Goal: Task Accomplishment & Management: Use online tool/utility

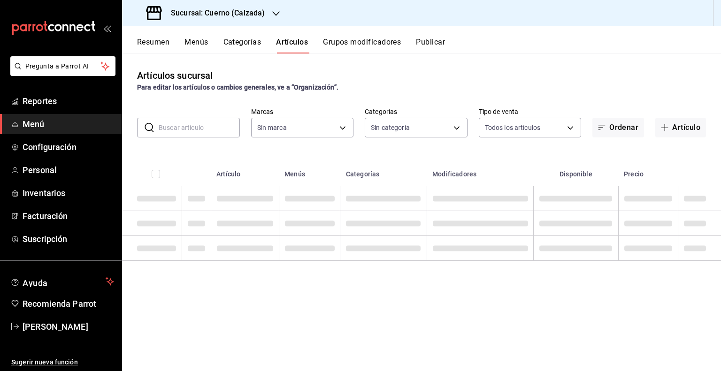
type input "b7ae777b-2dfc-42e0-9650-6cefdf37a424,c000f1c0-fb9f-4016-8e6a-f0d1e83e893d"
type input "560d4c35-d9fc-4089-91ff-402d238ea400,302845cf-2d1c-4fb1-9d9e-8d4a14396fbe,26243…"
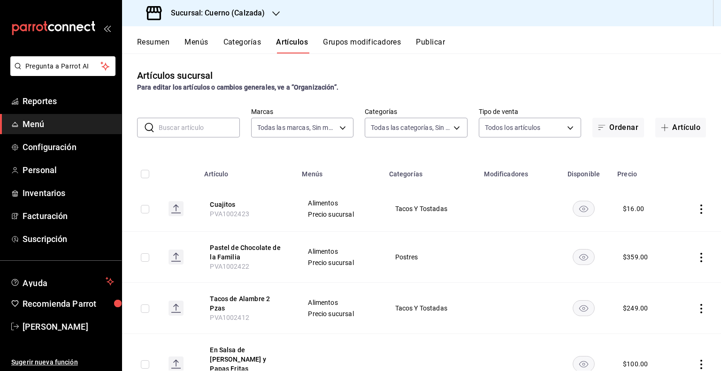
click at [220, 14] on h3 "Sucursal: Cuerno (Calzada)" at bounding box center [213, 13] width 101 height 11
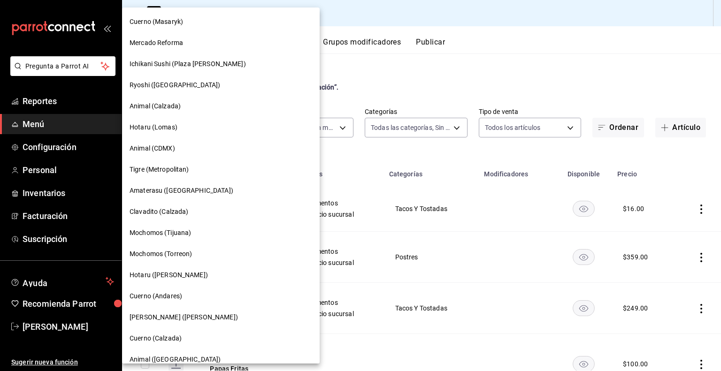
click at [202, 189] on span "Amaterasu ([GEOGRAPHIC_DATA])" at bounding box center [182, 191] width 104 height 10
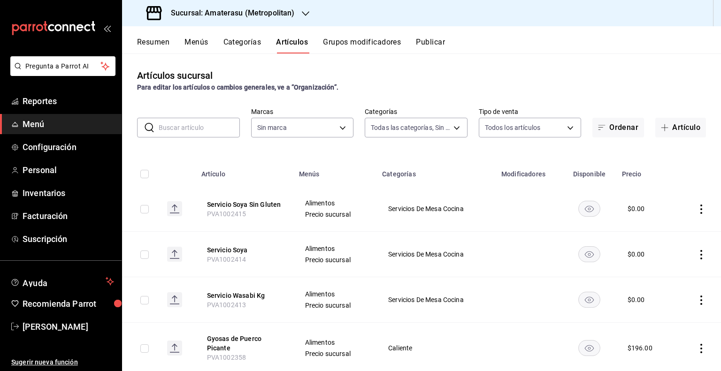
type input "087d9878-8a04-48ff-ab24-0b3ef0fdf69f,f9a59ea1-282a-4f27-8dee-44d2a5bc8fe2,3473a…"
type input "e4cd7fcb-d45b-43ae-a99f-ad4ccfcd9032,f3afaab8-8c3d-4e49-a299-af9bdf6027b2"
click at [222, 125] on input "text" at bounding box center [199, 127] width 81 height 19
click at [193, 126] on input "text" at bounding box center [199, 127] width 81 height 19
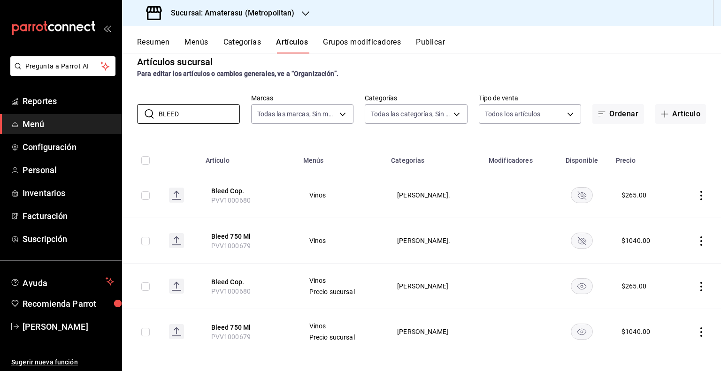
scroll to position [19, 0]
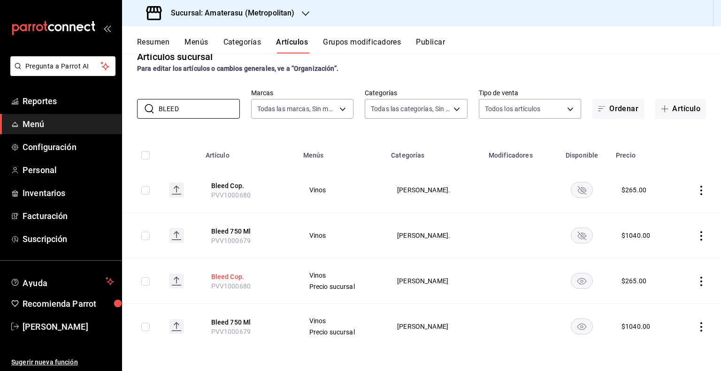
type input "BLEED"
click at [236, 275] on button "Bleed Cop." at bounding box center [248, 276] width 75 height 9
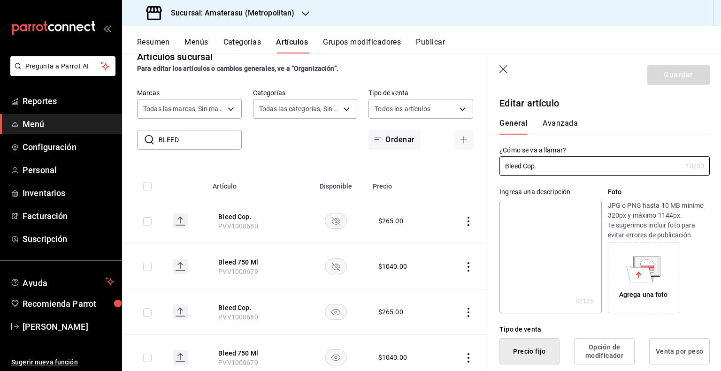
scroll to position [141, 0]
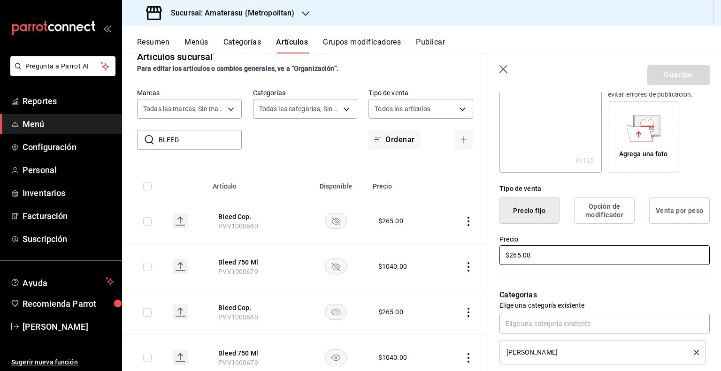
click at [561, 252] on input "$265.00" at bounding box center [604, 255] width 210 height 20
click at [559, 252] on input "$265.00" at bounding box center [604, 255] width 210 height 20
type input "$2.00"
type input "$289.00"
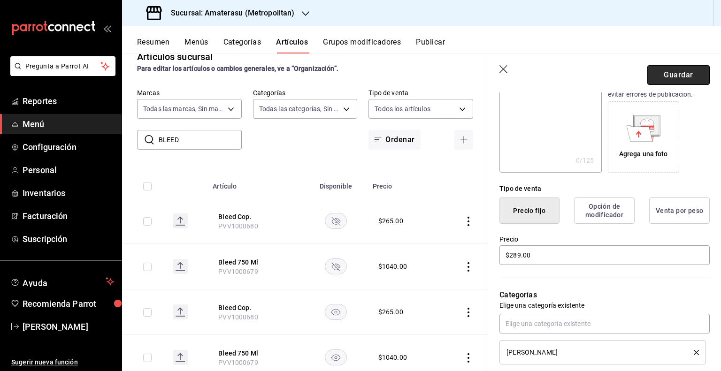
click at [691, 75] on button "Guardar" at bounding box center [678, 75] width 62 height 20
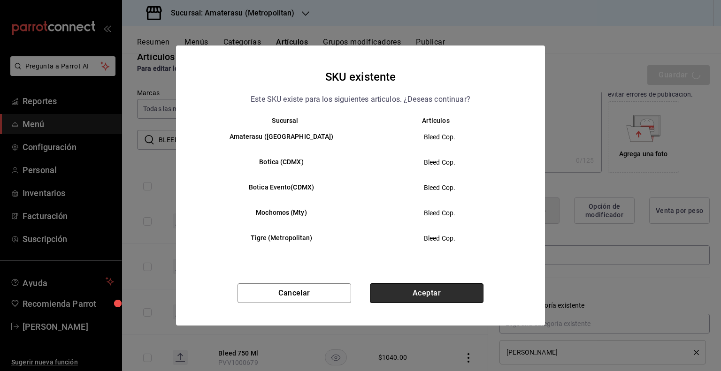
click at [450, 298] on button "Aceptar" at bounding box center [427, 293] width 114 height 20
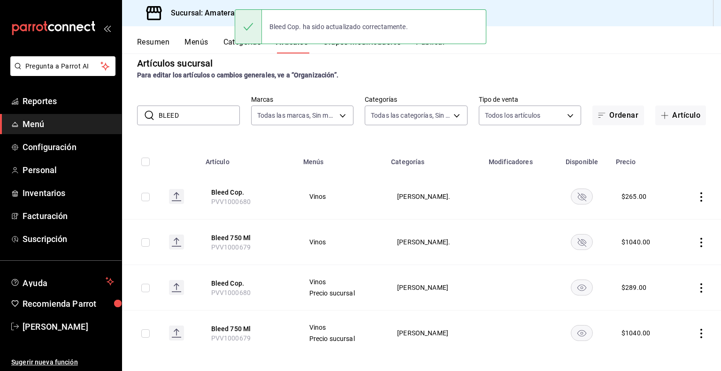
scroll to position [19, 0]
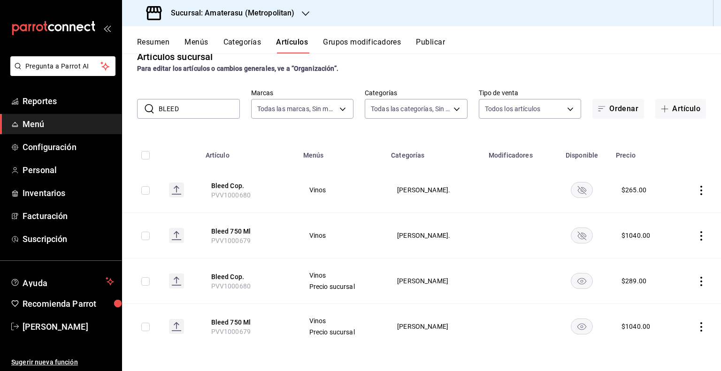
drag, startPoint x: 243, startPoint y: 321, endPoint x: 501, endPoint y: 294, distance: 259.4
click at [242, 321] on button "Bleed 750 Ml" at bounding box center [248, 322] width 75 height 9
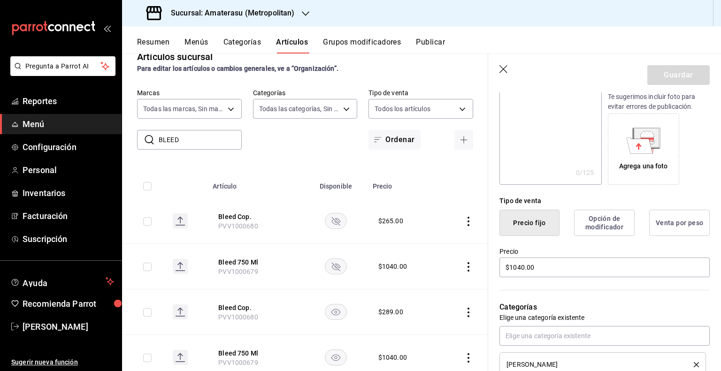
scroll to position [188, 0]
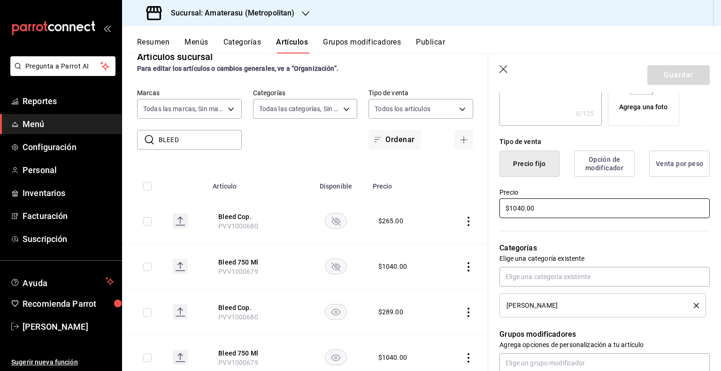
click at [571, 201] on input "$1040.00" at bounding box center [604, 209] width 210 height 20
type input "$1190.00"
click at [679, 76] on button "Guardar" at bounding box center [678, 75] width 62 height 20
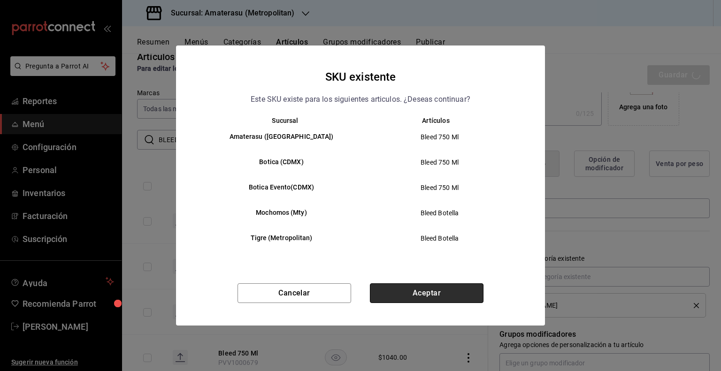
click at [420, 297] on button "Aceptar" at bounding box center [427, 293] width 114 height 20
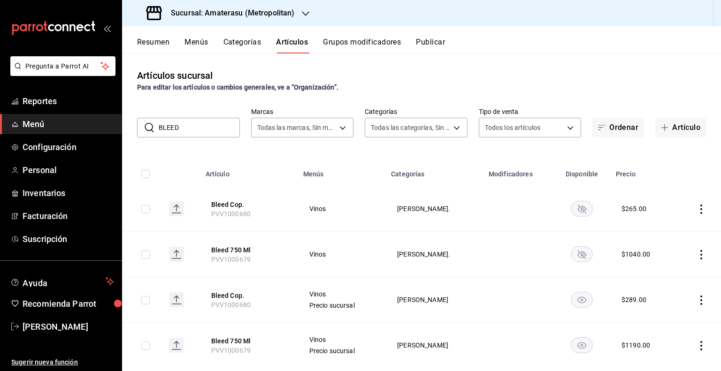
click at [439, 38] on button "Publicar" at bounding box center [430, 46] width 29 height 16
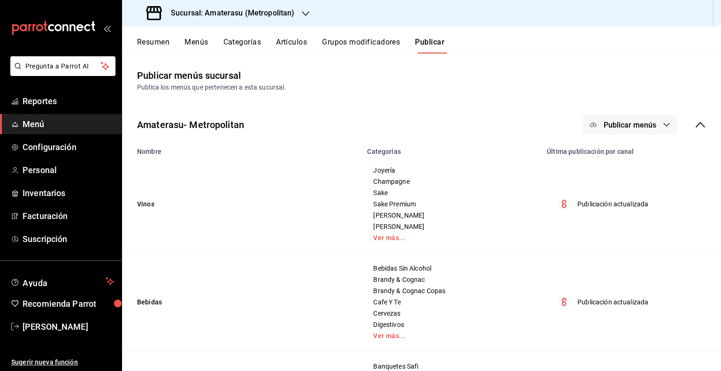
click at [621, 125] on span "Publicar menús" at bounding box center [629, 125] width 53 height 9
click at [596, 148] on circle at bounding box center [595, 155] width 15 height 15
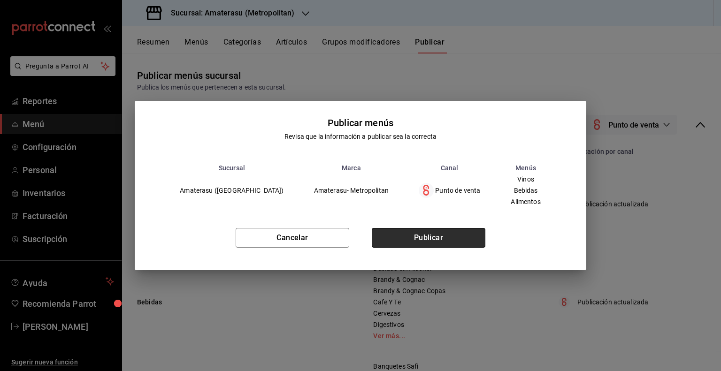
click at [405, 241] on button "Publicar" at bounding box center [429, 238] width 114 height 20
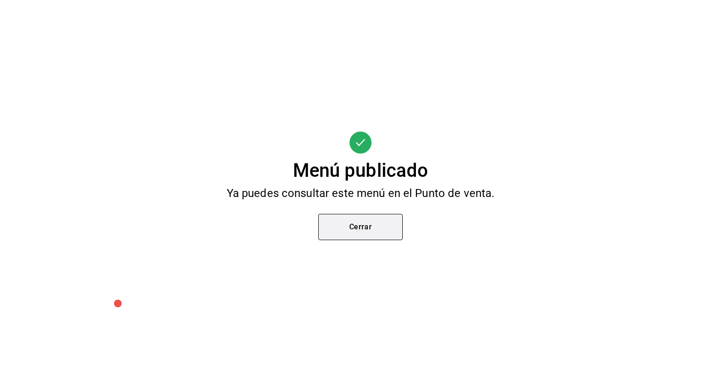
click at [372, 223] on button "Cerrar" at bounding box center [360, 227] width 84 height 26
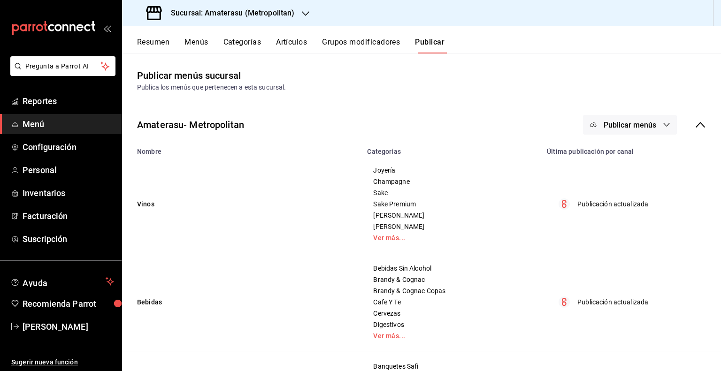
click at [282, 16] on h3 "Sucursal: Amaterasu (Metropolitan)" at bounding box center [228, 13] width 131 height 11
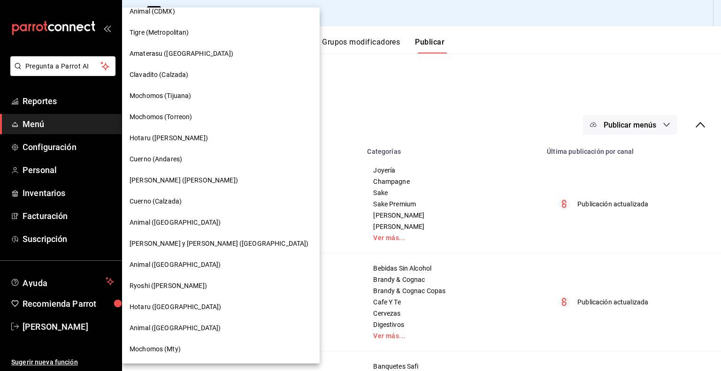
scroll to position [90, 0]
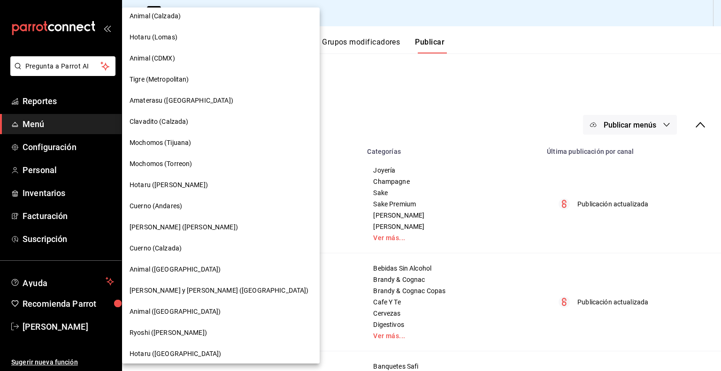
click at [201, 229] on span "[PERSON_NAME] ([PERSON_NAME])" at bounding box center [184, 227] width 108 height 10
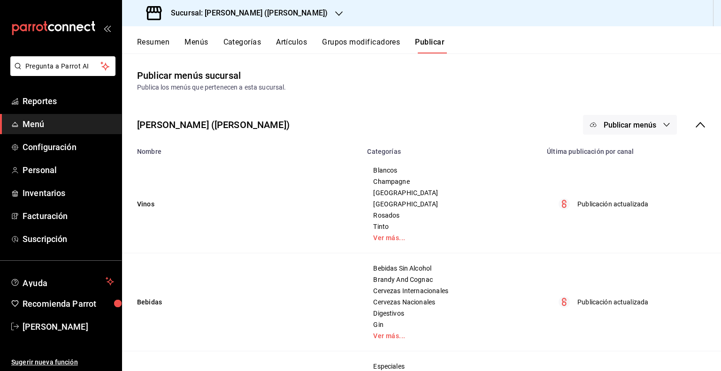
click at [292, 43] on button "Artículos" at bounding box center [291, 46] width 31 height 16
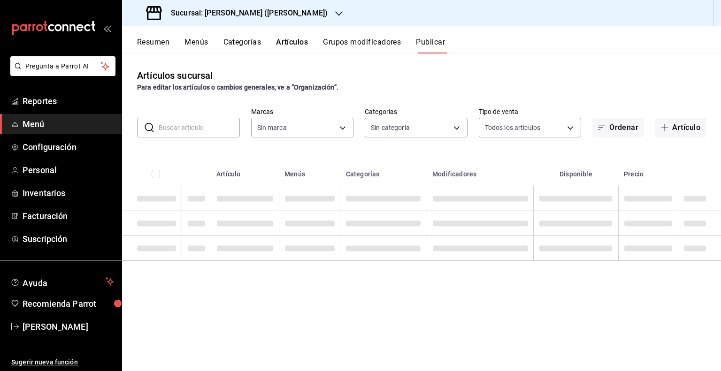
type input "3e284276-a834-4a39-bc59-2edda2d06158"
click at [204, 130] on input "text" at bounding box center [199, 127] width 81 height 19
type input "B"
type input "3e284276-a834-4a39-bc59-2edda2d06158"
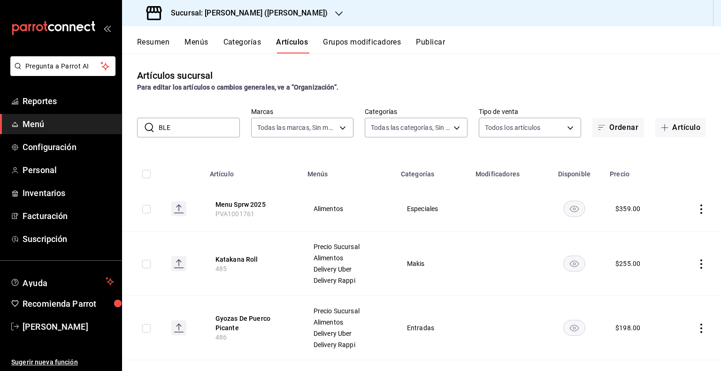
type input "BLEE"
type input "0888166d-cafe-4314-b4ca-5cc39b3f8788,8e446e21-6018-4817-8190-f52a24a40d39,8cf1e…"
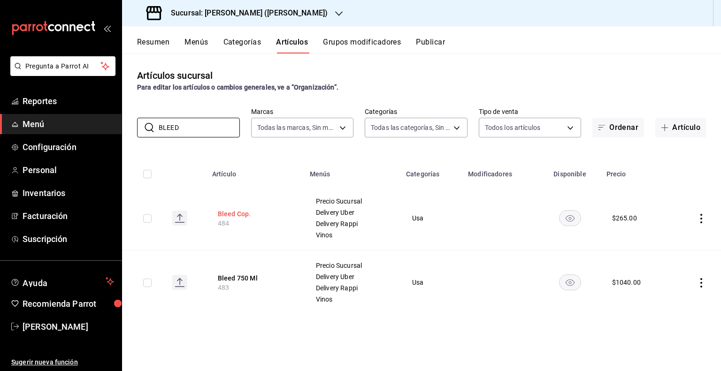
type input "BLEED"
click at [229, 214] on button "Bleed Cop." at bounding box center [255, 213] width 75 height 9
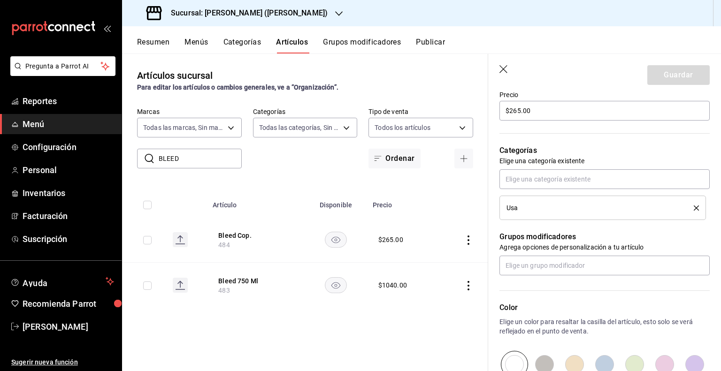
scroll to position [409, 0]
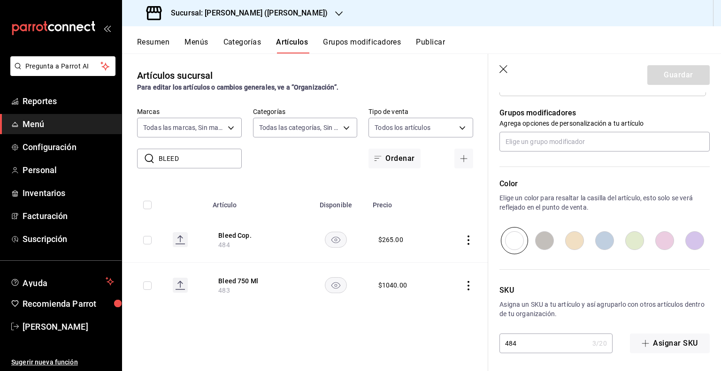
click at [560, 347] on input "484" at bounding box center [543, 343] width 89 height 19
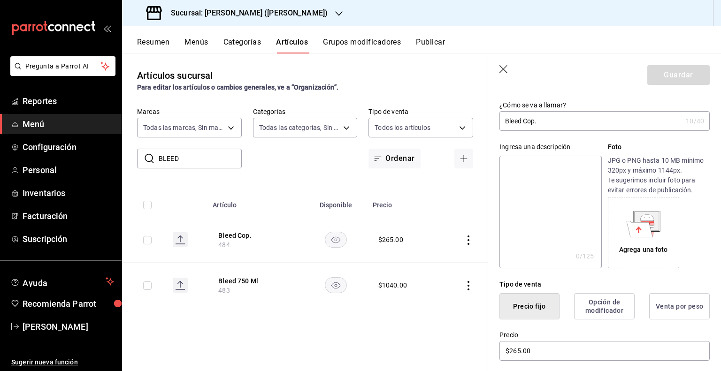
scroll to position [94, 0]
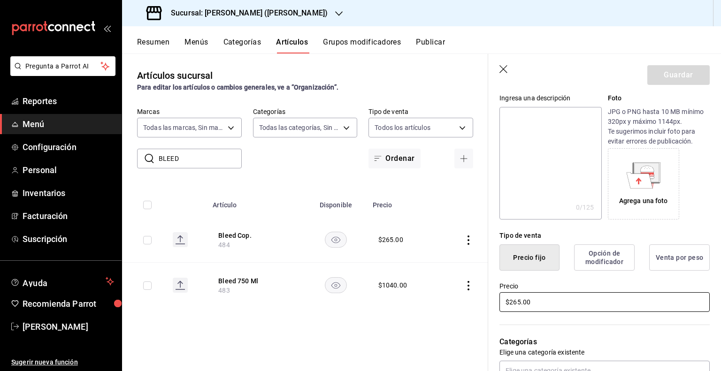
click at [560, 300] on input "$265.00" at bounding box center [604, 302] width 210 height 20
click at [560, 297] on input "$265.00" at bounding box center [604, 302] width 210 height 20
type input "$289.00"
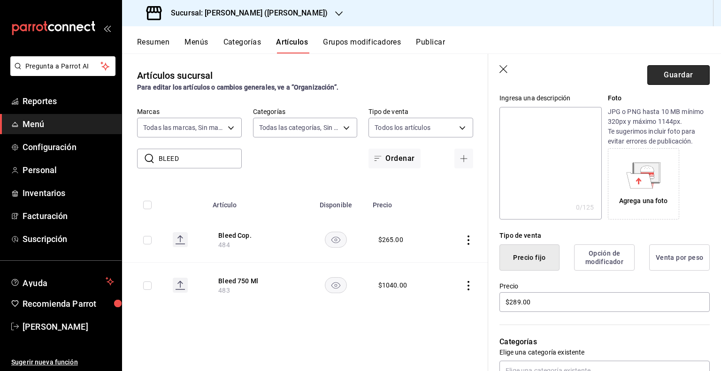
click at [672, 69] on button "Guardar" at bounding box center [678, 75] width 62 height 20
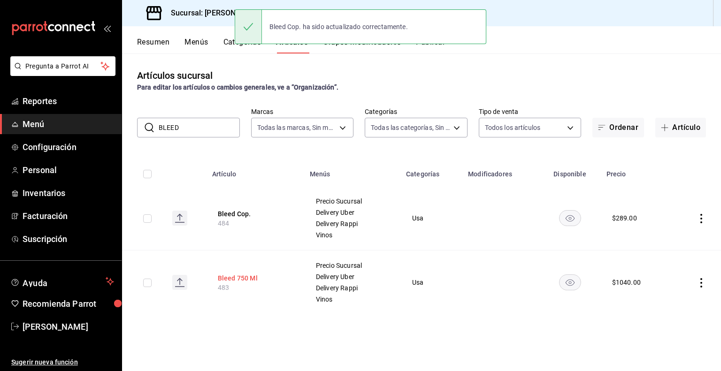
click at [244, 275] on button "Bleed 750 Ml" at bounding box center [255, 278] width 75 height 9
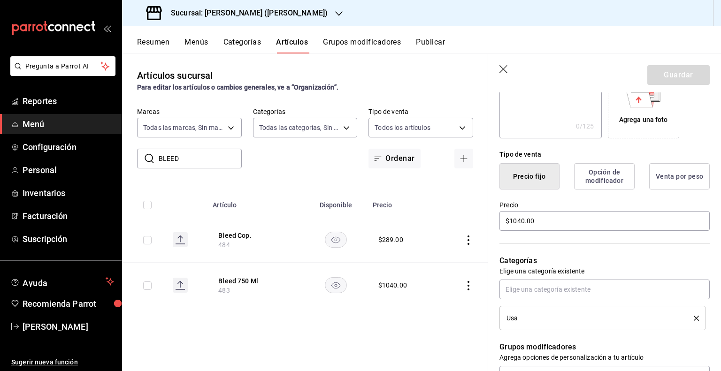
scroll to position [235, 0]
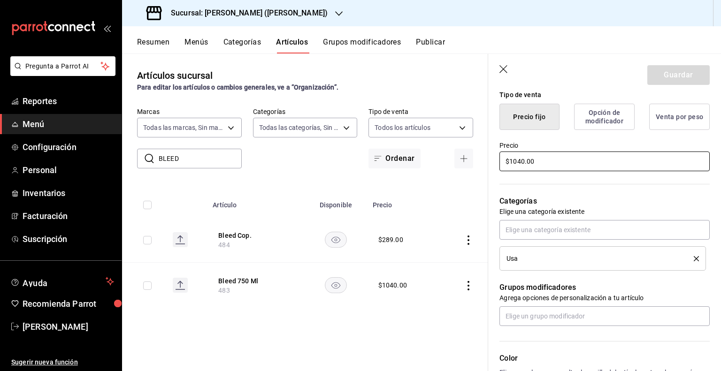
click at [556, 156] on input "$1040.00" at bounding box center [604, 162] width 210 height 20
click at [557, 159] on input "$1040.00" at bounding box center [604, 162] width 210 height 20
type input "$1190.00"
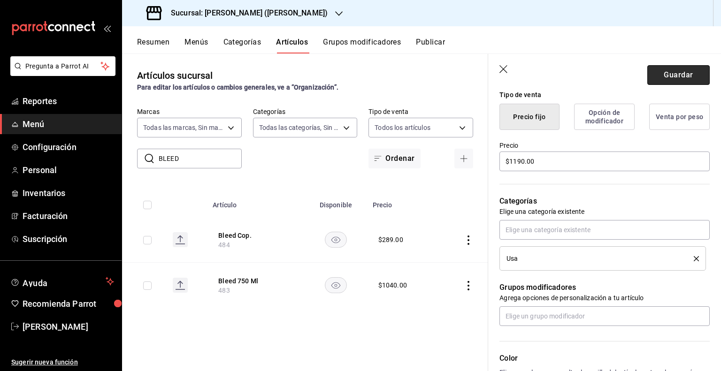
click at [669, 82] on button "Guardar" at bounding box center [678, 75] width 62 height 20
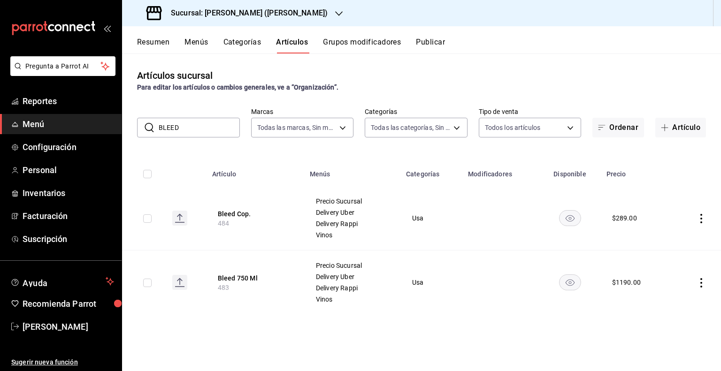
click at [441, 45] on button "Publicar" at bounding box center [430, 46] width 29 height 16
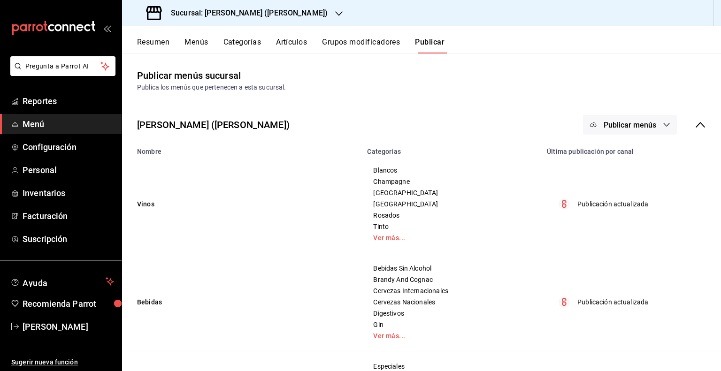
click at [623, 128] on span "Publicar menús" at bounding box center [629, 125] width 53 height 9
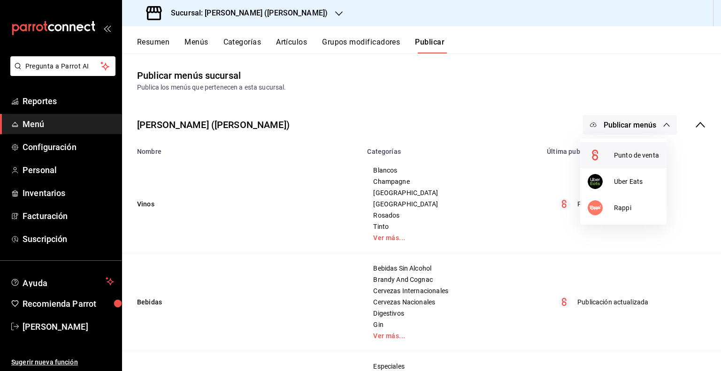
click at [628, 158] on span "Punto de venta" at bounding box center [636, 156] width 45 height 10
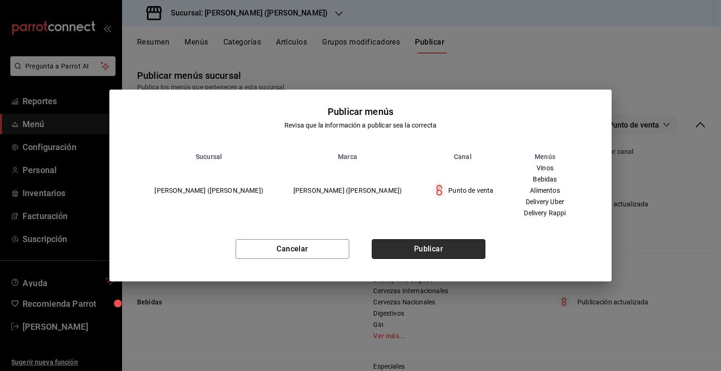
click at [450, 257] on button "Publicar" at bounding box center [429, 249] width 114 height 20
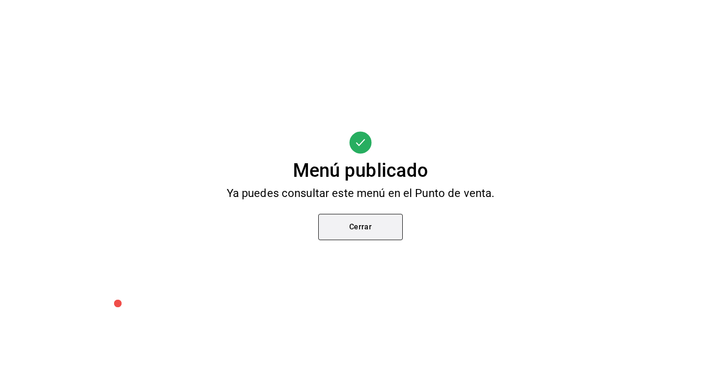
click at [385, 236] on button "Cerrar" at bounding box center [360, 227] width 84 height 26
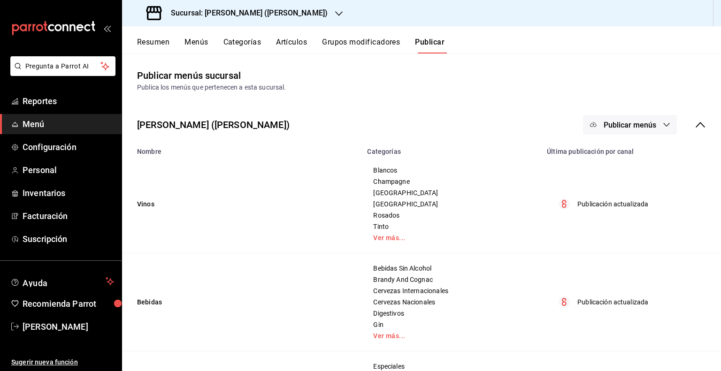
click at [290, 20] on div "Sucursal: [PERSON_NAME] ([PERSON_NAME])" at bounding box center [238, 13] width 217 height 26
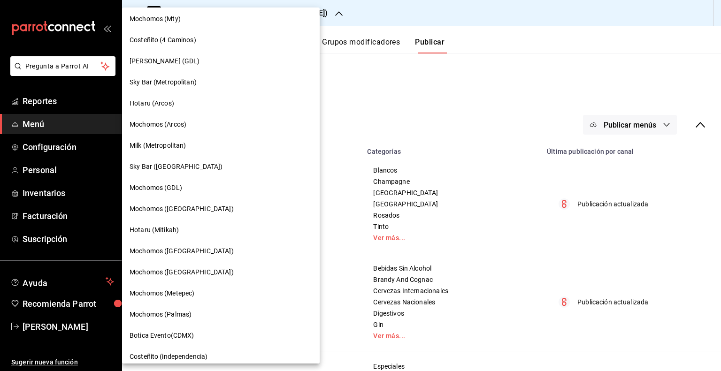
scroll to position [466, 0]
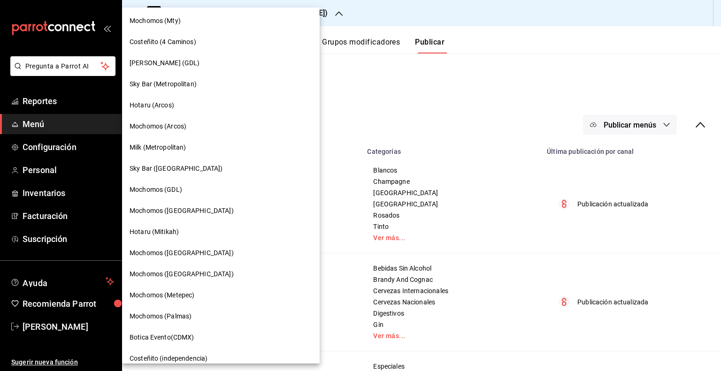
click at [208, 148] on div "Milk (Metropolitan)" at bounding box center [221, 148] width 183 height 10
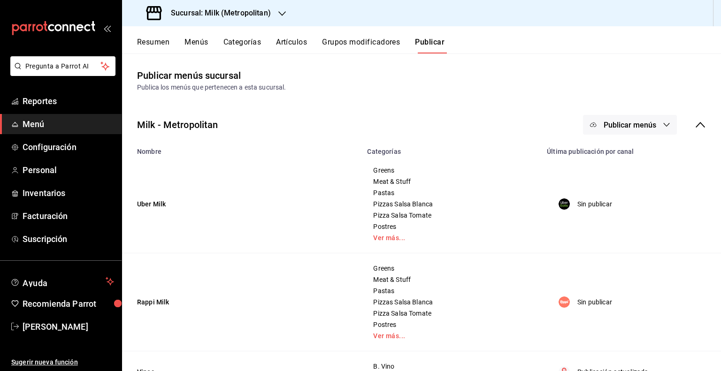
click at [301, 47] on button "Artículos" at bounding box center [291, 46] width 31 height 16
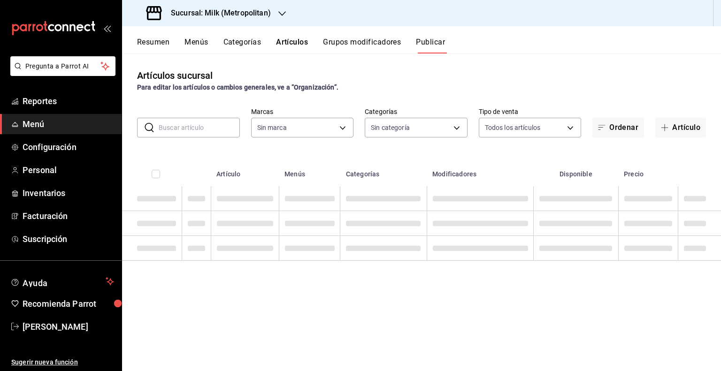
type input "57c9fc47-e65f-4221-a10c-96a6466a6251"
click at [227, 131] on input "text" at bounding box center [199, 127] width 81 height 19
type input "57c9fc47-e65f-4221-a10c-96a6466a6251"
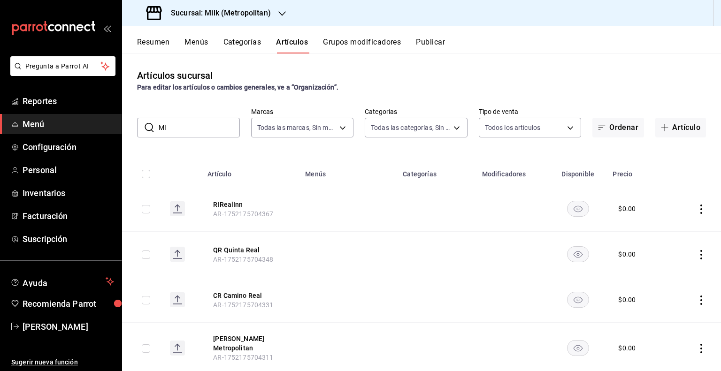
type input "MIL"
type input "fbf31d31-2f2b-4237-995d-38390db3ab3c,31a0c446-79f5-47bd-9ac6-7558eafd8a6e,879ad…"
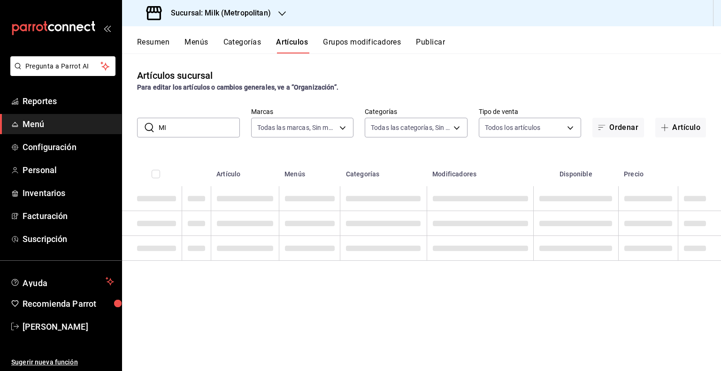
type input "M"
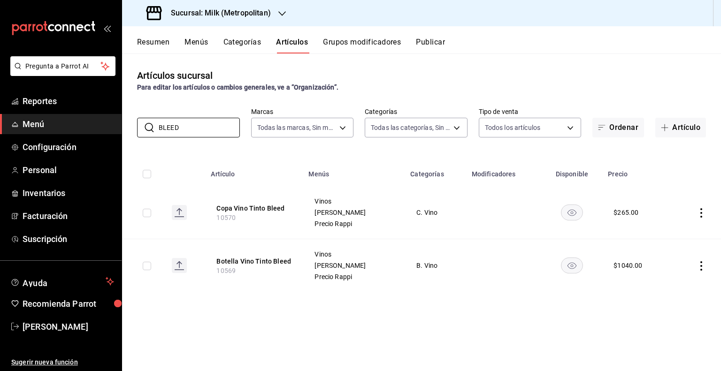
type input "BLEED"
click at [271, 214] on th "Copa Vino Tinto Bleed 10570" at bounding box center [254, 212] width 98 height 53
click at [246, 212] on button "Copa Vino Tinto Bleed" at bounding box center [253, 208] width 75 height 9
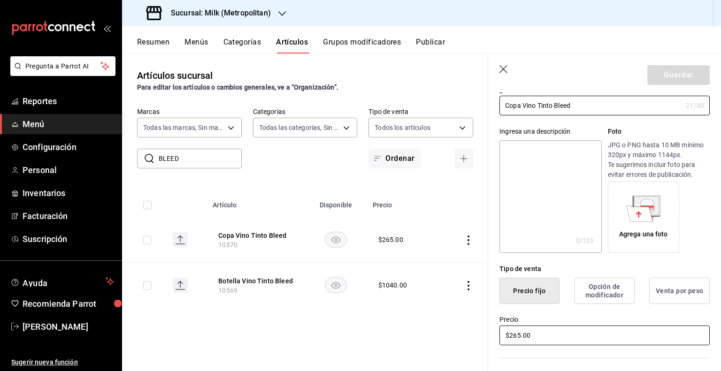
scroll to position [94, 0]
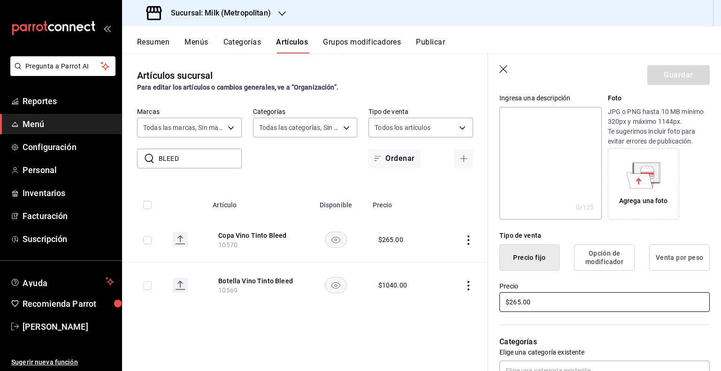
click at [558, 303] on input "$265.00" at bounding box center [604, 302] width 210 height 20
type input "$289.00"
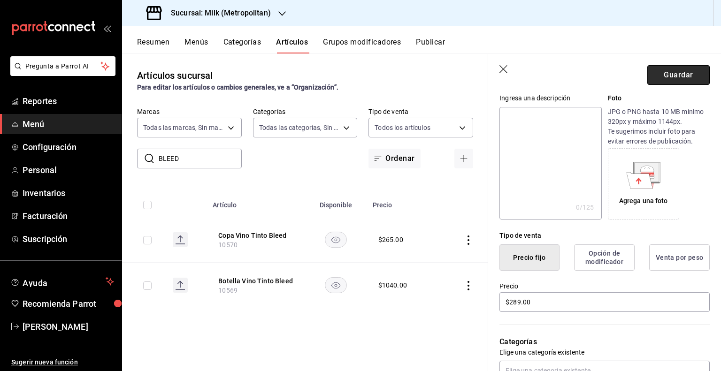
click at [691, 78] on button "Guardar" at bounding box center [678, 75] width 62 height 20
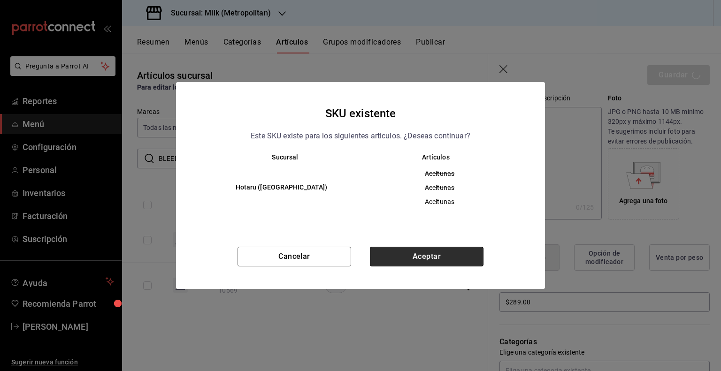
click at [439, 259] on button "Aceptar" at bounding box center [427, 257] width 114 height 20
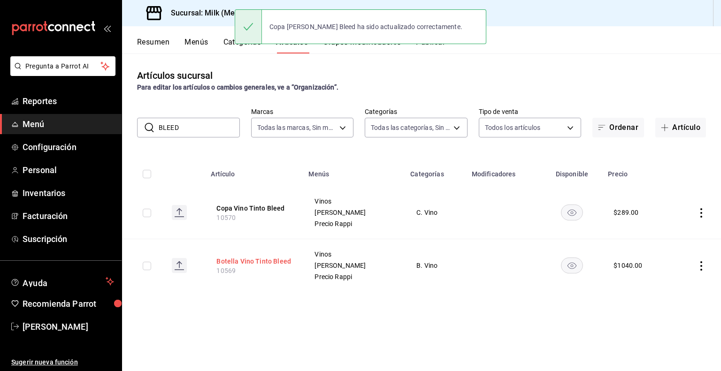
click at [278, 265] on button "Botella Vino Tinto Bleed" at bounding box center [253, 261] width 75 height 9
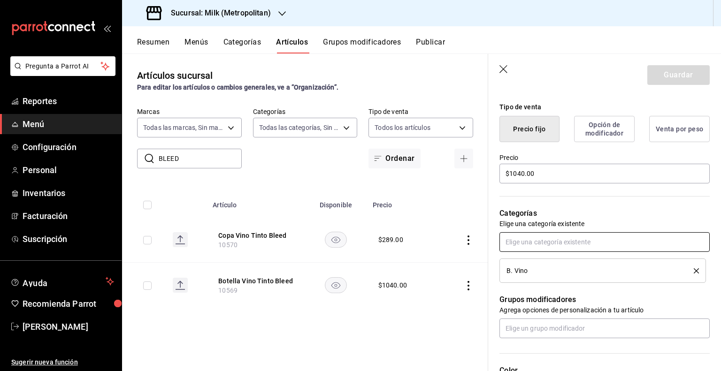
scroll to position [235, 0]
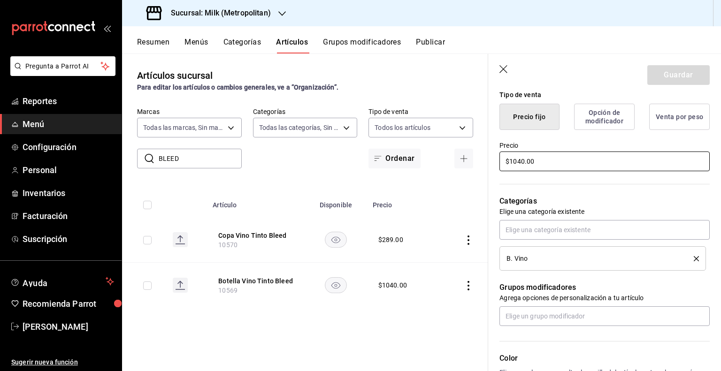
click at [550, 157] on input "$1040.00" at bounding box center [604, 162] width 210 height 20
type input "$1190.00"
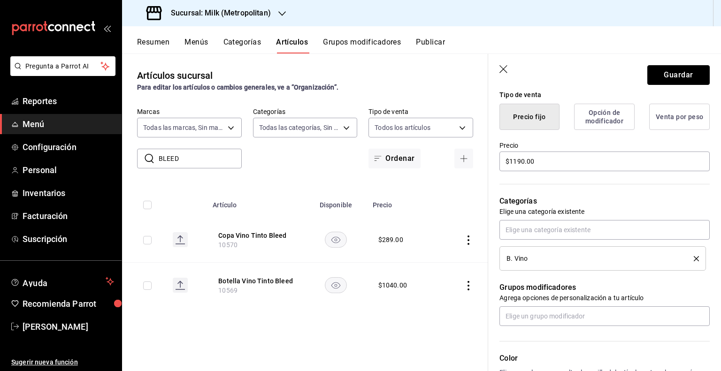
click at [665, 73] on button "Guardar" at bounding box center [678, 75] width 62 height 20
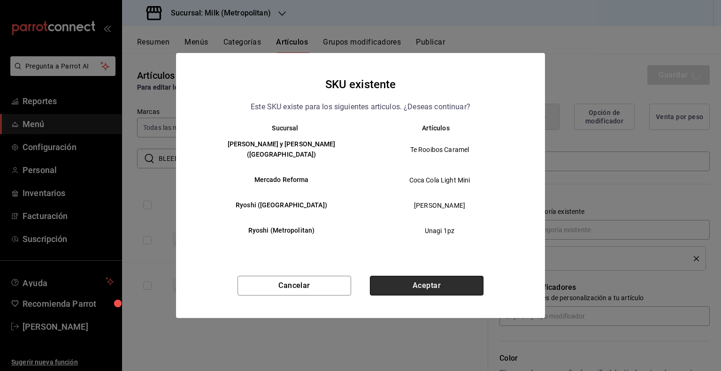
click at [440, 280] on button "Aceptar" at bounding box center [427, 286] width 114 height 20
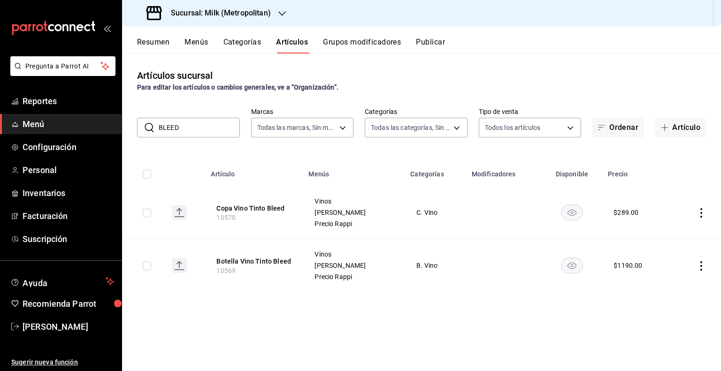
click at [430, 44] on button "Publicar" at bounding box center [430, 46] width 29 height 16
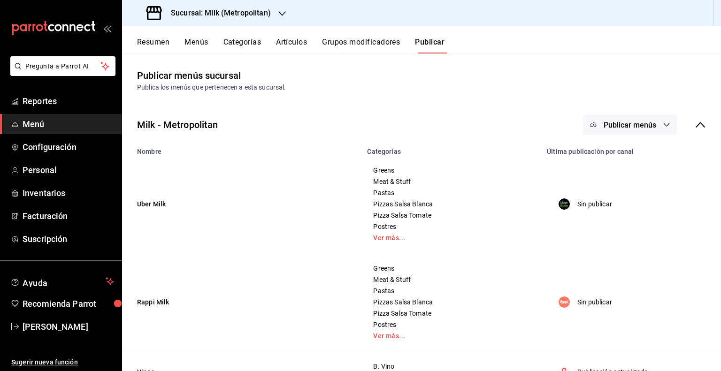
click at [604, 129] on button "Publicar menús" at bounding box center [630, 125] width 94 height 20
click at [623, 210] on span "Punto de venta" at bounding box center [636, 208] width 45 height 10
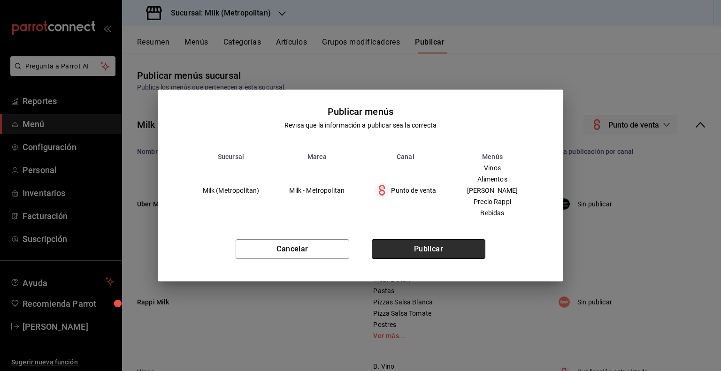
click at [441, 253] on button "Publicar" at bounding box center [429, 249] width 114 height 20
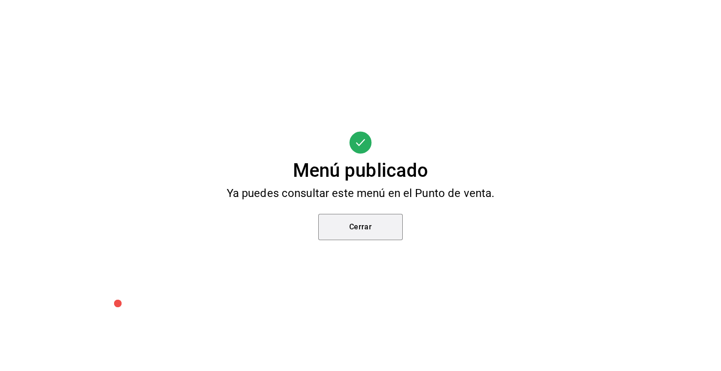
drag, startPoint x: 362, startPoint y: 232, endPoint x: 355, endPoint y: 231, distance: 6.7
click at [360, 232] on button "Cerrar" at bounding box center [360, 227] width 84 height 26
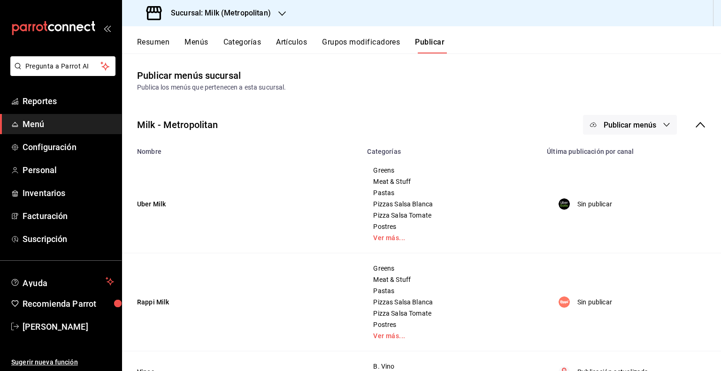
click at [267, 15] on h3 "Sucursal: Milk (Metropolitan)" at bounding box center [216, 13] width 107 height 11
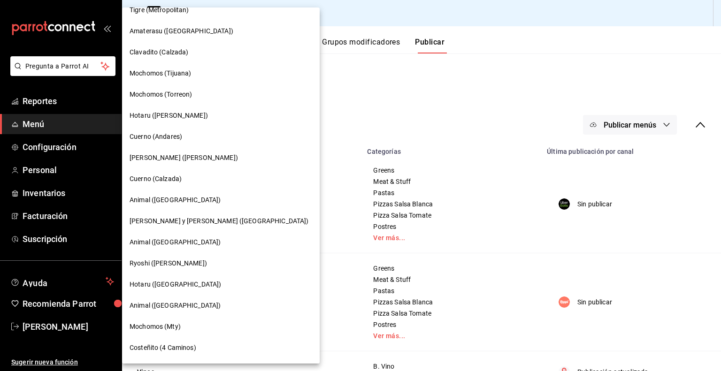
scroll to position [235, 0]
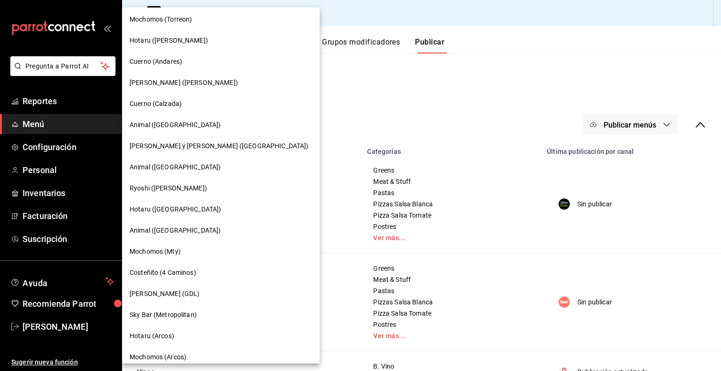
click at [177, 145] on span "[PERSON_NAME] y [PERSON_NAME] ([GEOGRAPHIC_DATA])" at bounding box center [219, 146] width 179 height 10
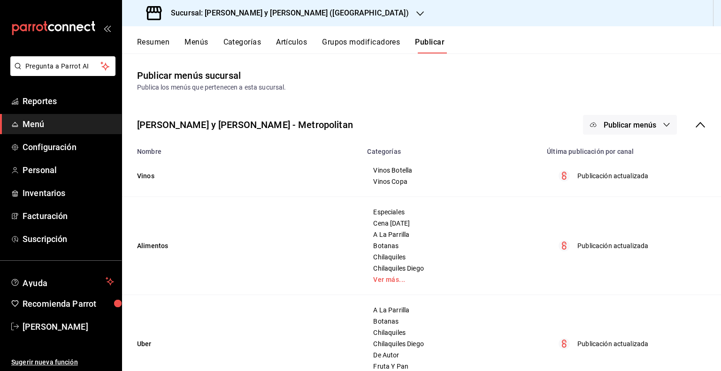
click at [296, 53] on main "Publicar menús sucursal Publica los menús que pertenecen a esta sucursal. Lazar…" at bounding box center [421, 328] width 599 height 551
click at [302, 42] on button "Artículos" at bounding box center [291, 46] width 31 height 16
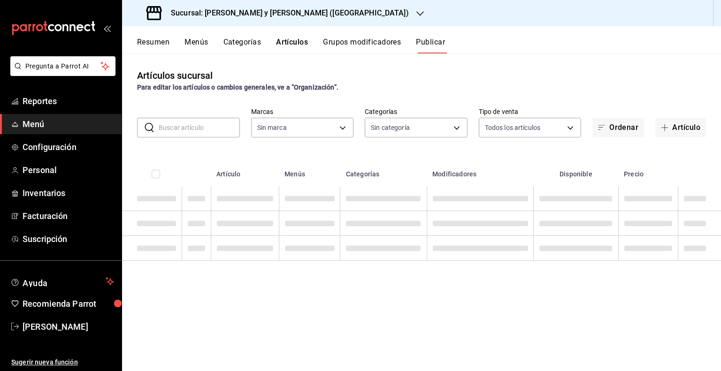
type input "5c4b5436-b9cd-4a1a-b4e8-85329c7394cf"
type input "463cbe58-69f9-49c2-85c9-e7a3a82fd125,93b19971-b18f-4184-ad12-5f617cec116c,3e3b7…"
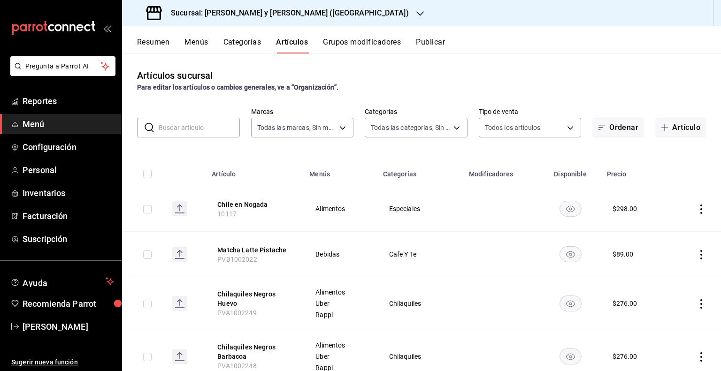
click at [222, 128] on input "text" at bounding box center [199, 127] width 81 height 19
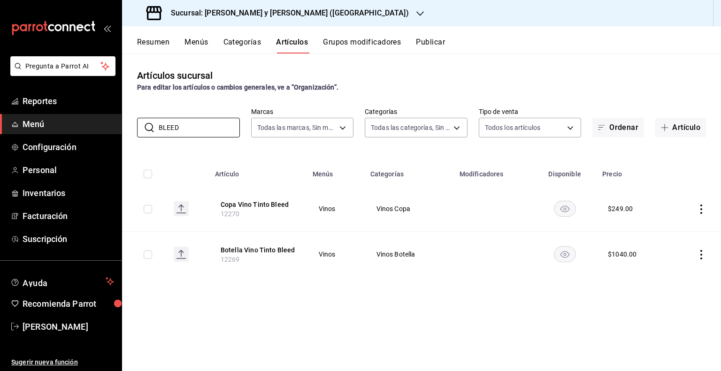
type input "BLEED"
drag, startPoint x: 618, startPoint y: 343, endPoint x: 576, endPoint y: 327, distance: 44.3
click at [615, 342] on div "Artículos sucursal Para editar los artículos o cambios generales, ve a “Organiz…" at bounding box center [421, 211] width 599 height 317
drag, startPoint x: 251, startPoint y: 192, endPoint x: 254, endPoint y: 196, distance: 5.0
click at [253, 194] on th "Copa Vino Tinto Bleed 12270" at bounding box center [258, 209] width 98 height 46
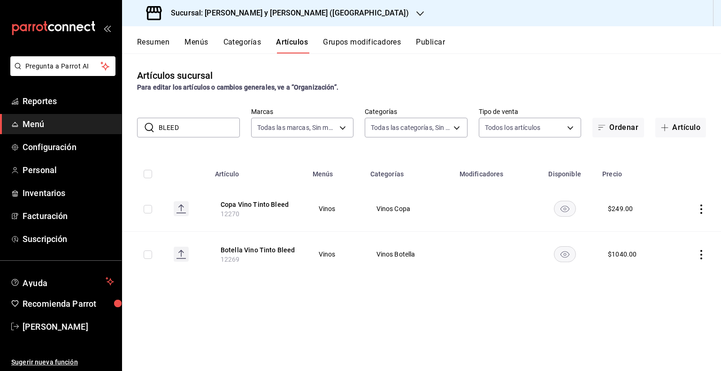
click at [259, 208] on button "Copa Vino Tinto Bleed" at bounding box center [258, 204] width 75 height 9
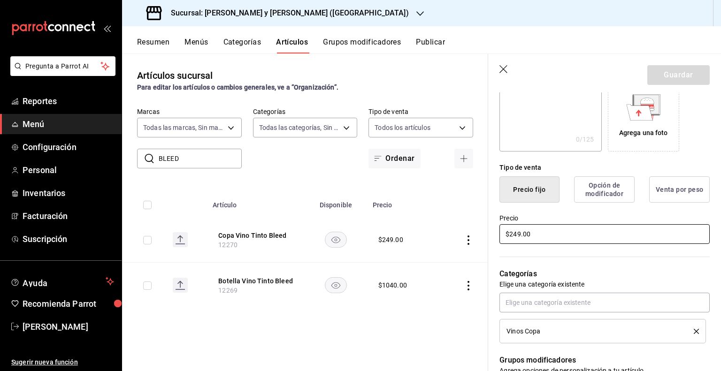
scroll to position [235, 0]
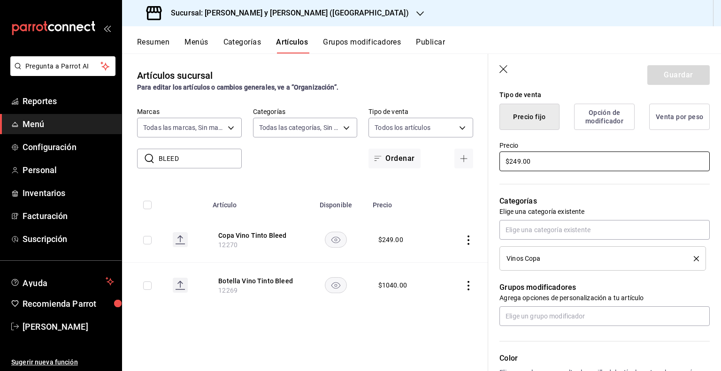
click at [563, 165] on input "$249.00" at bounding box center [604, 162] width 210 height 20
type input "$289.00"
click at [672, 76] on button "Guardar" at bounding box center [678, 75] width 62 height 20
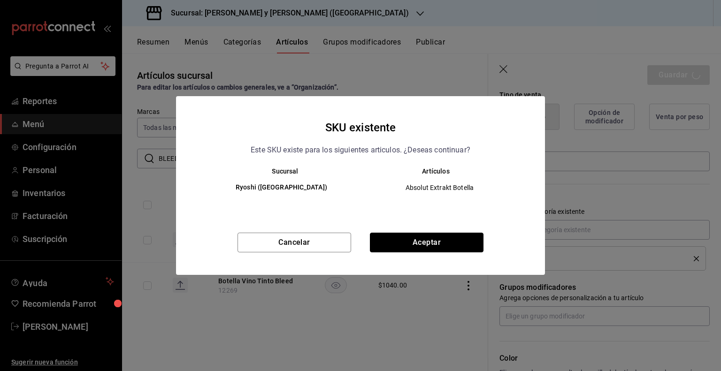
click at [415, 247] on button "Aceptar" at bounding box center [427, 243] width 114 height 20
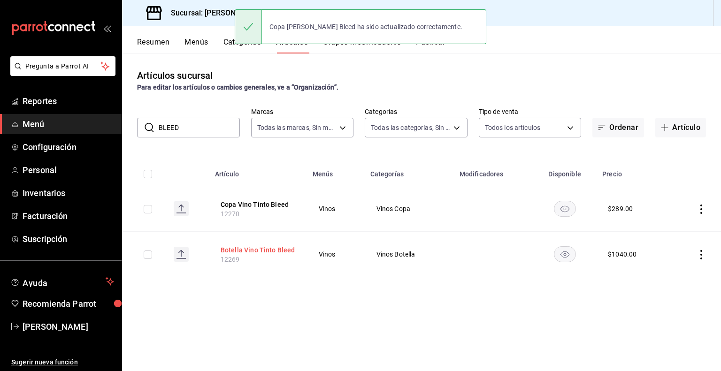
click at [249, 250] on button "Botella Vino Tinto Bleed" at bounding box center [258, 249] width 75 height 9
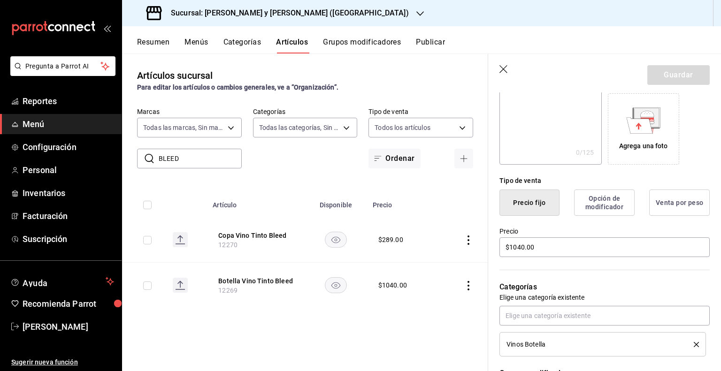
scroll to position [188, 0]
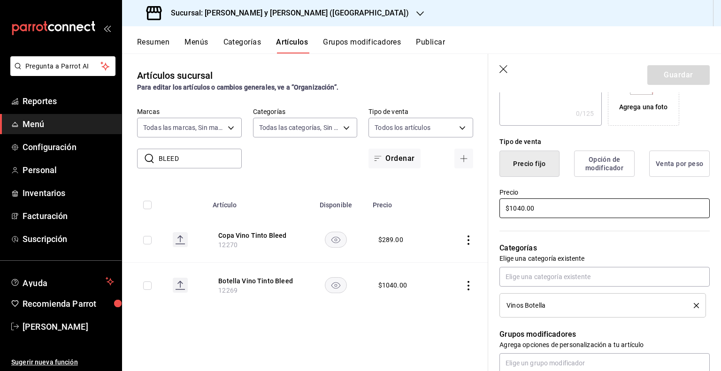
click at [559, 211] on input "$1040.00" at bounding box center [604, 209] width 210 height 20
type input "$1190.00"
click at [684, 78] on button "Guardar" at bounding box center [678, 75] width 62 height 20
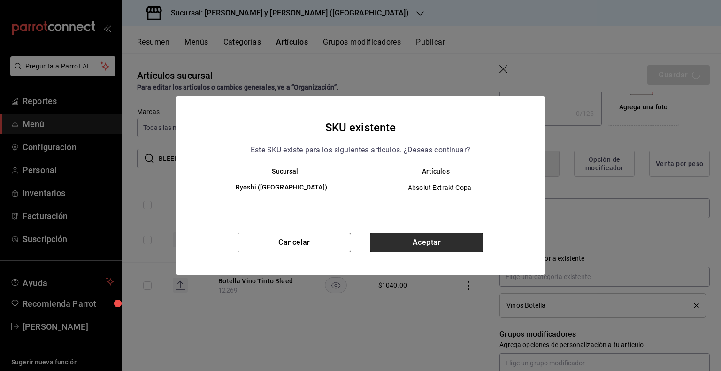
click at [418, 248] on button "Aceptar" at bounding box center [427, 243] width 114 height 20
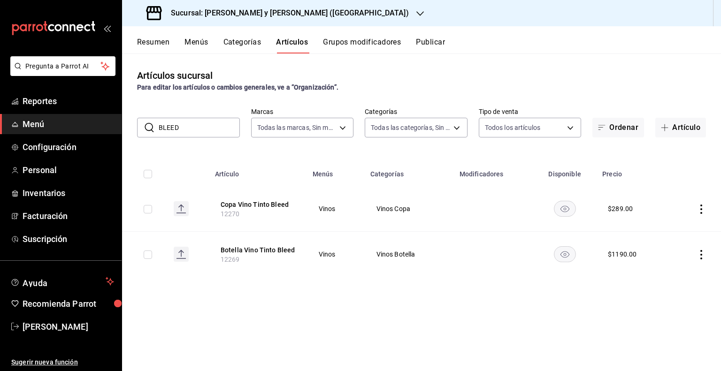
click at [437, 43] on button "Publicar" at bounding box center [430, 46] width 29 height 16
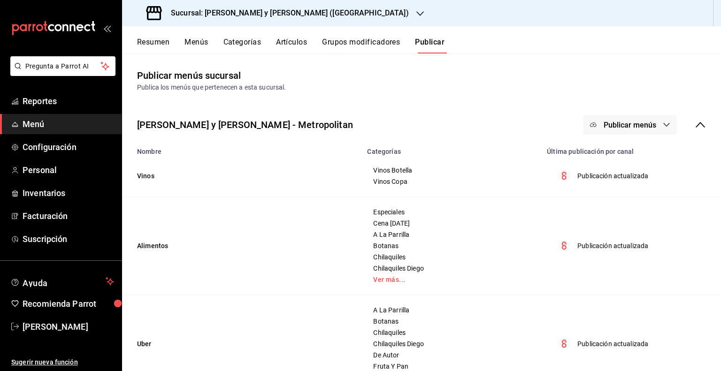
click at [638, 126] on span "Publicar menús" at bounding box center [629, 125] width 53 height 9
click at [626, 159] on span "Punto de venta" at bounding box center [636, 156] width 45 height 10
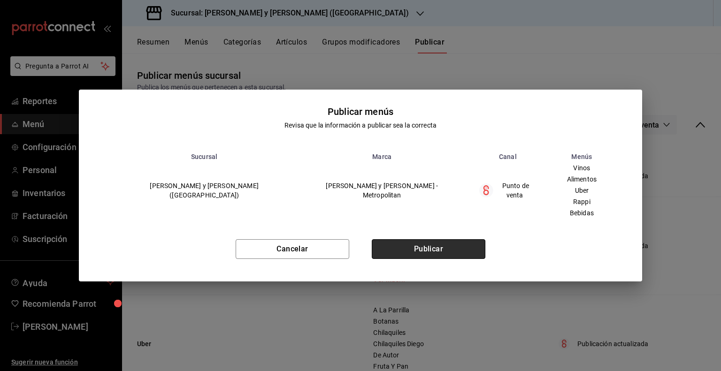
click at [443, 258] on button "Publicar" at bounding box center [429, 249] width 114 height 20
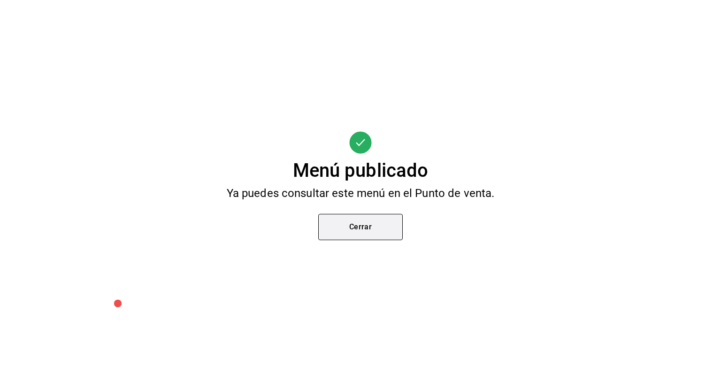
click at [366, 238] on button "Cerrar" at bounding box center [360, 227] width 84 height 26
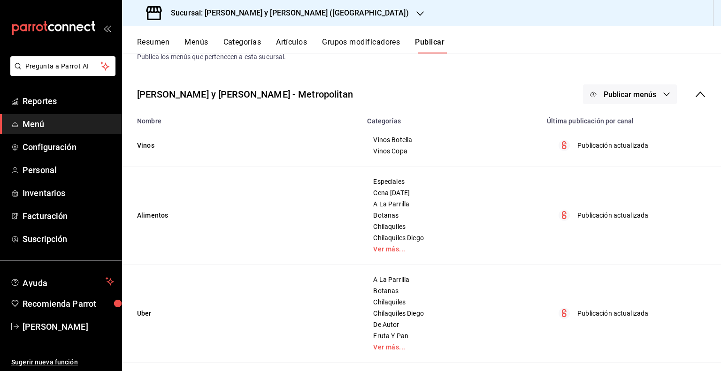
scroll to position [47, 0]
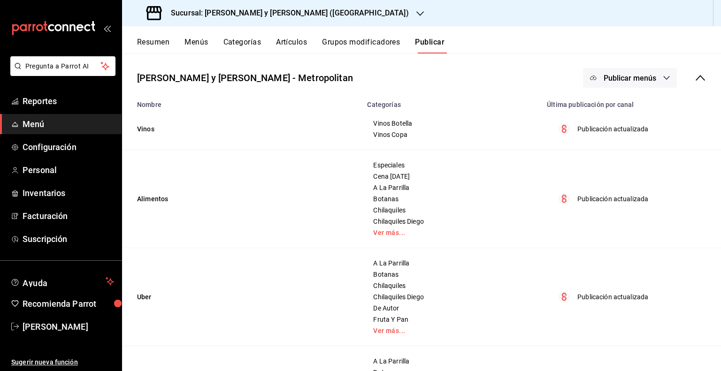
click at [302, 44] on button "Artículos" at bounding box center [291, 46] width 31 height 16
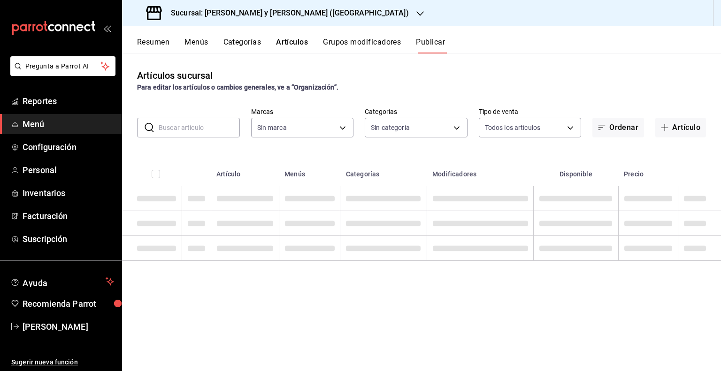
type input "5c4b5436-b9cd-4a1a-b4e8-85329c7394cf"
click at [221, 119] on input "text" at bounding box center [199, 127] width 81 height 19
type input "5c4b5436-b9cd-4a1a-b4e8-85329c7394cf"
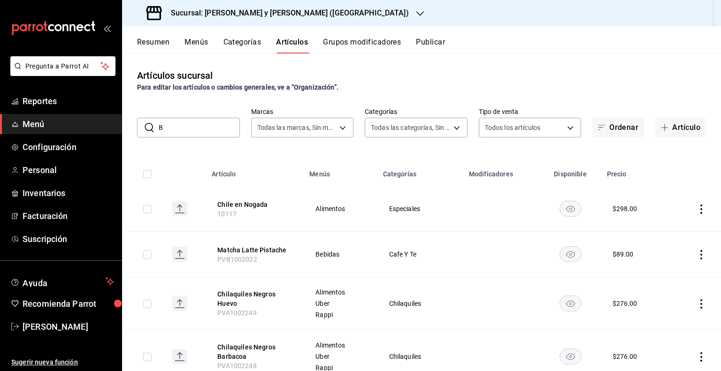
type input "BL"
type input "463cbe58-69f9-49c2-85c9-e7a3a82fd125,93b19971-b18f-4184-ad12-5f617cec116c,3e3b7…"
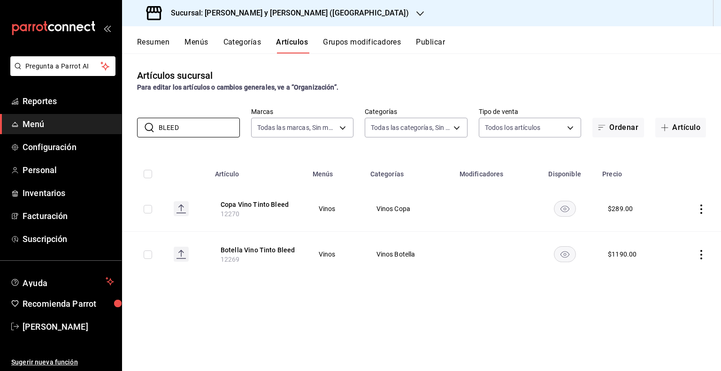
type input "BLEED"
click at [307, 312] on div "Artículos sucursal Para editar los artículos o cambios generales, ve a “Organiz…" at bounding box center [421, 211] width 599 height 317
click at [439, 45] on button "Publicar" at bounding box center [430, 46] width 29 height 16
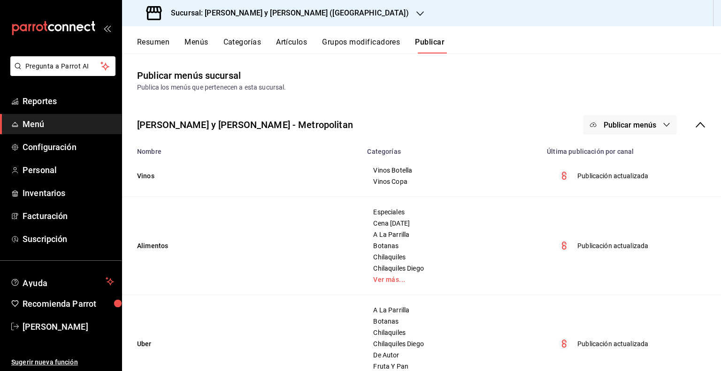
click at [630, 115] on div "Lazaro y Diego - Metropolitan Publicar menús" at bounding box center [421, 124] width 599 height 35
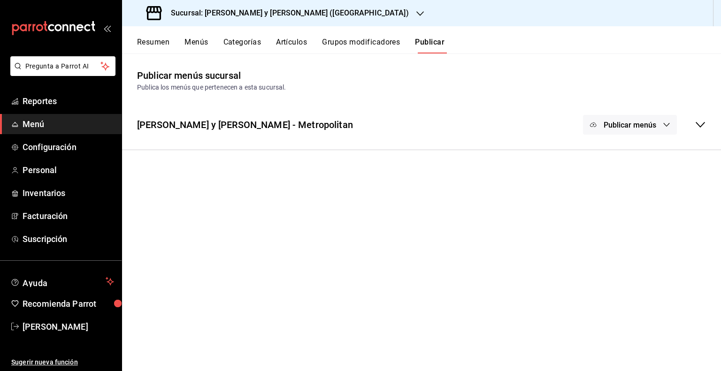
click at [627, 132] on button "Publicar menús" at bounding box center [630, 125] width 94 height 20
click at [627, 153] on span "Punto de venta" at bounding box center [643, 156] width 45 height 10
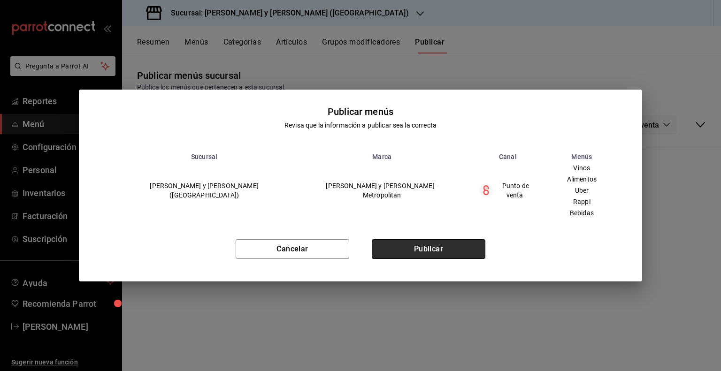
click at [435, 245] on button "Publicar" at bounding box center [429, 249] width 114 height 20
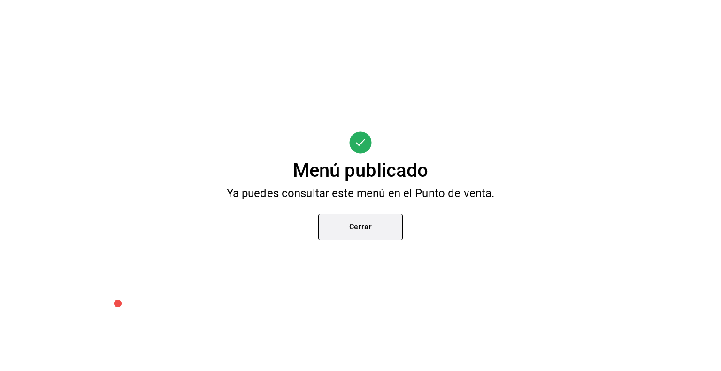
click at [360, 238] on button "Cerrar" at bounding box center [360, 227] width 84 height 26
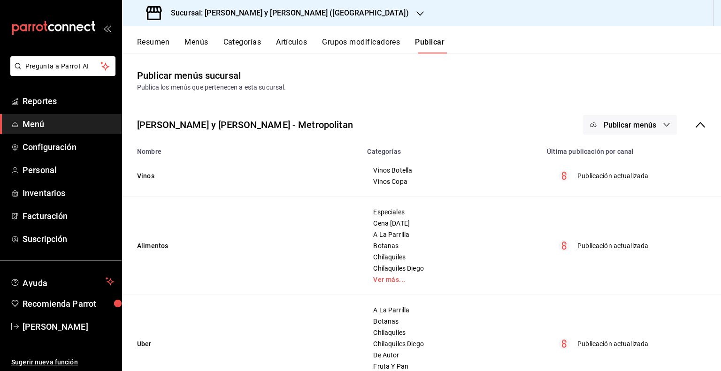
click at [243, 20] on div "Sucursal: Lazaro y Diego (Metropolitan)" at bounding box center [279, 13] width 298 height 26
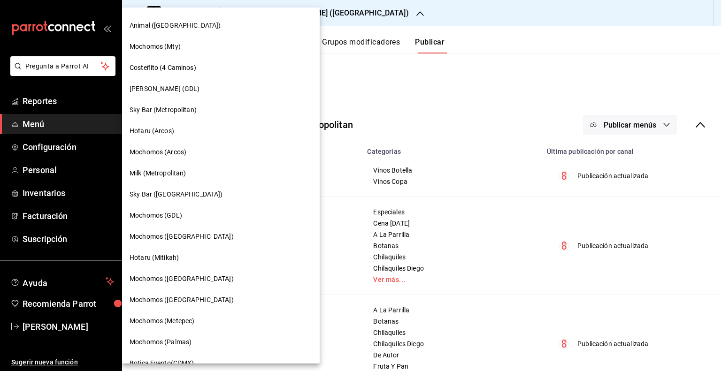
scroll to position [559, 0]
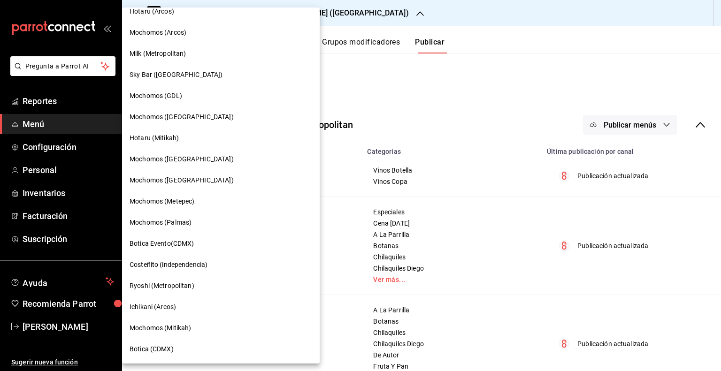
click at [191, 283] on span "Ryoshi (Metropolitan)" at bounding box center [162, 286] width 65 height 10
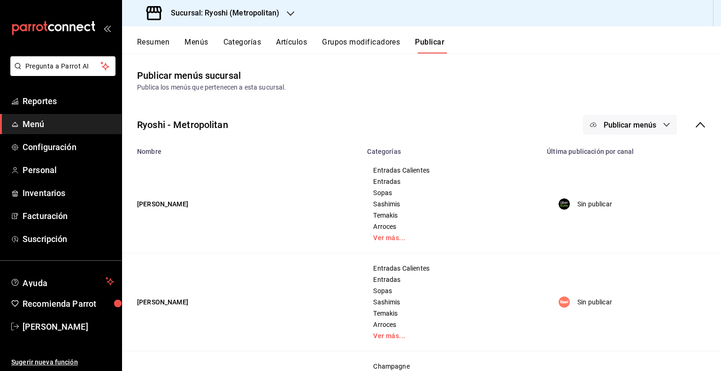
click at [298, 47] on button "Artículos" at bounding box center [291, 46] width 31 height 16
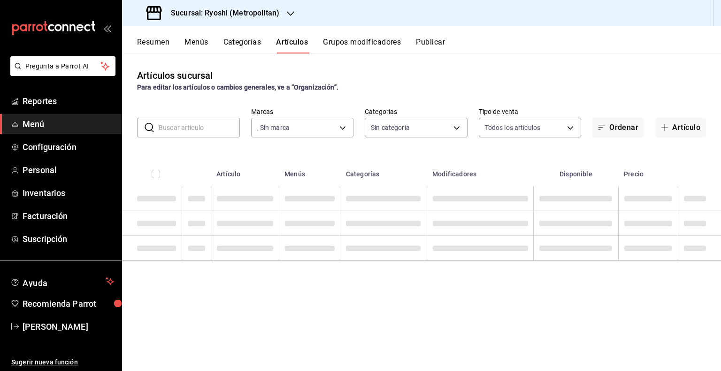
type input "afd8f7e0-6441-4225-b079-3ecb6f1759bb,a0f13850-a6cf-4674-87cd-ec670d2b59b9"
click at [222, 135] on input "text" at bounding box center [199, 127] width 81 height 19
type input "afd8f7e0-6441-4225-b079-3ecb6f1759bb,a0f13850-a6cf-4674-87cd-ec670d2b59b9"
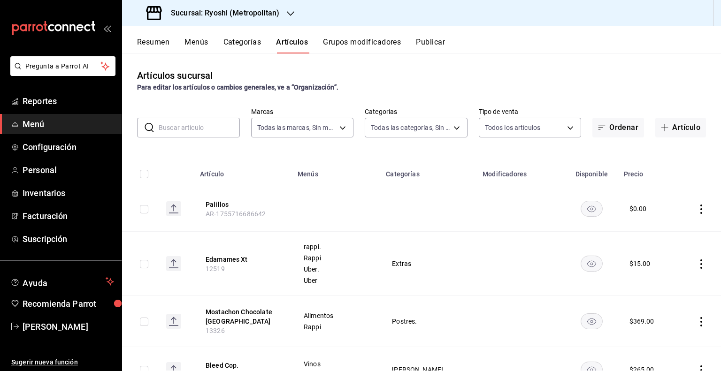
type input "feb80afa-84ca-40b4-b595-bfbaac699c32,812aad81-9313-4289-adaa-71f0113c50cb,f2911…"
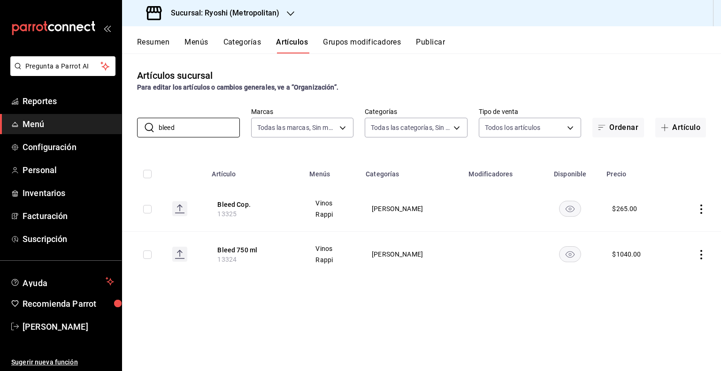
type input "bleed"
click at [345, 328] on div "Artículos sucursal Para editar los artículos o cambios generales, ve a “Organiz…" at bounding box center [421, 211] width 599 height 317
click at [242, 205] on button "Bleed Cop." at bounding box center [254, 204] width 75 height 9
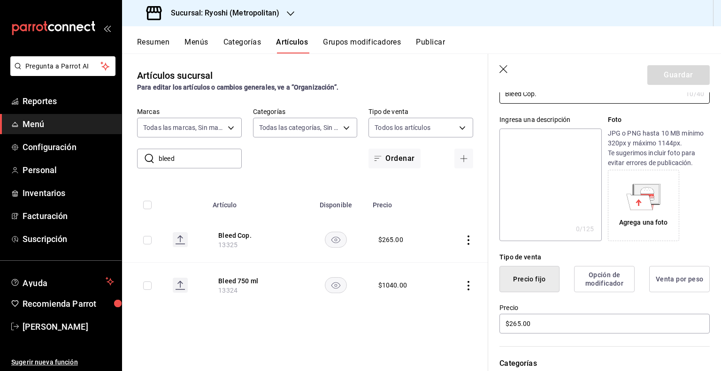
scroll to position [141, 0]
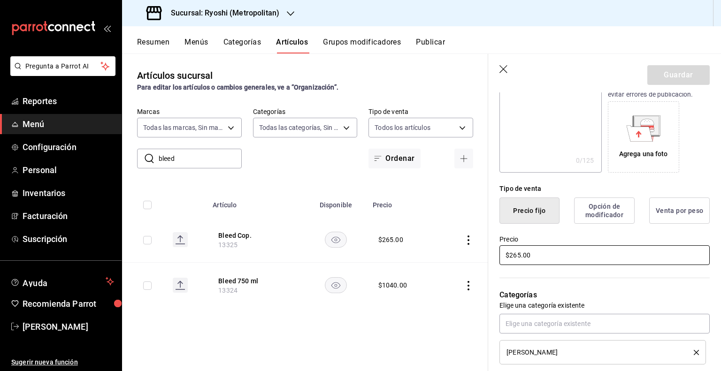
click at [544, 257] on input "$265.00" at bounding box center [604, 255] width 210 height 20
type input "$289.00"
click at [681, 80] on button "Guardar" at bounding box center [678, 75] width 62 height 20
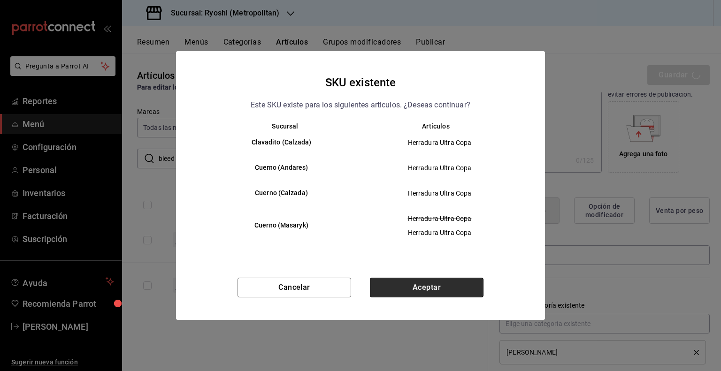
click at [456, 287] on button "Aceptar" at bounding box center [427, 288] width 114 height 20
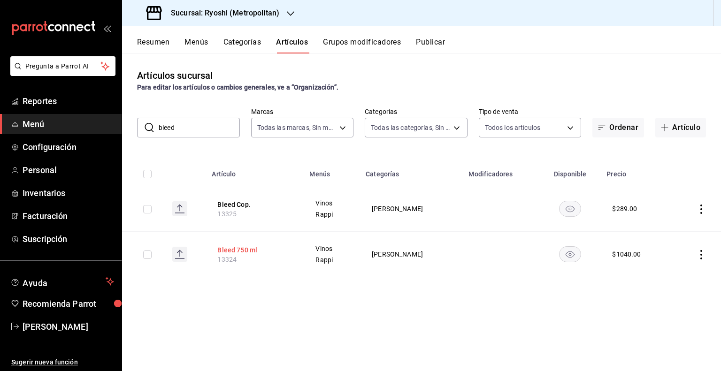
click at [248, 254] on button "Bleed 750 ml" at bounding box center [254, 249] width 75 height 9
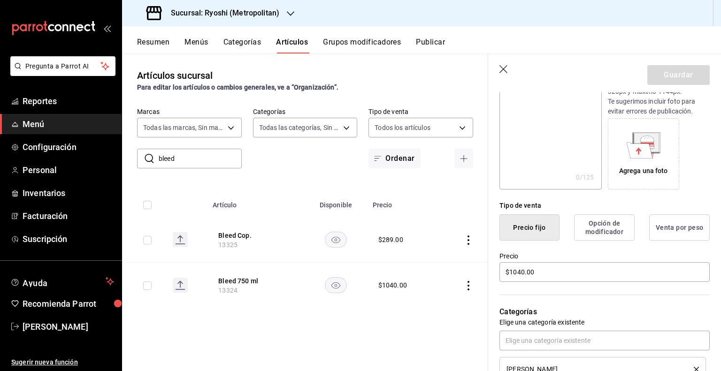
scroll to position [141, 0]
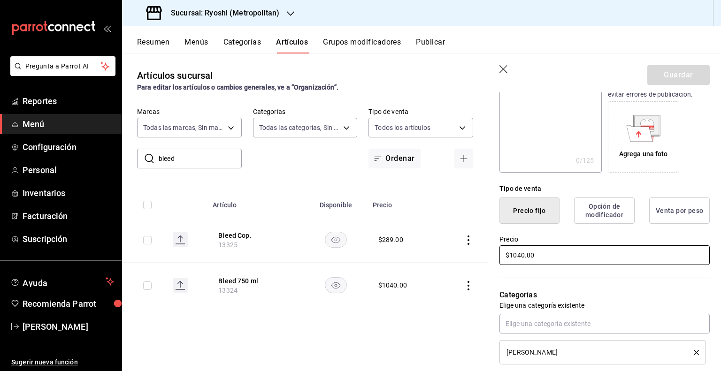
click at [554, 259] on input "$1040.00" at bounding box center [604, 255] width 210 height 20
type input "$1190.00"
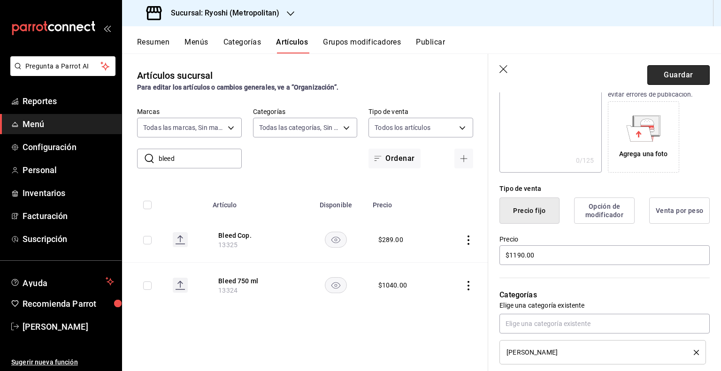
click at [647, 76] on button "Guardar" at bounding box center [678, 75] width 62 height 20
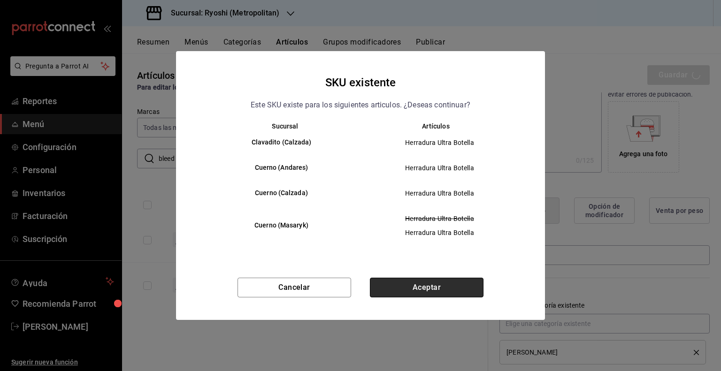
click at [398, 292] on button "Aceptar" at bounding box center [427, 288] width 114 height 20
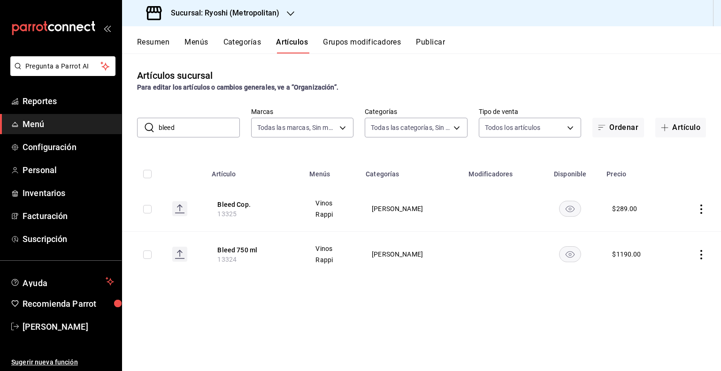
click at [435, 41] on button "Publicar" at bounding box center [430, 46] width 29 height 16
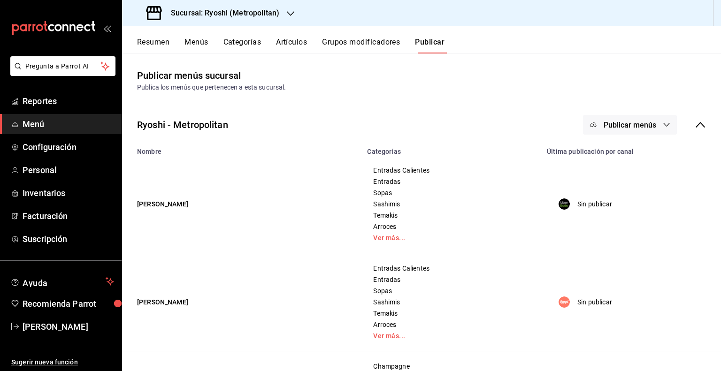
click at [597, 118] on button "Publicar menús" at bounding box center [630, 125] width 94 height 20
click at [611, 202] on div at bounding box center [601, 207] width 26 height 15
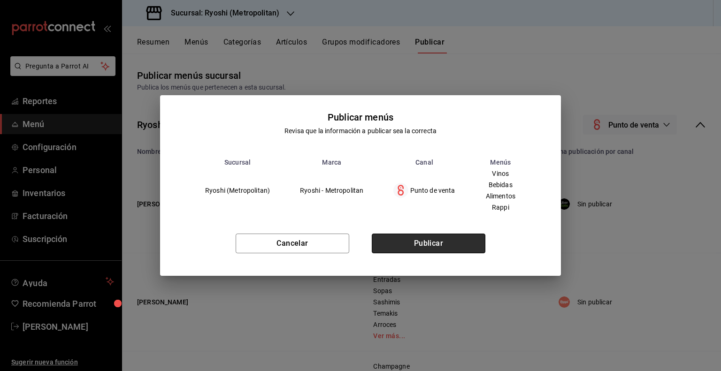
click at [456, 238] on button "Publicar" at bounding box center [429, 244] width 114 height 20
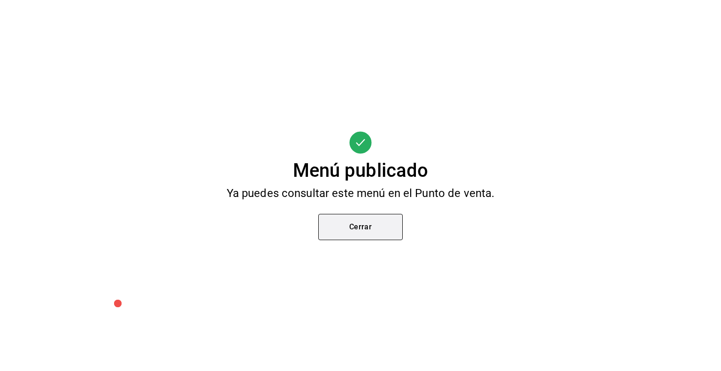
click at [366, 219] on button "Cerrar" at bounding box center [360, 227] width 84 height 26
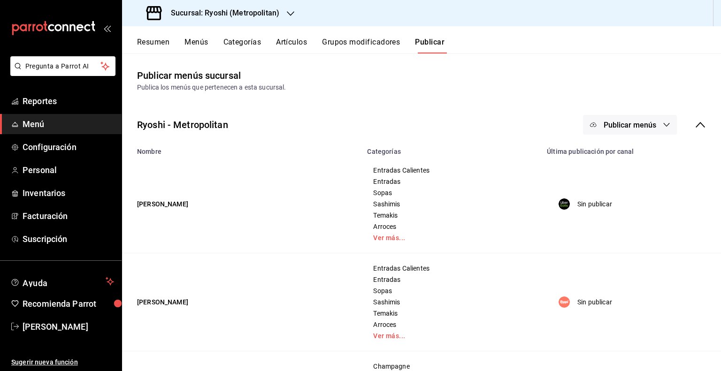
click at [300, 44] on button "Artículos" at bounding box center [291, 46] width 31 height 16
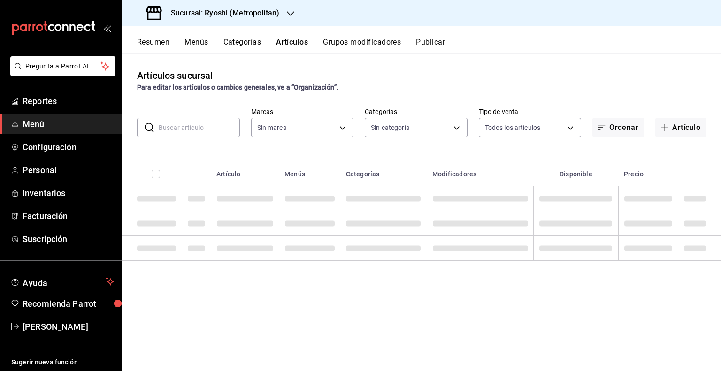
type input "afd8f7e0-6441-4225-b079-3ecb6f1759bb,a0f13850-a6cf-4674-87cd-ec670d2b59b9"
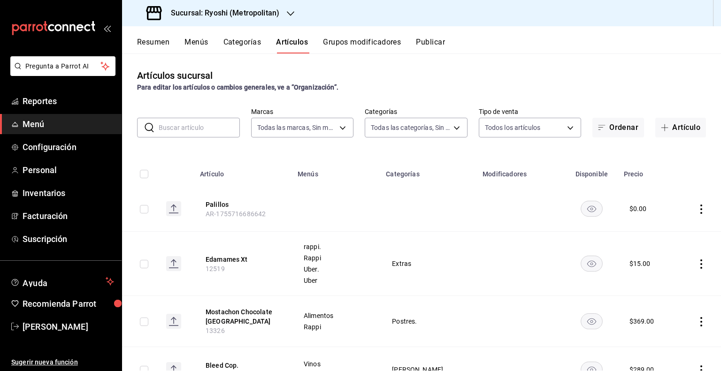
type input "feb80afa-84ca-40b4-b595-bfbaac699c32,812aad81-9313-4289-adaa-71f0113c50cb,f2911…"
click at [186, 130] on input "text" at bounding box center [199, 127] width 81 height 19
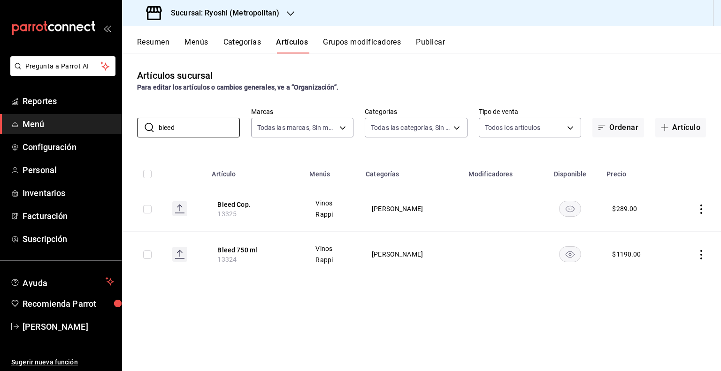
type input "bleed"
click at [286, 303] on div "Artículos sucursal Para editar los artículos o cambios generales, ve a “Organiz…" at bounding box center [421, 211] width 599 height 317
click at [235, 13] on h3 "Sucursal: Ryoshi (Metropolitan)" at bounding box center [221, 13] width 116 height 11
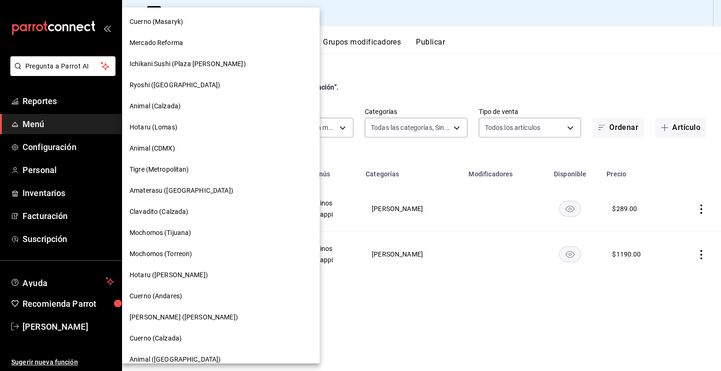
click at [165, 273] on span "Hotaru ([PERSON_NAME])" at bounding box center [169, 275] width 78 height 10
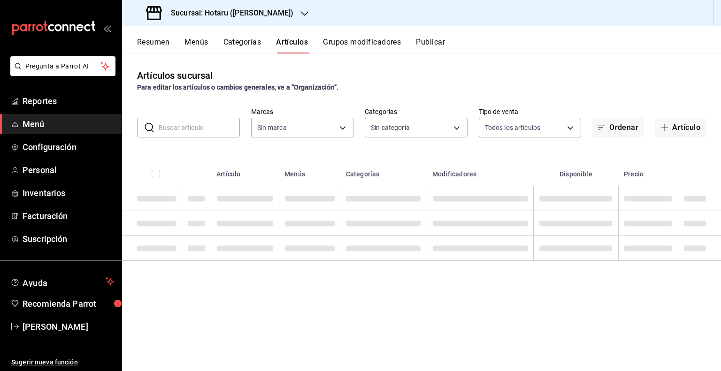
type input "c6f689f8-63fd-49a8-a607-35aea03ac6a9,619c758d-7c36-49c6-a756-e52d453908cb"
type input "c0b78d51-7925-43e8-b699-c52fb7c6d080,04492c64-33ac-4fe7-8ecc-c444235d9710,37f0f…"
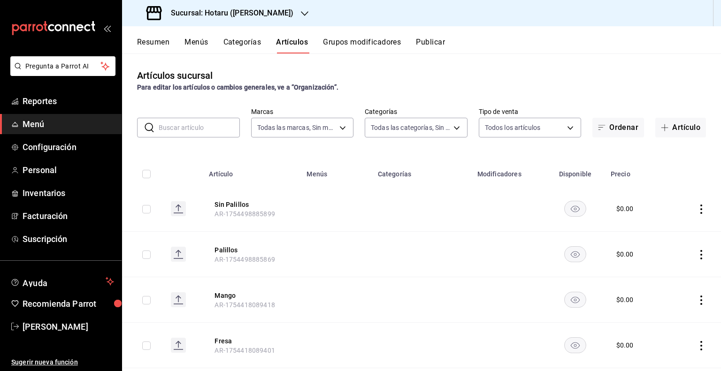
click at [221, 15] on h3 "Sucursal: Hotaru (Valle)" at bounding box center [228, 13] width 130 height 11
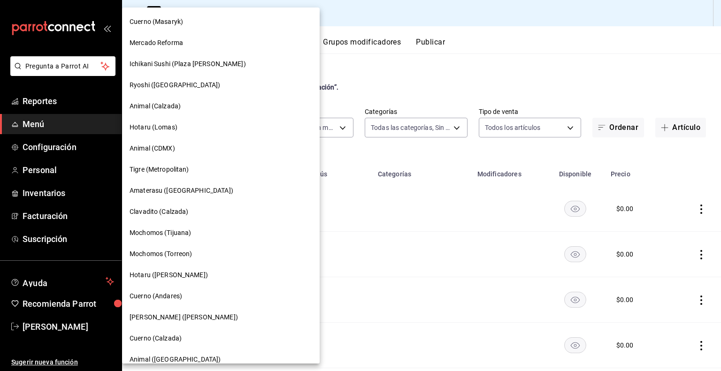
click at [363, 24] on div at bounding box center [360, 185] width 721 height 371
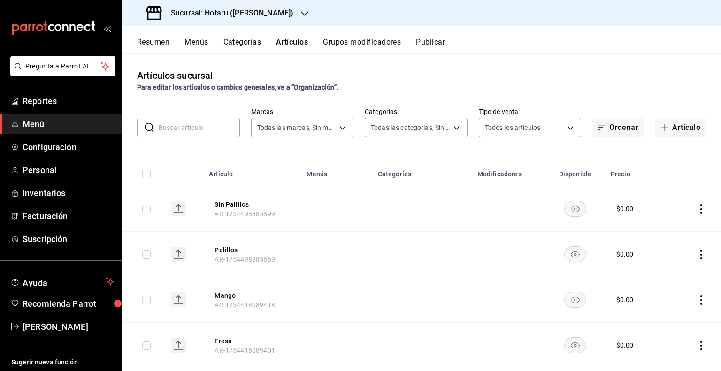
click at [206, 123] on input "text" at bounding box center [199, 127] width 81 height 19
type input "Bleed"
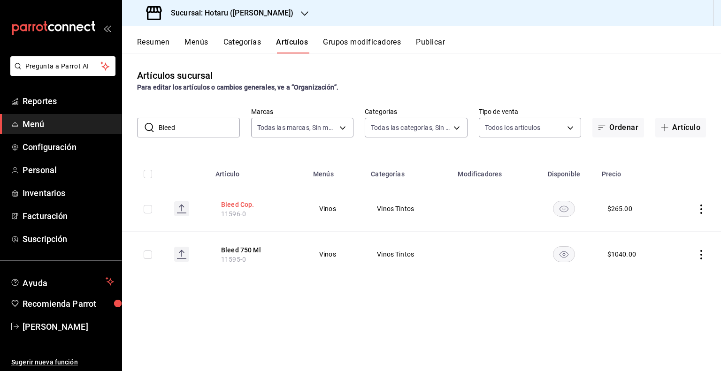
click at [237, 206] on button "Bleed Cop." at bounding box center [258, 204] width 75 height 9
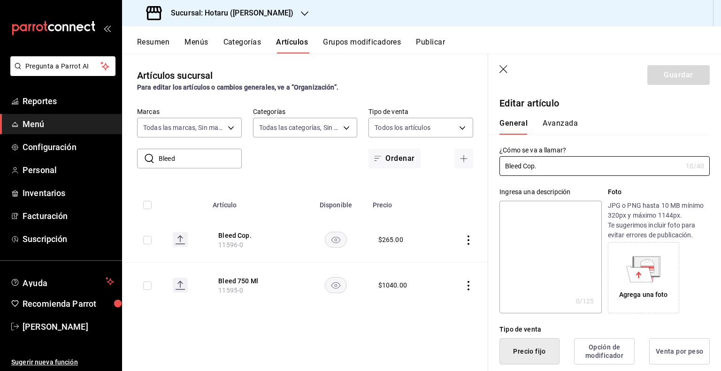
scroll to position [94, 0]
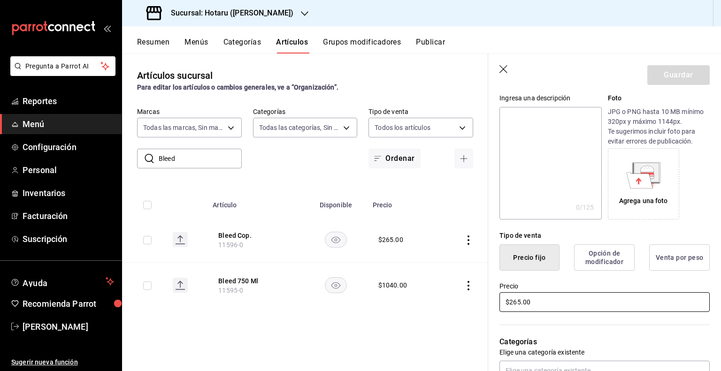
click at [568, 302] on input "$265.00" at bounding box center [604, 302] width 210 height 20
type input "$289.00"
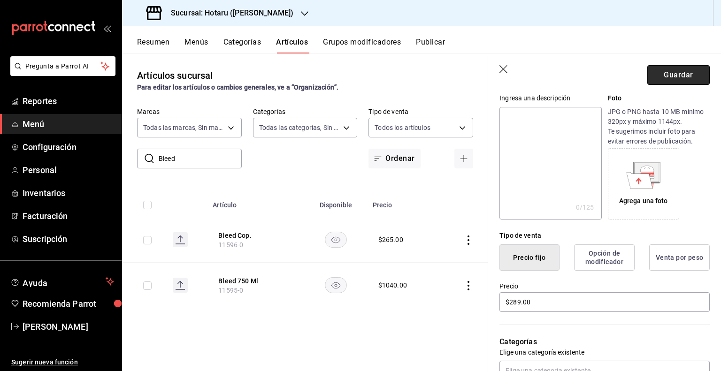
click at [670, 78] on button "Guardar" at bounding box center [678, 75] width 62 height 20
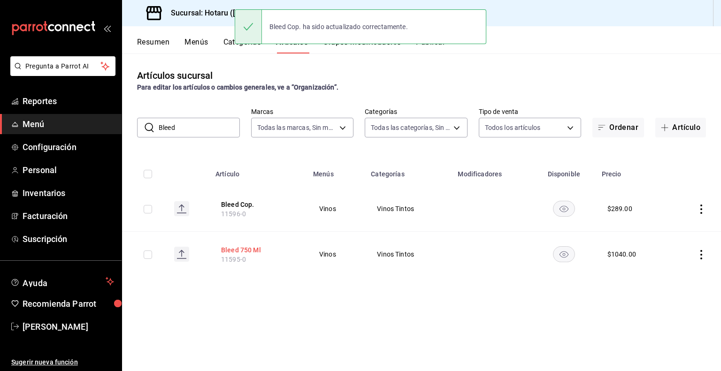
click at [236, 253] on button "Bleed 750 Ml" at bounding box center [258, 249] width 75 height 9
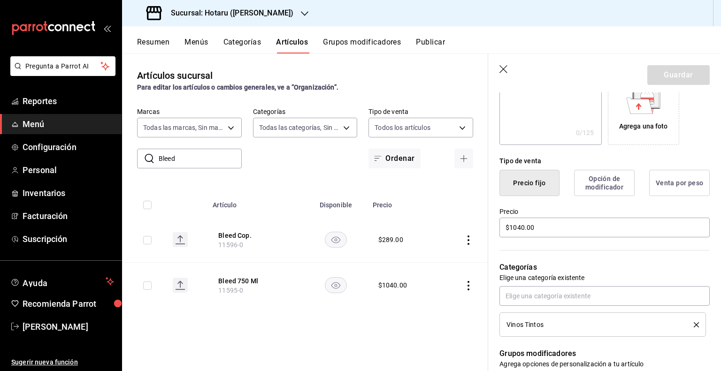
scroll to position [188, 0]
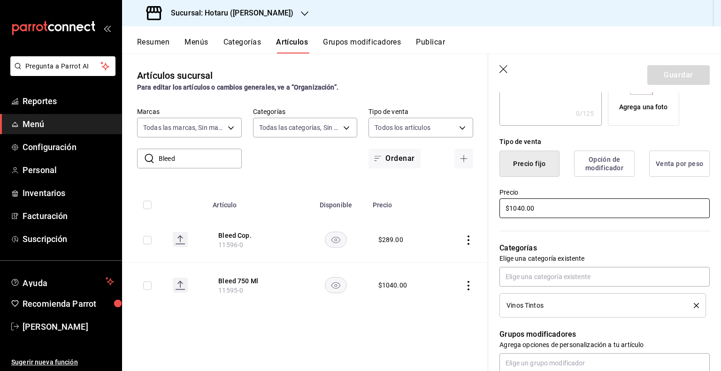
click at [574, 208] on input "$1040.00" at bounding box center [604, 209] width 210 height 20
type input "$1190.00"
click at [657, 78] on button "Guardar" at bounding box center [678, 75] width 62 height 20
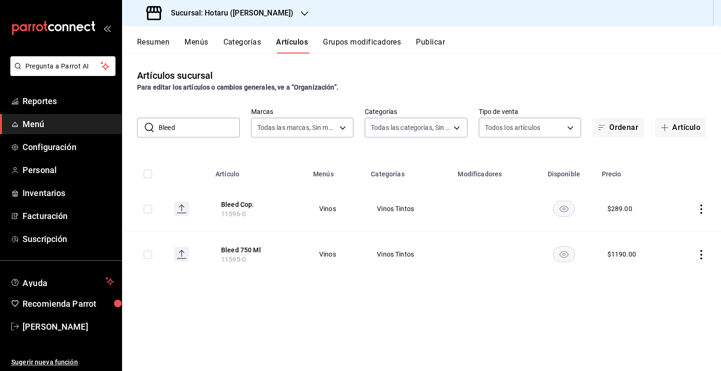
click at [438, 41] on button "Publicar" at bounding box center [430, 46] width 29 height 16
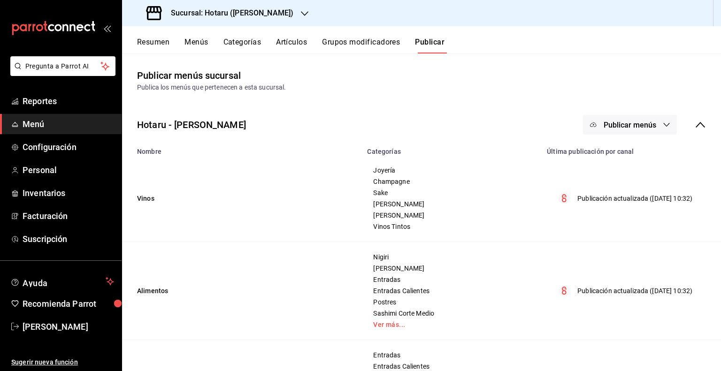
click at [622, 132] on button "Publicar menús" at bounding box center [630, 125] width 94 height 20
click at [621, 152] on span "Punto de venta" at bounding box center [636, 156] width 45 height 10
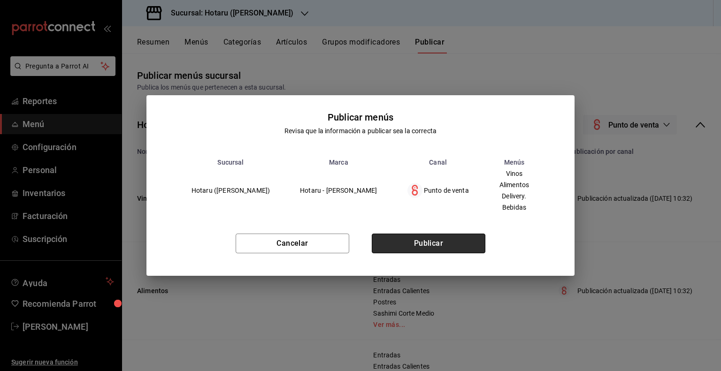
click at [451, 241] on button "Publicar" at bounding box center [429, 244] width 114 height 20
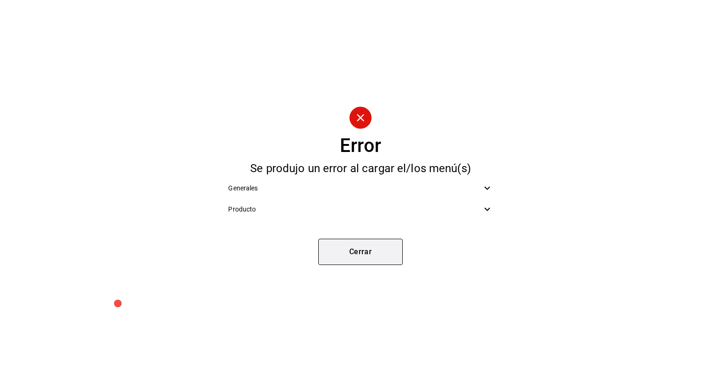
click at [357, 247] on button "Cerrar" at bounding box center [360, 252] width 84 height 26
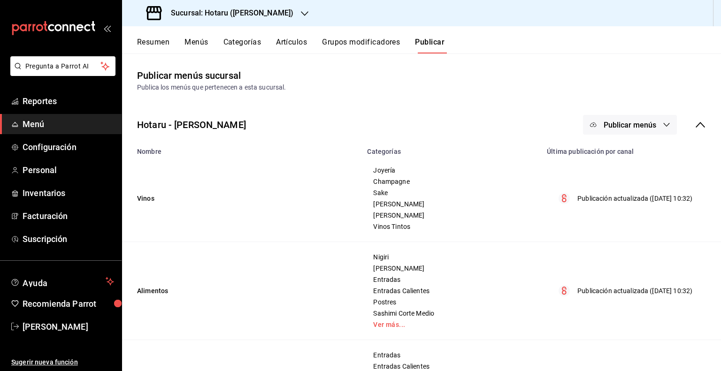
click at [616, 124] on span "Publicar menús" at bounding box center [629, 125] width 53 height 9
click at [293, 41] on div at bounding box center [360, 185] width 721 height 371
click at [294, 46] on button "Artículos" at bounding box center [291, 46] width 31 height 16
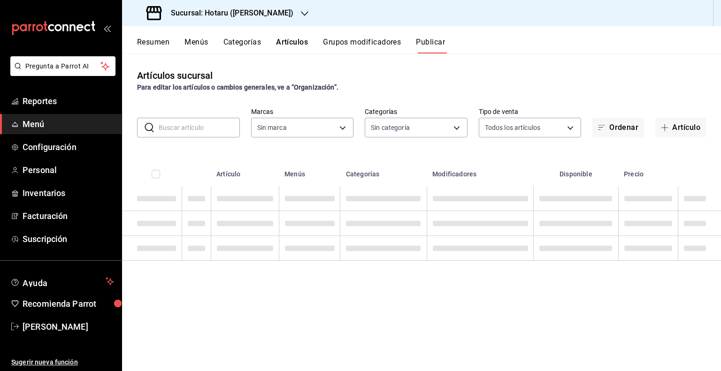
type input "c6f689f8-63fd-49a8-a607-35aea03ac6a9,619c758d-7c36-49c6-a756-e52d453908cb"
click at [183, 125] on input "text" at bounding box center [199, 127] width 81 height 19
type input "c6f689f8-63fd-49a8-a607-35aea03ac6a9,619c758d-7c36-49c6-a756-e52d453908cb"
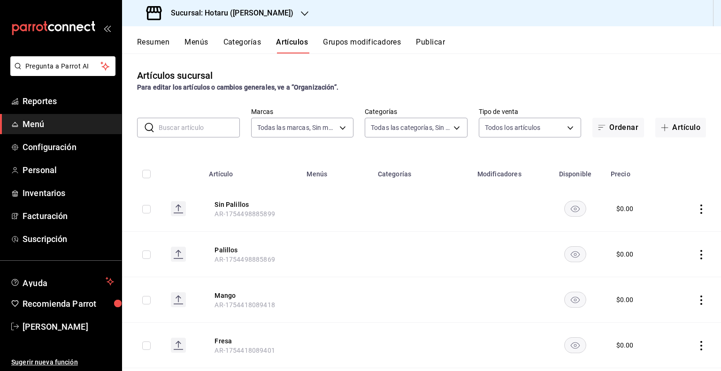
type input "c0b78d51-7925-43e8-b699-c52fb7c6d080,04492c64-33ac-4fe7-8ecc-c444235d9710,37f0f…"
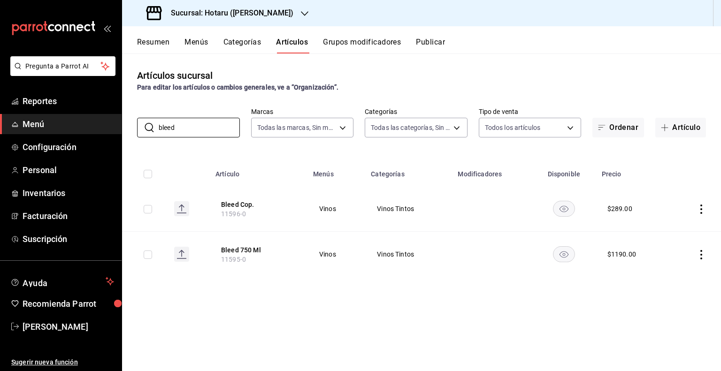
type input "bleed"
click at [425, 46] on button "Publicar" at bounding box center [430, 46] width 29 height 16
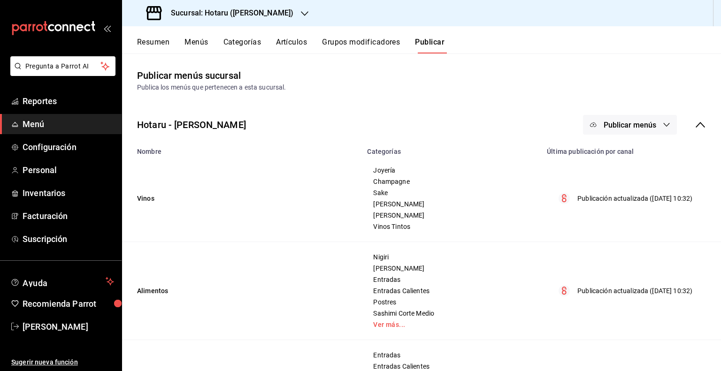
click at [617, 118] on button "Publicar menús" at bounding box center [630, 125] width 94 height 20
click at [600, 150] on circle at bounding box center [595, 155] width 15 height 15
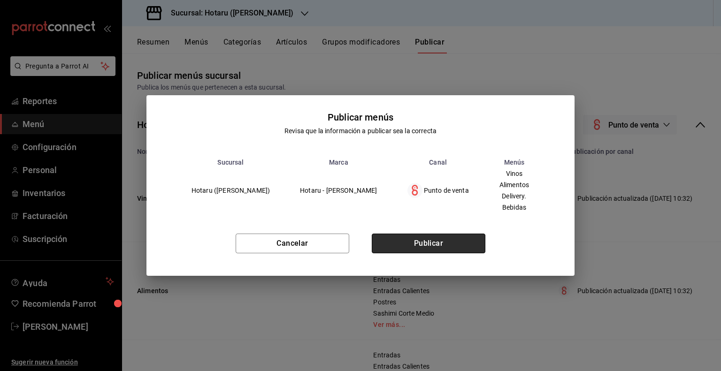
click at [441, 247] on button "Publicar" at bounding box center [429, 244] width 114 height 20
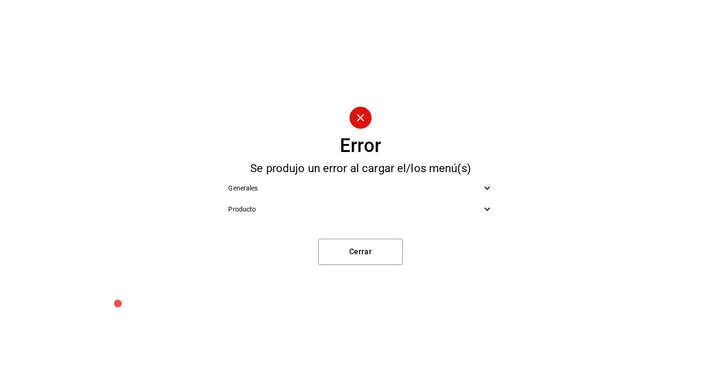
click at [478, 185] on span "Generales" at bounding box center [354, 188] width 253 height 10
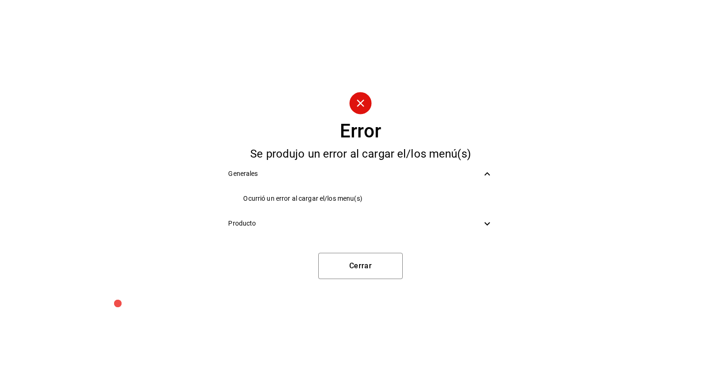
click at [489, 219] on icon at bounding box center [486, 223] width 11 height 11
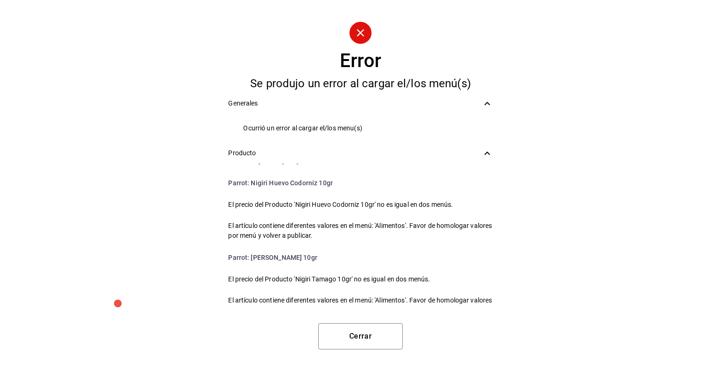
scroll to position [516, 0]
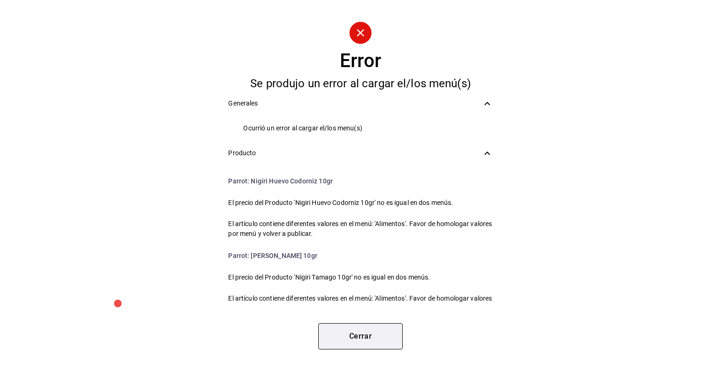
click at [376, 332] on button "Cerrar" at bounding box center [360, 336] width 84 height 26
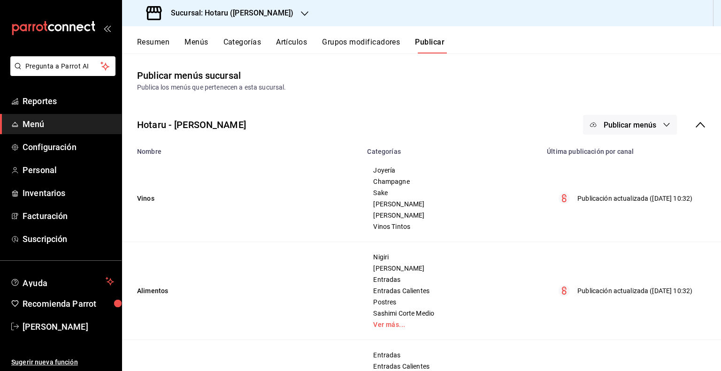
click at [288, 39] on button "Artículos" at bounding box center [291, 46] width 31 height 16
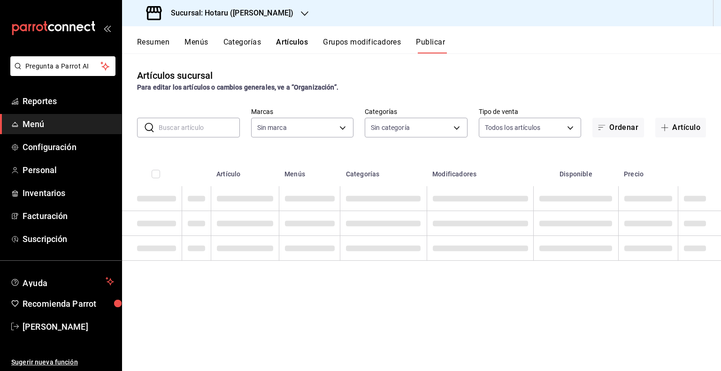
type input "c6f689f8-63fd-49a8-a607-35aea03ac6a9,619c758d-7c36-49c6-a756-e52d453908cb"
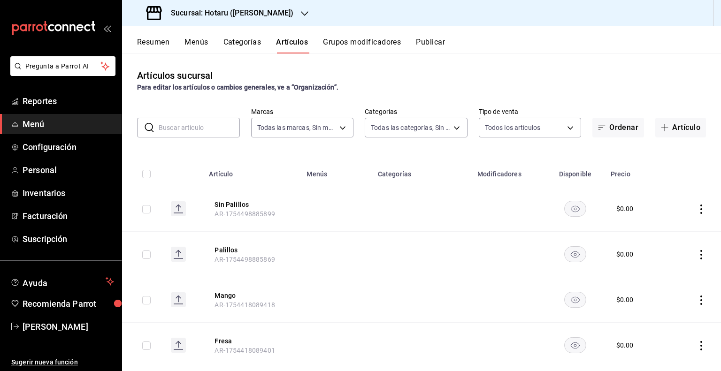
type input "c0b78d51-7925-43e8-b699-c52fb7c6d080,04492c64-33ac-4fe7-8ecc-c444235d9710,37f0f…"
click at [229, 136] on input "text" at bounding box center [199, 127] width 81 height 19
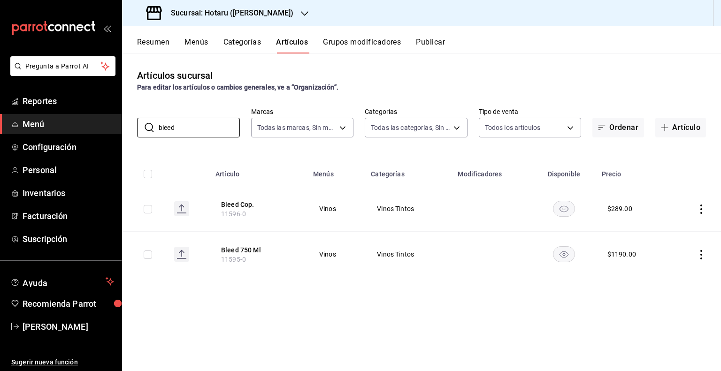
type input "bleed"
click at [576, 159] on th "Disponible" at bounding box center [564, 171] width 64 height 30
click at [435, 48] on button "Publicar" at bounding box center [430, 46] width 29 height 16
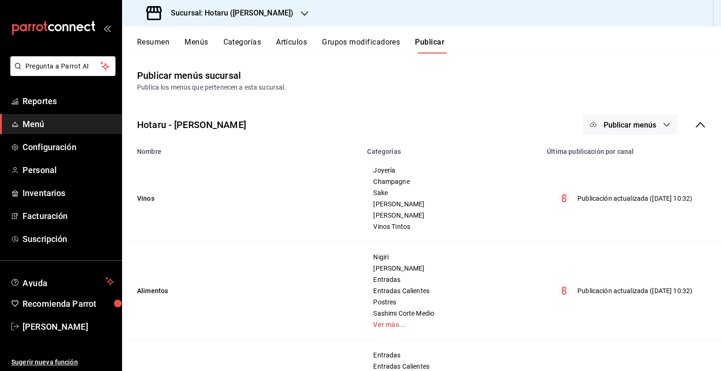
click at [627, 130] on button "Publicar menús" at bounding box center [630, 125] width 94 height 20
click at [617, 149] on li "Punto de venta" at bounding box center [623, 155] width 86 height 26
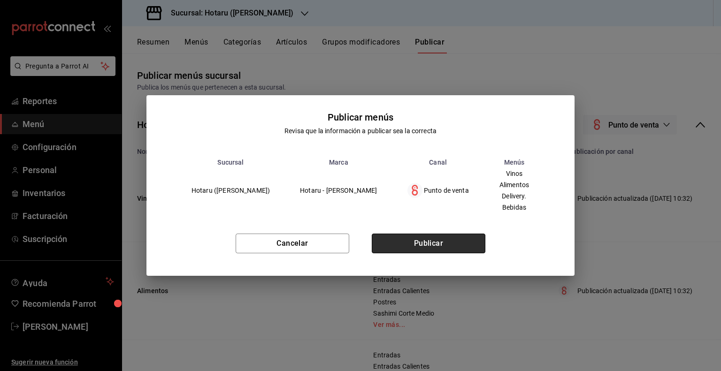
click at [451, 238] on button "Publicar" at bounding box center [429, 244] width 114 height 20
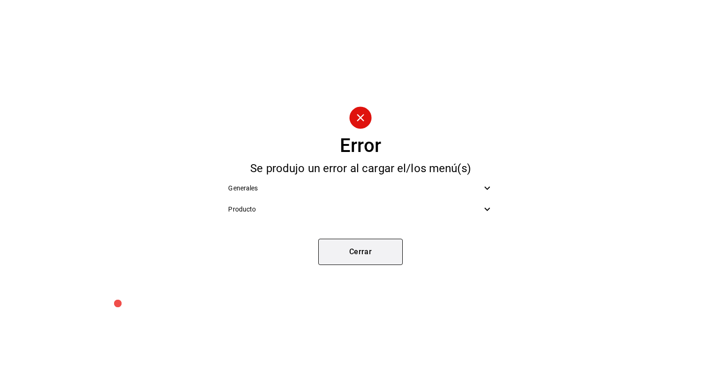
click at [398, 243] on button "Cerrar" at bounding box center [360, 252] width 84 height 26
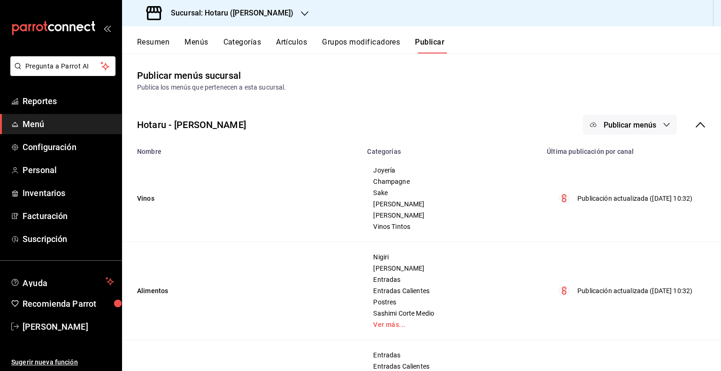
click at [438, 45] on button "Publicar" at bounding box center [430, 46] width 30 height 16
click at [609, 131] on button "Publicar menús" at bounding box center [630, 125] width 94 height 20
click at [608, 146] on li "Punto de venta" at bounding box center [623, 155] width 86 height 26
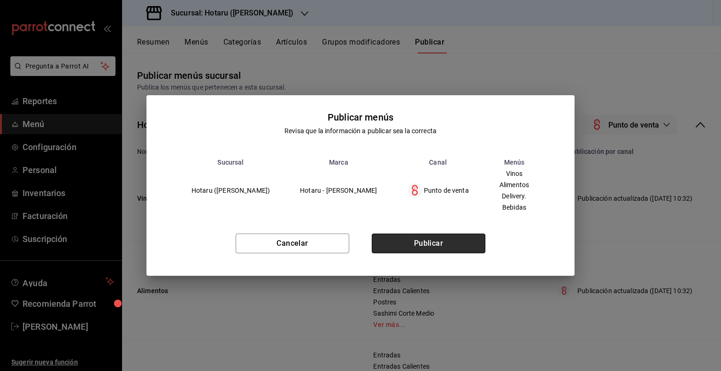
click at [466, 237] on button "Publicar" at bounding box center [429, 244] width 114 height 20
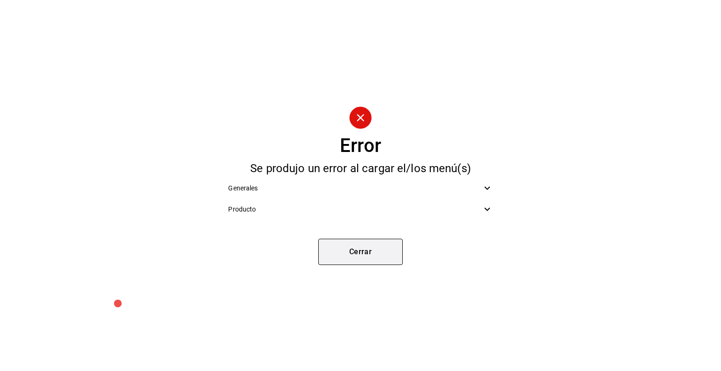
click at [349, 241] on button "Cerrar" at bounding box center [360, 252] width 84 height 26
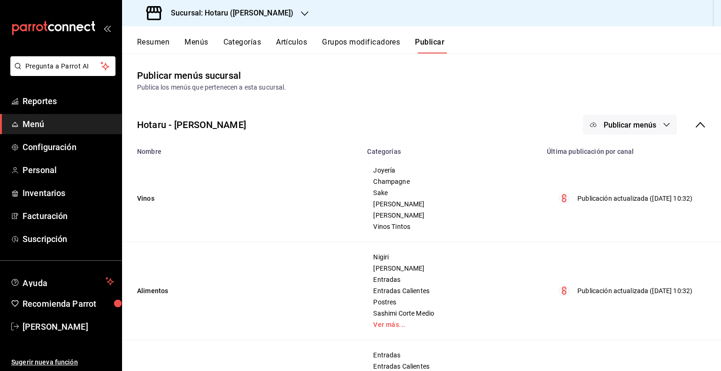
click at [603, 125] on span "Publicar menús" at bounding box center [629, 125] width 53 height 9
click at [610, 150] on div at bounding box center [601, 155] width 26 height 15
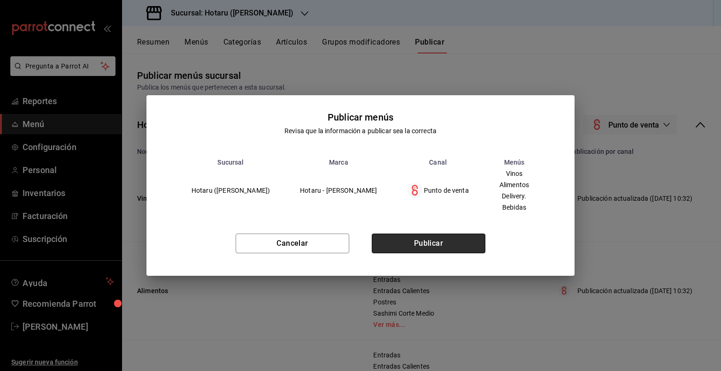
click at [394, 244] on button "Publicar" at bounding box center [429, 244] width 114 height 20
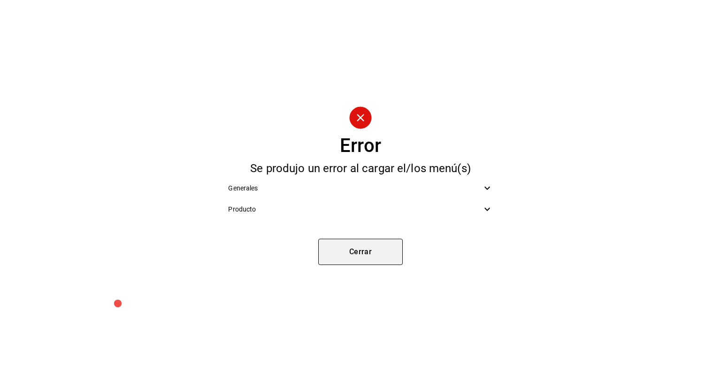
click at [360, 260] on button "Cerrar" at bounding box center [360, 252] width 84 height 26
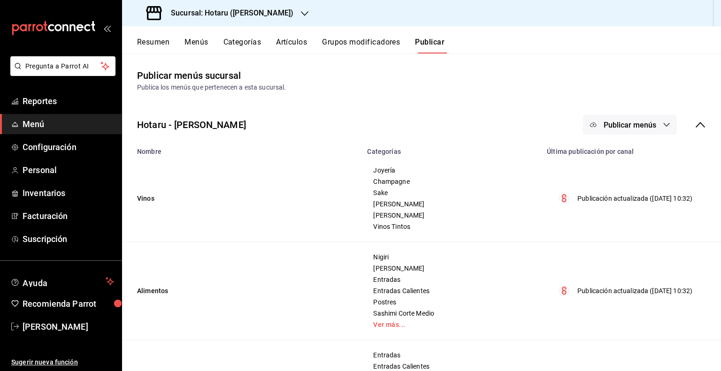
click at [294, 42] on button "Artículos" at bounding box center [291, 46] width 31 height 16
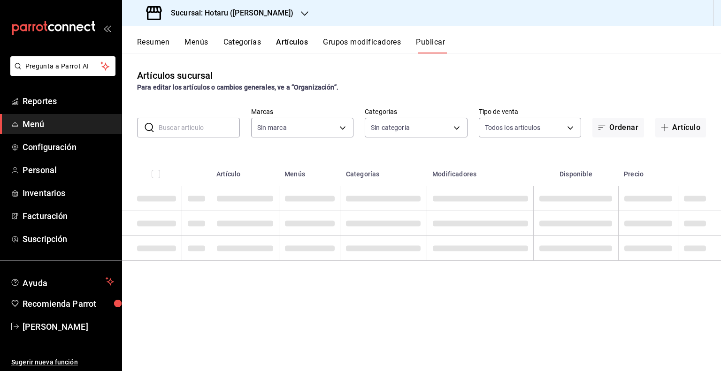
type input "c6f689f8-63fd-49a8-a607-35aea03ac6a9,619c758d-7c36-49c6-a756-e52d453908cb"
click at [218, 134] on input "text" at bounding box center [199, 127] width 81 height 19
type input "b"
type input "c6f689f8-63fd-49a8-a607-35aea03ac6a9,619c758d-7c36-49c6-a756-e52d453908cb"
type input "bl"
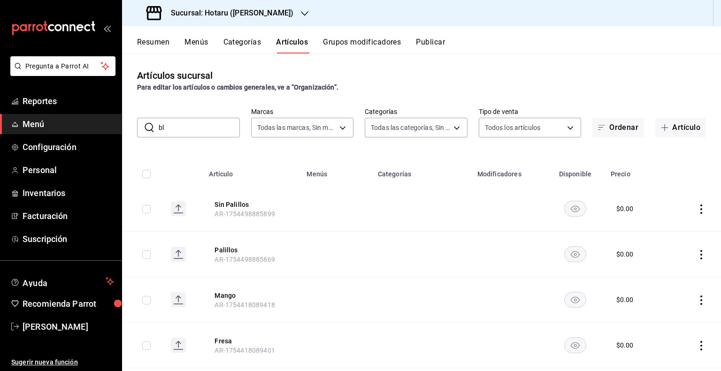
type input "c0b78d51-7925-43e8-b699-c52fb7c6d080,04492c64-33ac-4fe7-8ecc-c444235d9710,37f0f…"
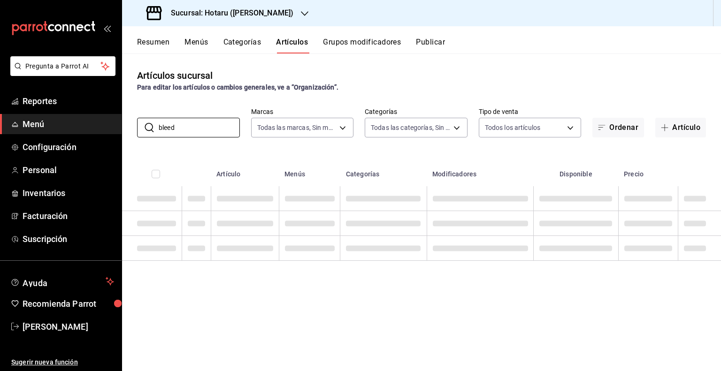
type input "bleed"
click at [309, 148] on div "Artículos sucursal Para editar los artículos o cambios generales, ve a “Organiz…" at bounding box center [421, 211] width 599 height 317
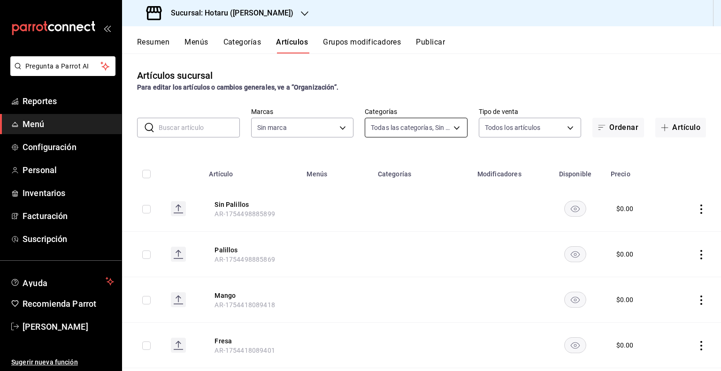
type input "c0b78d51-7925-43e8-b699-c52fb7c6d080,04492c64-33ac-4fe7-8ecc-c444235d9710,37f0f…"
type input "c6f689f8-63fd-49a8-a607-35aea03ac6a9,619c758d-7c36-49c6-a756-e52d453908cb"
click at [428, 48] on button "Publicar" at bounding box center [430, 46] width 29 height 16
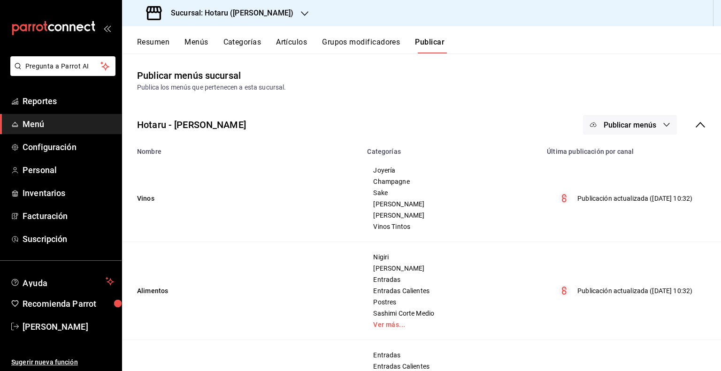
click at [617, 125] on span "Publicar menús" at bounding box center [629, 125] width 53 height 9
click at [619, 149] on li "Punto de venta" at bounding box center [623, 155] width 86 height 26
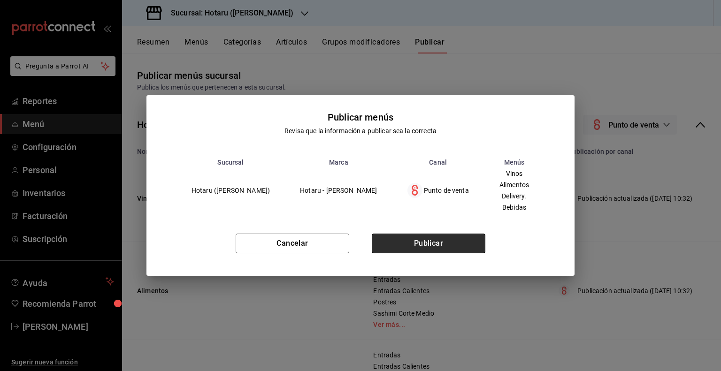
click at [452, 236] on button "Publicar" at bounding box center [429, 244] width 114 height 20
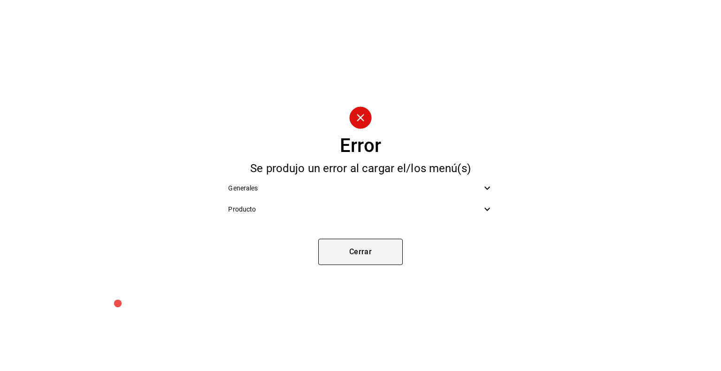
click at [398, 247] on button "Cerrar" at bounding box center [360, 252] width 84 height 26
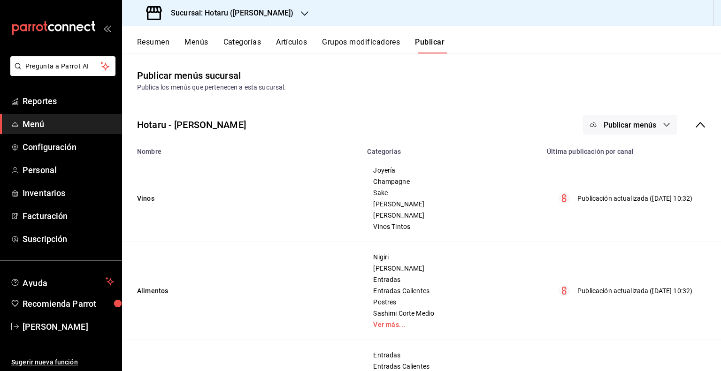
click at [603, 123] on span "Publicar menús" at bounding box center [629, 125] width 53 height 9
click at [602, 161] on icon at bounding box center [595, 155] width 15 height 15
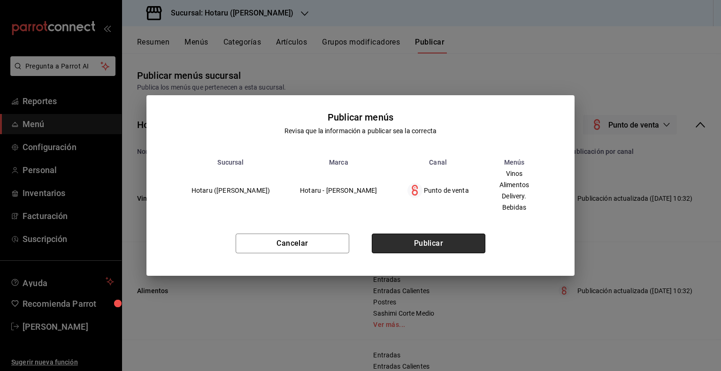
click at [465, 244] on button "Publicar" at bounding box center [429, 244] width 114 height 20
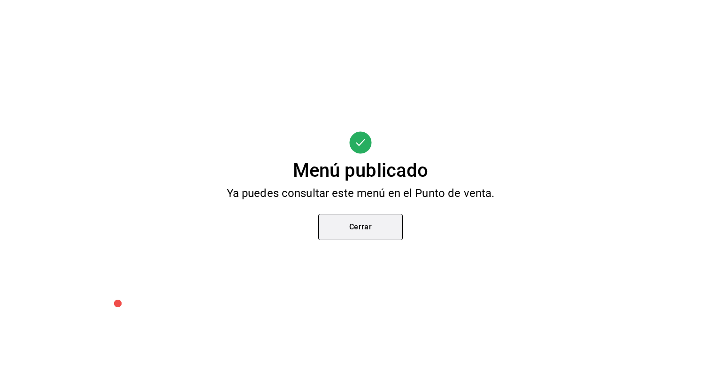
click at [383, 232] on button "Cerrar" at bounding box center [360, 227] width 84 height 26
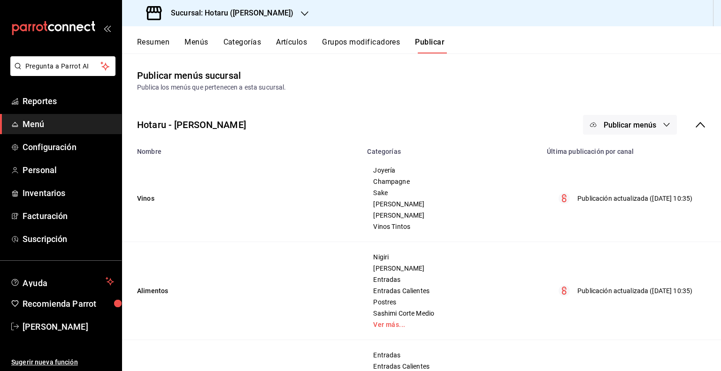
click at [638, 130] on button "Publicar menús" at bounding box center [630, 125] width 94 height 20
drag, startPoint x: 480, startPoint y: 111, endPoint x: 465, endPoint y: 99, distance: 19.4
click at [474, 107] on div at bounding box center [360, 185] width 721 height 371
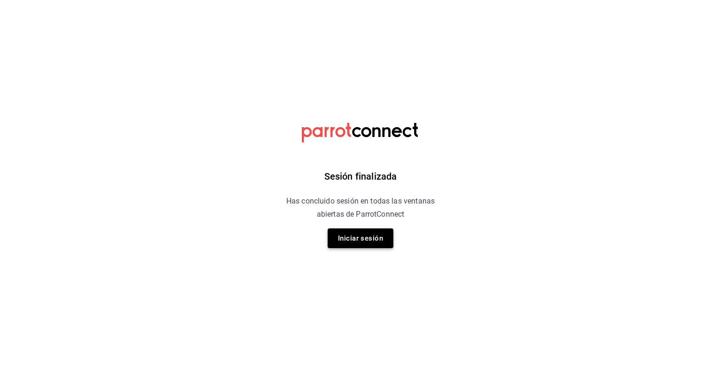
click at [384, 233] on button "Iniciar sesión" at bounding box center [361, 239] width 66 height 20
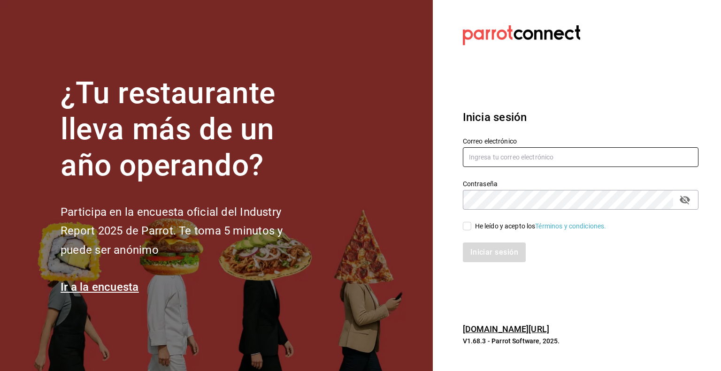
type input "juan.zavala@grupocosteno.com"
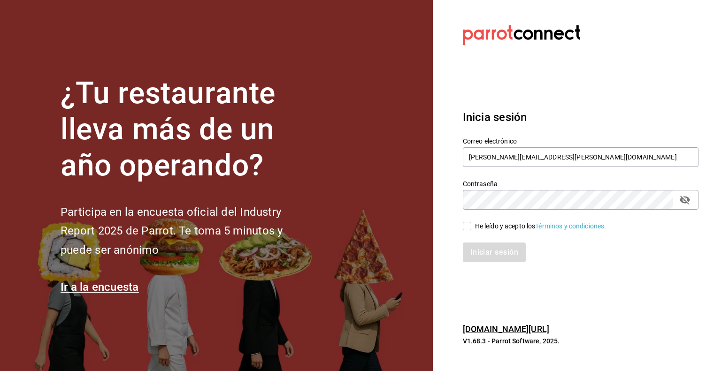
click at [471, 222] on span "He leído y acepto los Términos y condiciones." at bounding box center [538, 227] width 135 height 10
click at [471, 222] on input "He leído y acepto los Términos y condiciones." at bounding box center [467, 226] width 8 height 8
checkbox input "true"
click at [487, 254] on button "Iniciar sesión" at bounding box center [495, 253] width 64 height 20
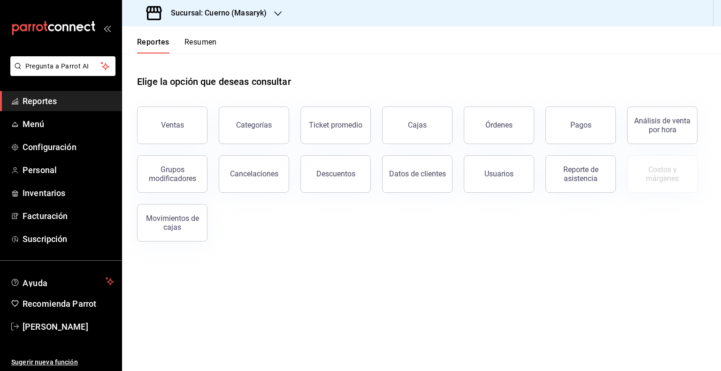
click at [258, 16] on h3 "Sucursal: Cuerno (Masaryk)" at bounding box center [214, 13] width 103 height 11
click at [227, 3] on div "Sucursal: Cuerno (Masaryk)" at bounding box center [208, 13] width 156 height 26
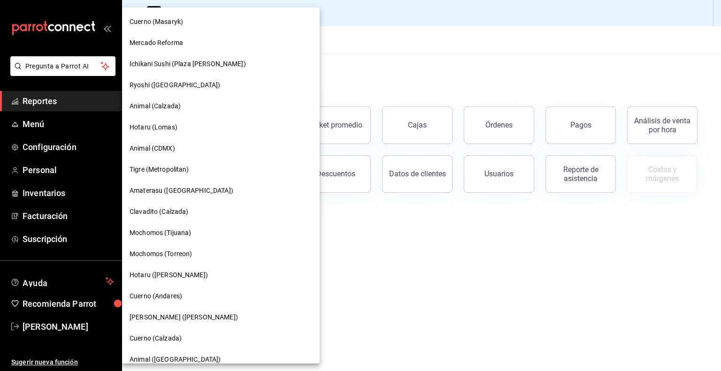
click at [174, 344] on div "Cuerno (Calzada)" at bounding box center [221, 338] width 198 height 21
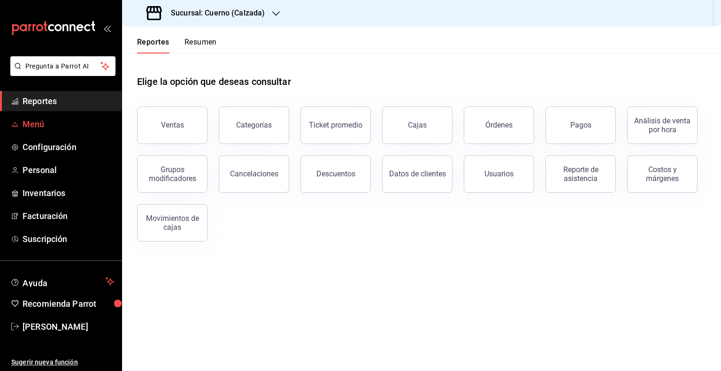
click at [46, 125] on span "Menú" at bounding box center [69, 124] width 92 height 13
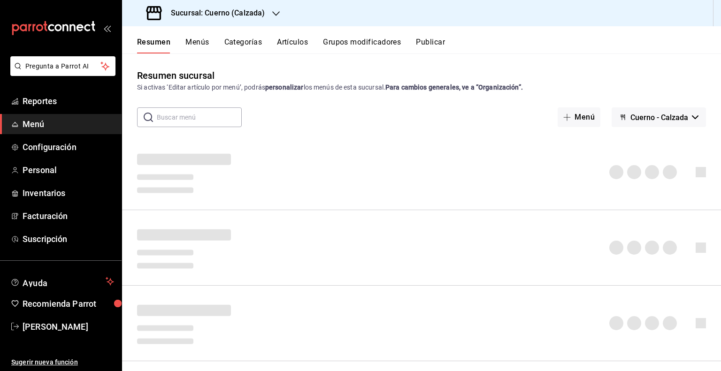
click at [298, 44] on button "Artículos" at bounding box center [292, 46] width 31 height 16
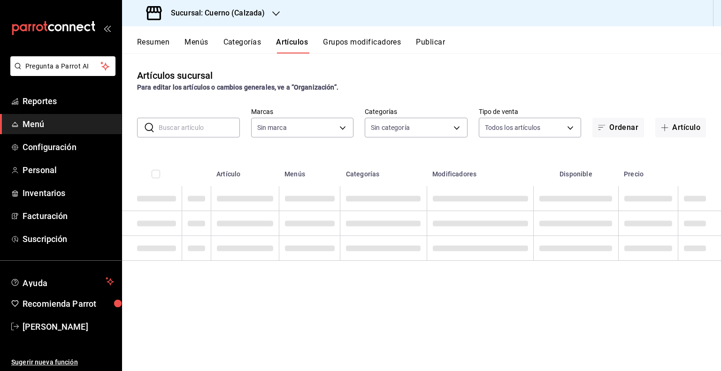
click at [298, 44] on button "Artículos" at bounding box center [292, 46] width 32 height 16
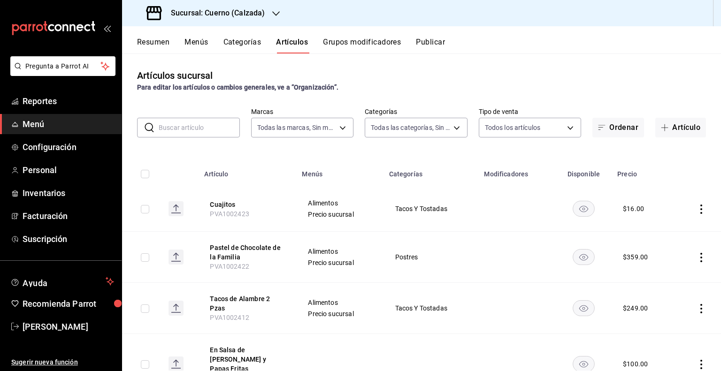
type input "b7ae777b-2dfc-42e0-9650-6cefdf37a424,c000f1c0-fb9f-4016-8e6a-f0d1e83e893d"
type input "560d4c35-d9fc-4089-91ff-402d238ea400,302845cf-2d1c-4fb1-9d9e-8d4a14396fbe,26243…"
drag, startPoint x: 208, startPoint y: 125, endPoint x: 210, endPoint y: 120, distance: 5.8
click at [208, 125] on input "text" at bounding box center [199, 127] width 81 height 19
paste input "AR-1745187464050"
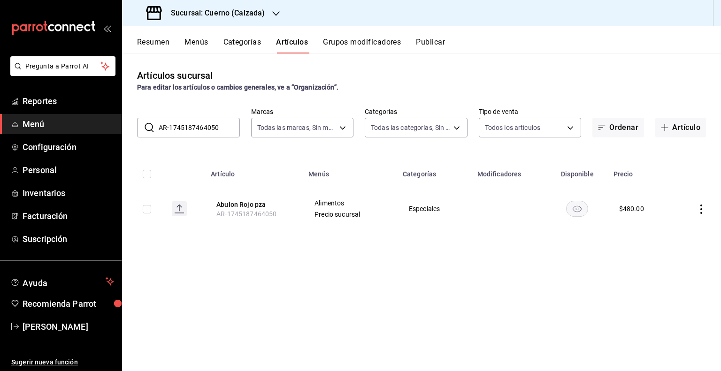
click at [578, 216] on rect "availability-product" at bounding box center [577, 208] width 22 height 15
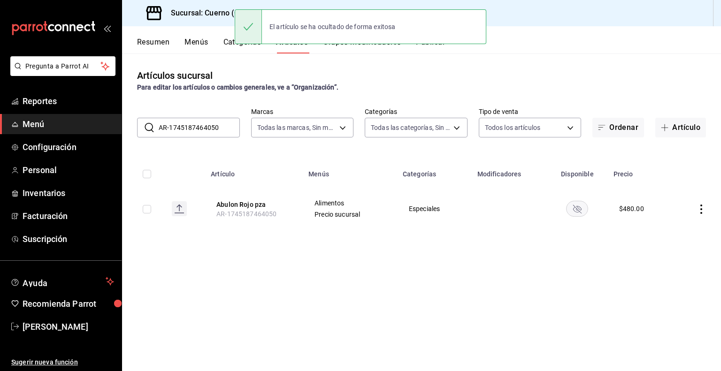
click at [201, 135] on input "AR-1745187464050" at bounding box center [199, 127] width 81 height 19
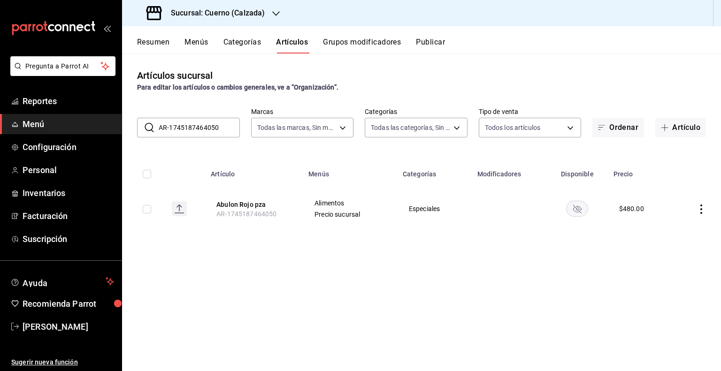
click at [201, 135] on input "AR-1745187464050" at bounding box center [199, 127] width 81 height 19
paste input "09198"
click at [571, 215] on rect "availability-product" at bounding box center [577, 208] width 22 height 15
click at [203, 126] on input "AR-1745187409198" at bounding box center [199, 127] width 81 height 19
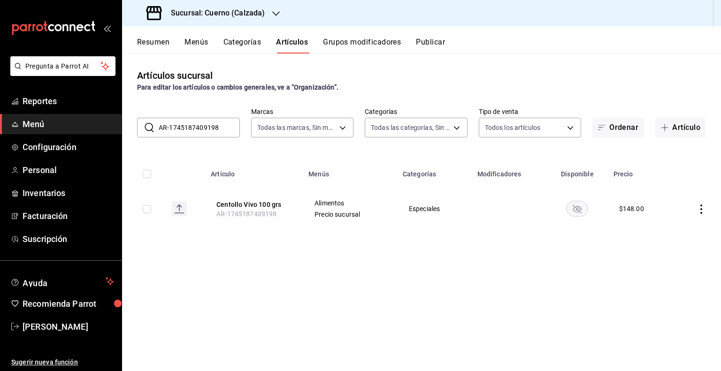
click at [203, 126] on input "AR-1745187409198" at bounding box center [199, 127] width 81 height 19
paste input "21533"
click at [577, 209] on rect "availability-product" at bounding box center [577, 208] width 22 height 15
click at [489, 231] on div "Artículos sucursal Para editar los artículos o cambios generales, ve a “Organiz…" at bounding box center [421, 211] width 599 height 317
click at [209, 123] on input "AR-1745187215338" at bounding box center [199, 127] width 81 height 19
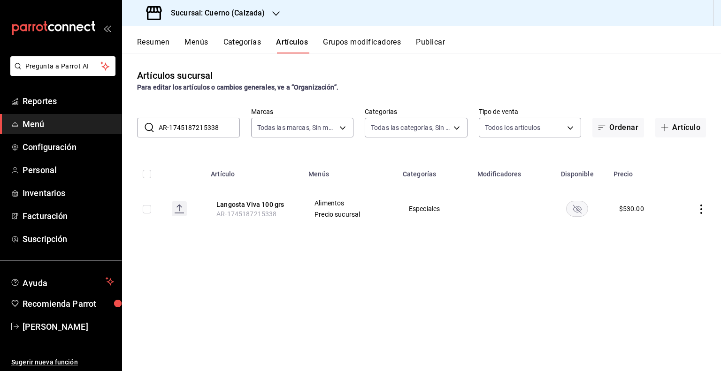
click at [208, 122] on input "AR-1745187215338" at bounding box center [199, 127] width 81 height 19
click at [206, 122] on input "AR-1745187215338" at bounding box center [199, 127] width 81 height 19
click at [206, 121] on input "AR-1745187215338" at bounding box center [199, 127] width 81 height 19
click at [206, 119] on input "AR-1745187215338" at bounding box center [199, 127] width 81 height 19
click at [204, 140] on div "Artículos sucursal Para editar los artículos o cambios generales, ve a “Organiz…" at bounding box center [421, 211] width 599 height 317
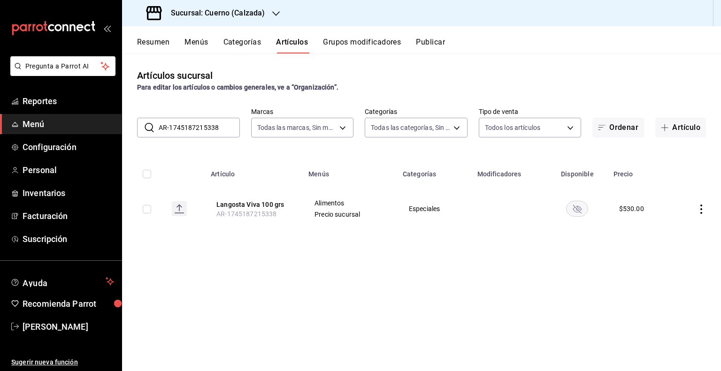
click at [206, 128] on input "AR-1745187215338" at bounding box center [199, 127] width 81 height 19
click at [206, 127] on input "AR-1745187215338" at bounding box center [199, 127] width 81 height 19
paste input "15372"
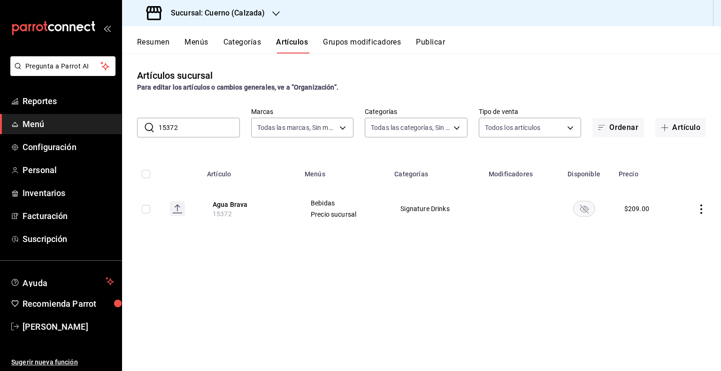
click at [217, 135] on input "15372" at bounding box center [199, 127] width 81 height 19
click at [216, 134] on input "15372" at bounding box center [199, 127] width 81 height 19
paste input "6"
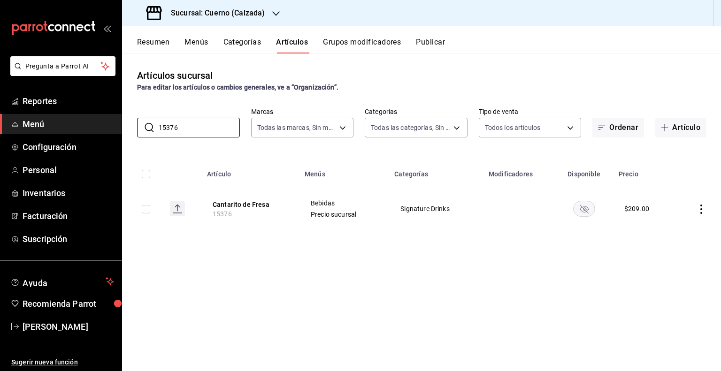
type input "15376"
click at [224, 129] on input "15376" at bounding box center [199, 127] width 81 height 19
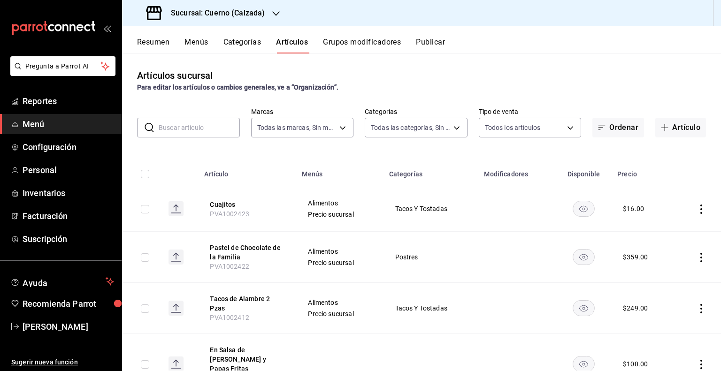
paste input "12984"
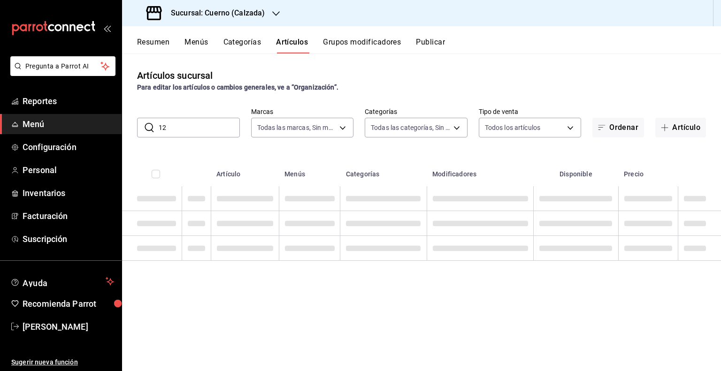
type input "1"
paste input "15277"
type input "1"
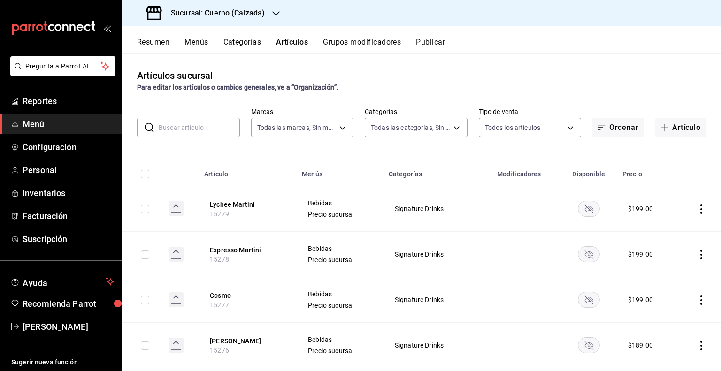
paste input "14554"
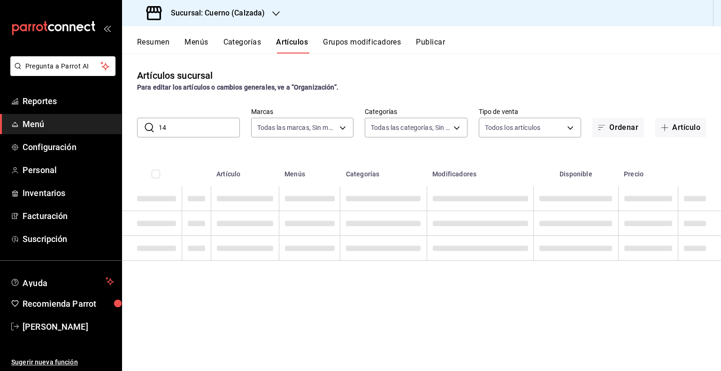
type input "1"
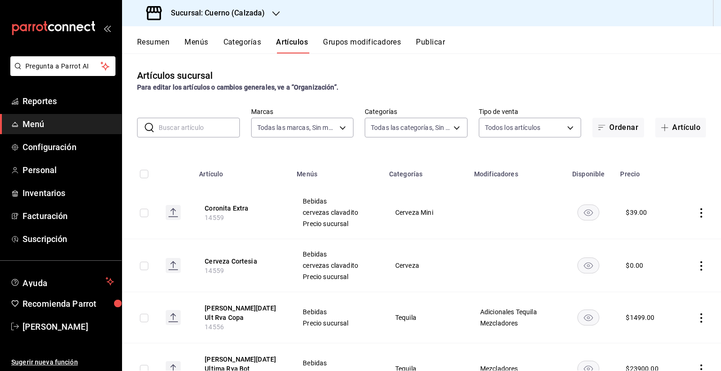
paste input "15287"
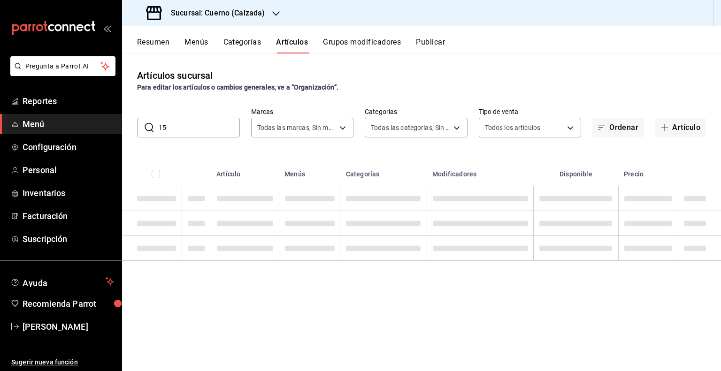
type input "1"
paste input "15276"
type input "1"
paste input "15282"
type input "1"
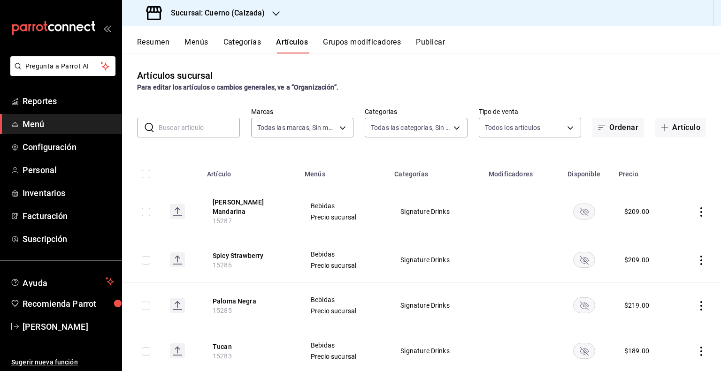
paste input "15179"
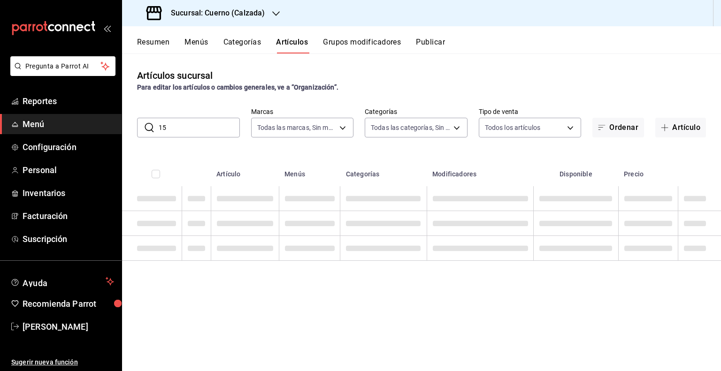
type input "1"
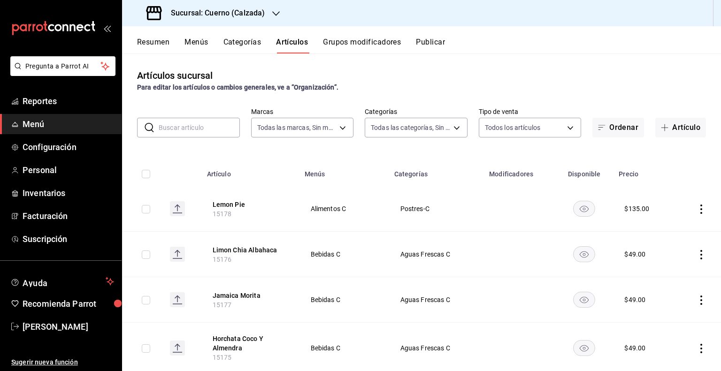
paste input "14713"
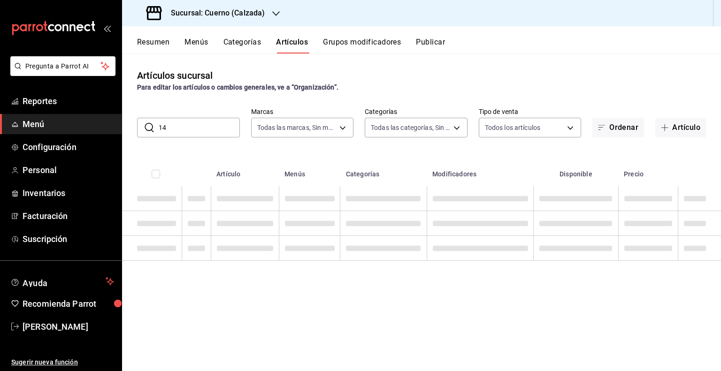
type input "1"
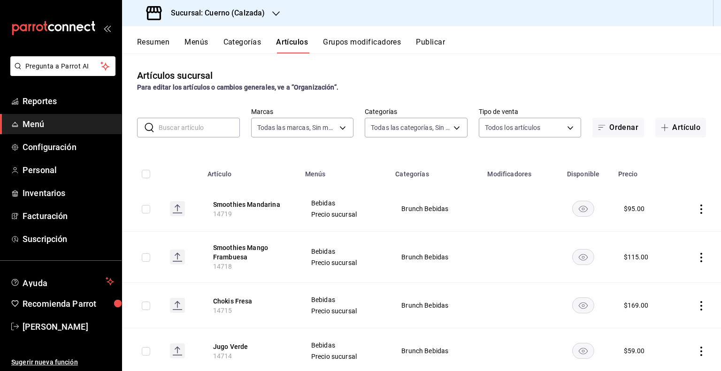
paste input "15375"
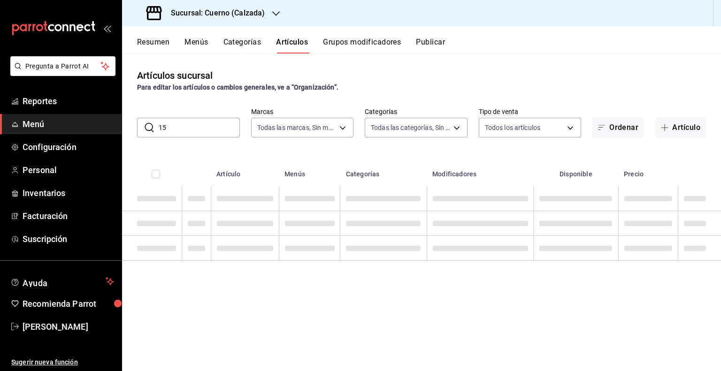
type input "1"
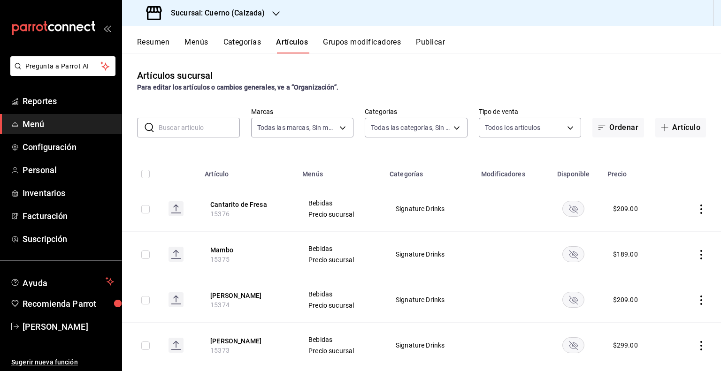
paste input "15373"
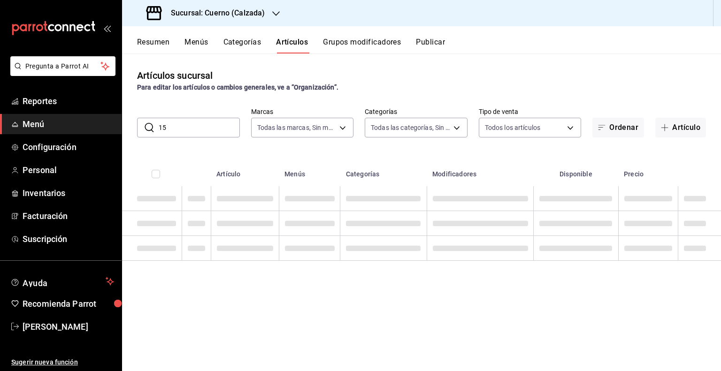
type input "1"
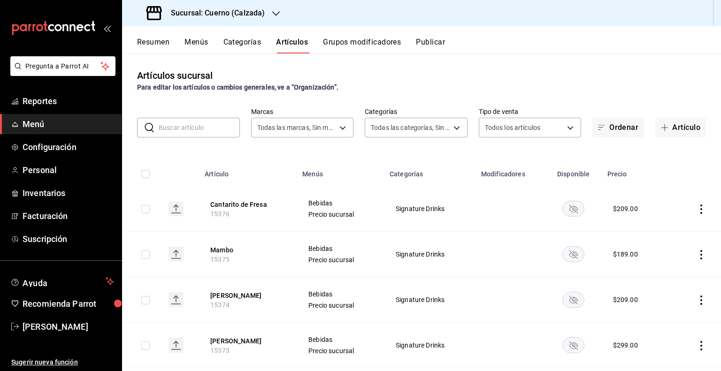
paste input "15373"
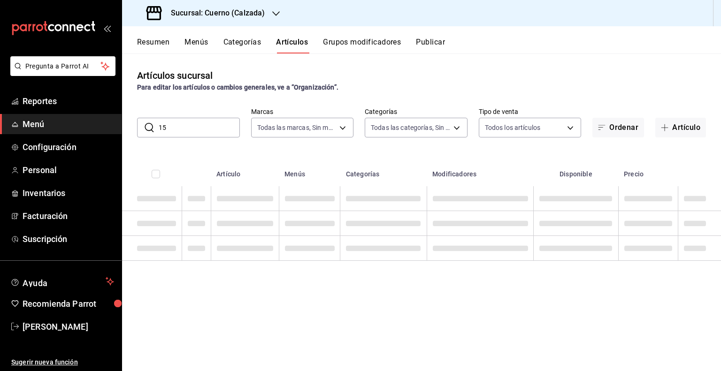
type input "1"
paste input "15374"
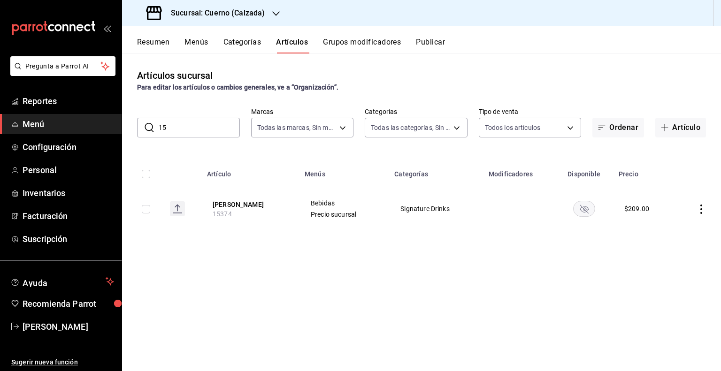
type input "1"
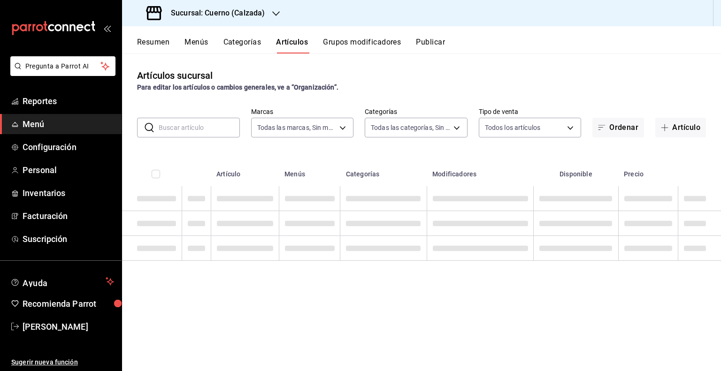
paste input "15374"
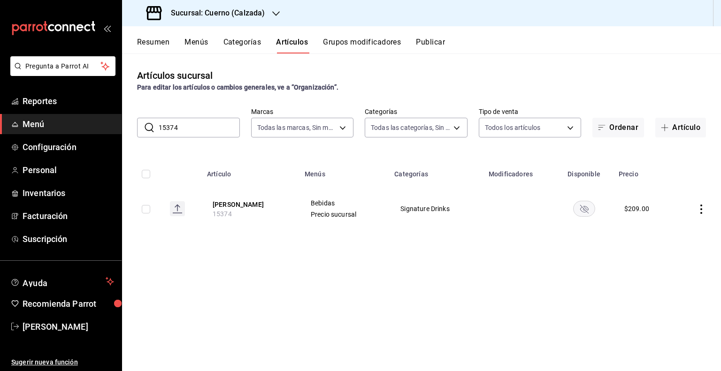
click at [224, 129] on input "15374" at bounding box center [199, 127] width 81 height 19
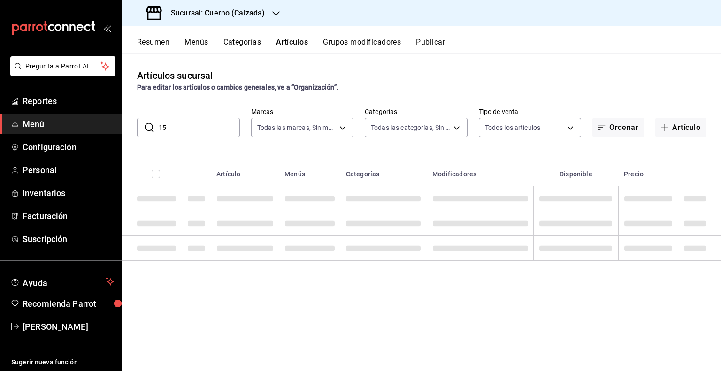
type input "1"
paste input "15272"
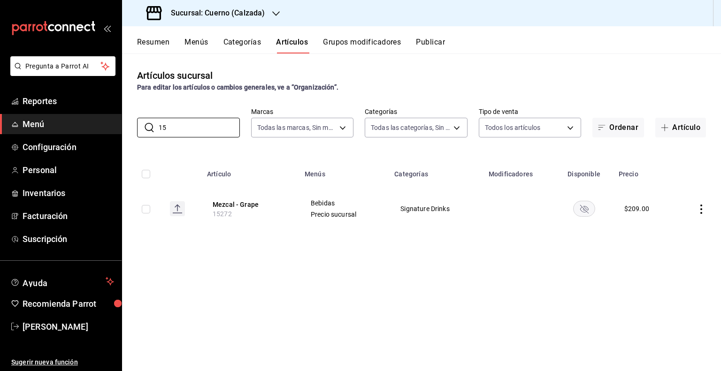
type input "1"
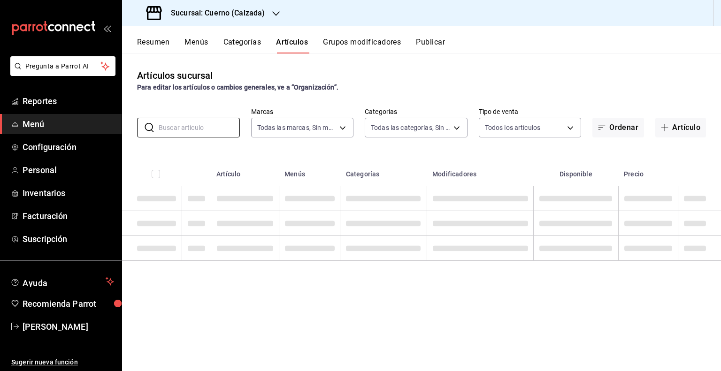
paste input "15499"
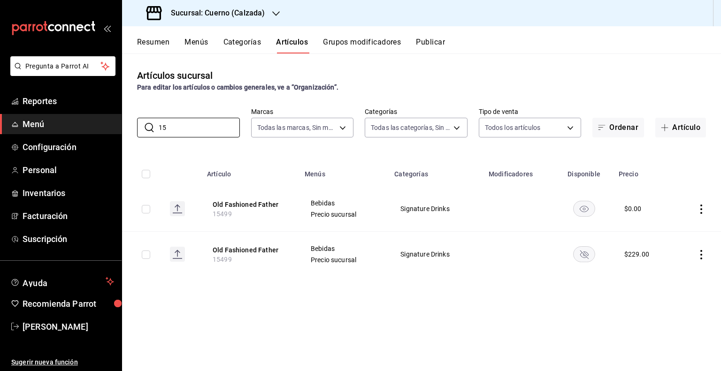
type input "1"
paste input "15286"
type input "1"
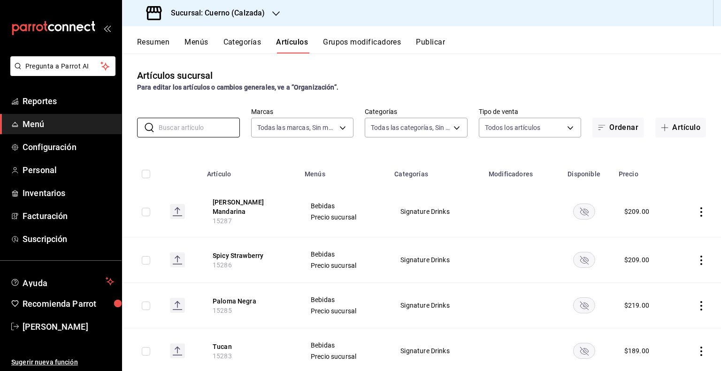
paste input "15242"
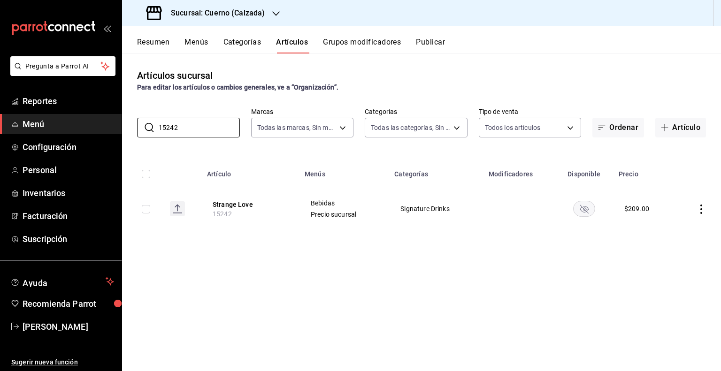
type input "15242"
click at [190, 136] on input "15242" at bounding box center [199, 127] width 81 height 19
paste input "15273"
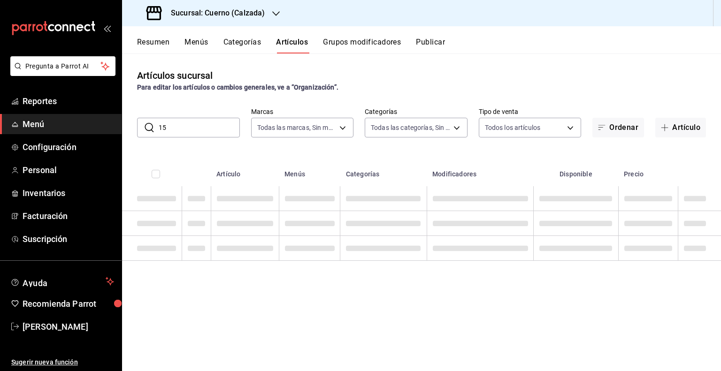
type input "1"
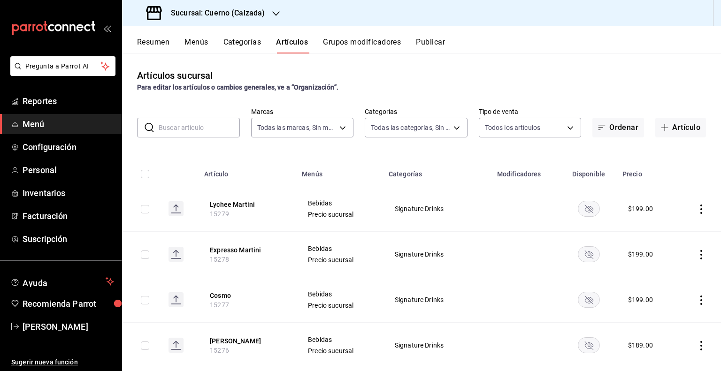
paste input "15274"
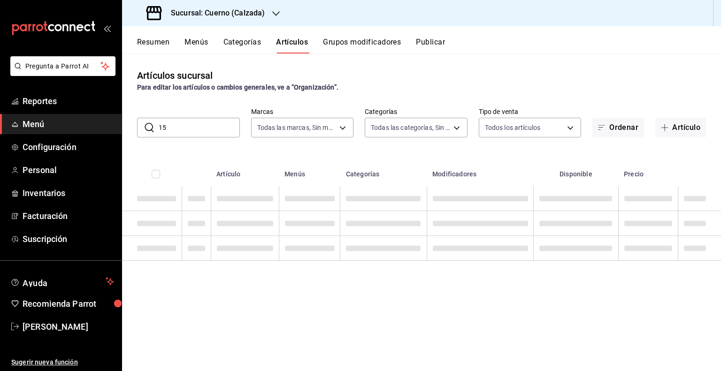
type input "1"
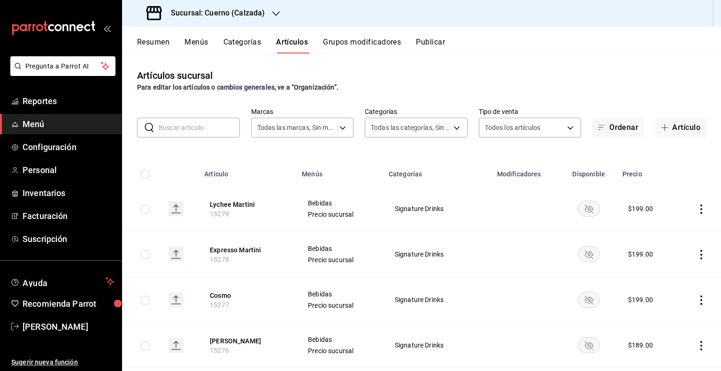
paste input "14334"
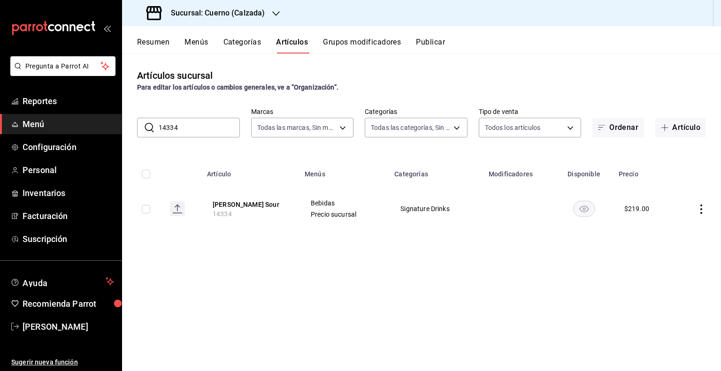
click at [201, 129] on input "14334" at bounding box center [199, 127] width 81 height 19
paste input "AR-201736874531969"
click at [201, 129] on input "AR-201736874531969" at bounding box center [199, 127] width 81 height 19
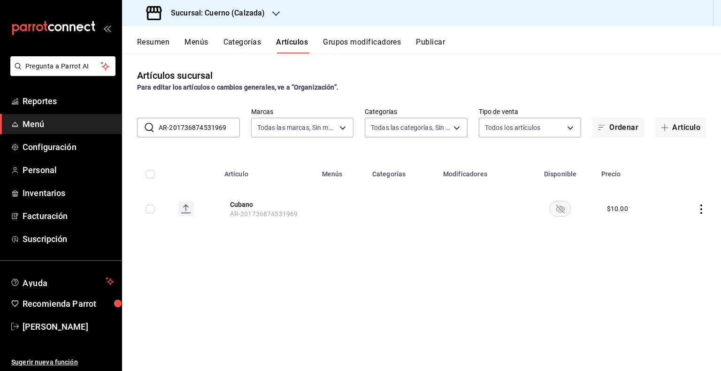
paste input "12725"
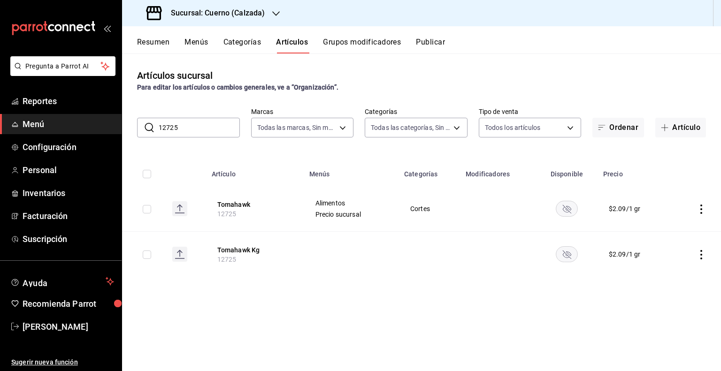
paste input "AR-1747706146804"
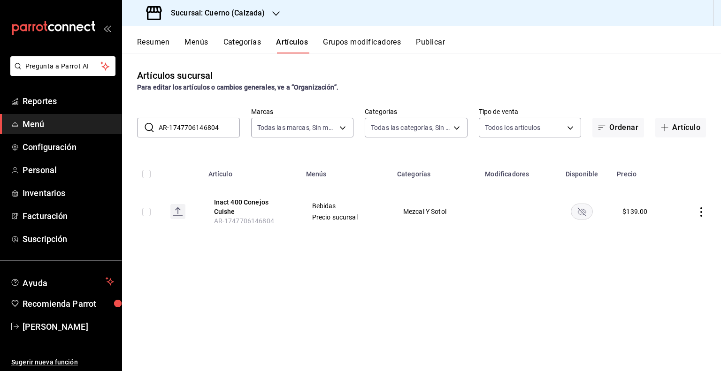
paste input "065207"
click at [216, 126] on input "AR-1747706065207" at bounding box center [199, 127] width 81 height 19
paste input "15459"
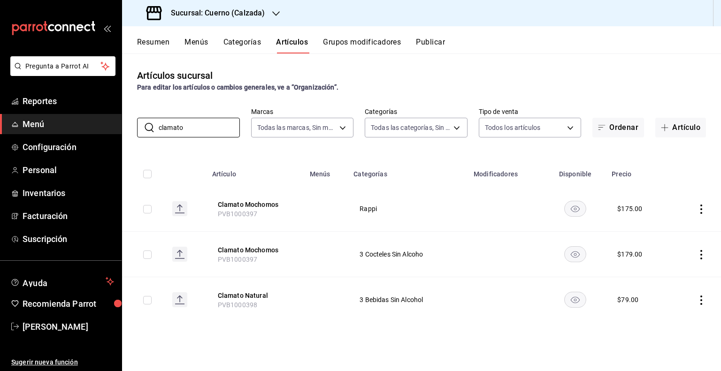
type input "clamato"
click at [281, 178] on th "Artículo" at bounding box center [255, 171] width 98 height 30
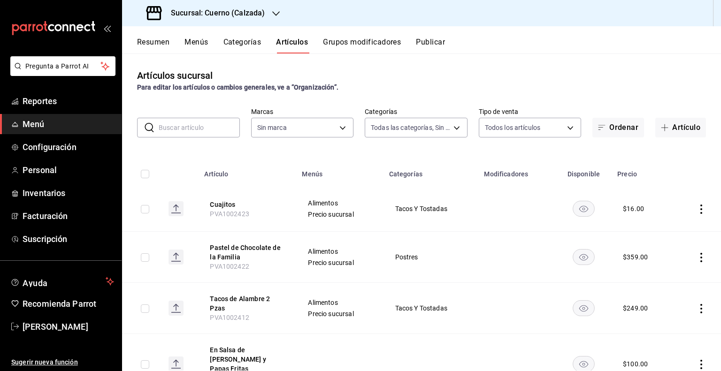
type input "560d4c35-d9fc-4089-91ff-402d238ea400,302845cf-2d1c-4fb1-9d9e-8d4a14396fbe,26243…"
type input "b7ae777b-2dfc-42e0-9650-6cefdf37a424,c000f1c0-fb9f-4016-8e6a-f0d1e83e893d"
click at [254, 19] on div "Sucursal: Cuerno (Calzada)" at bounding box center [207, 13] width 154 height 26
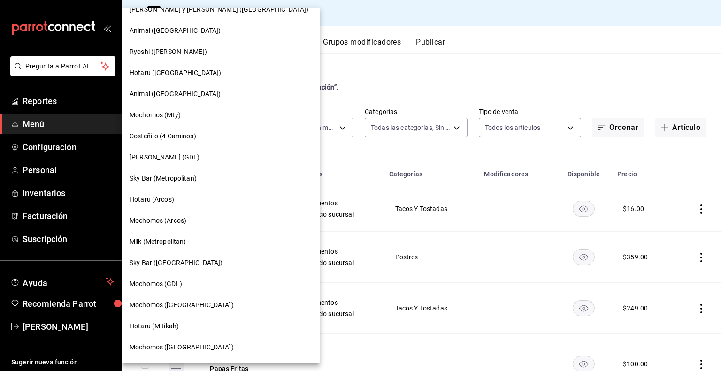
scroll to position [372, 0]
click at [169, 121] on div "Mochomos (Mty)" at bounding box center [221, 114] width 198 height 21
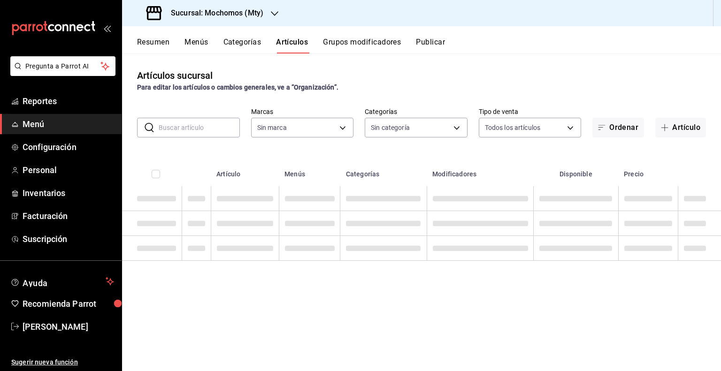
click at [206, 132] on input "text" at bounding box center [199, 127] width 81 height 19
type input "b352ad34-a903-4246-b8b1-197398375429"
type input "min"
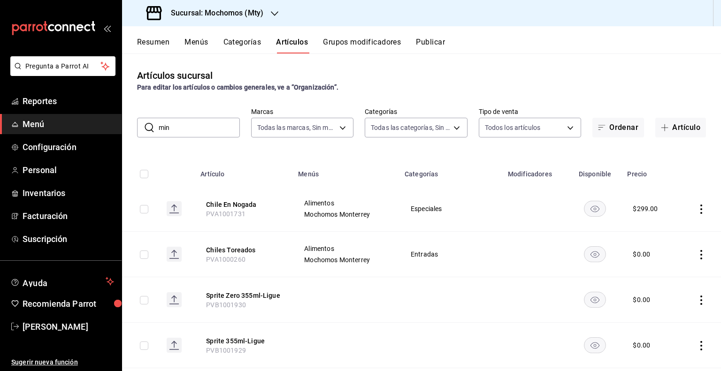
type input "ca062f0f-28a6-4a2e-835a-bf626b46f614,ff02f0f8-cf27-4ea8-b513-1d5c0356e4fc,aaf97…"
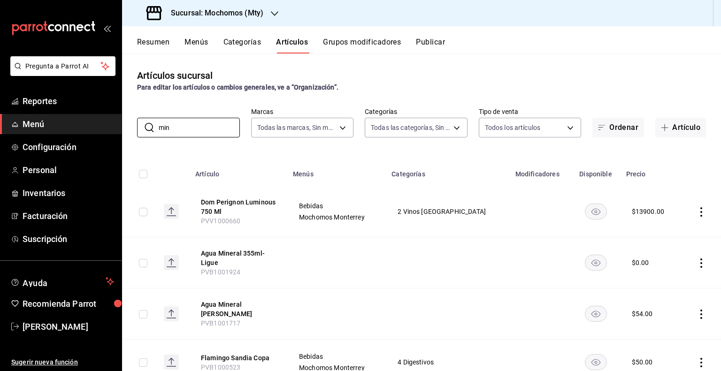
type input "min"
click at [301, 148] on div "Artículos sucursal Para editar los artículos o cambios generales, ve a “Organiz…" at bounding box center [421, 211] width 599 height 317
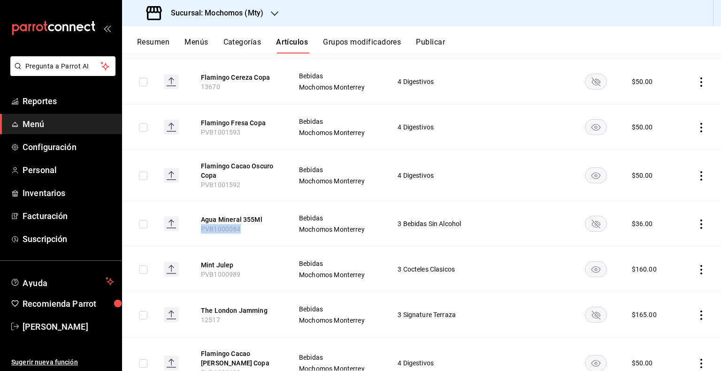
drag, startPoint x: 243, startPoint y: 223, endPoint x: 193, endPoint y: 226, distance: 49.4
click at [193, 226] on th "Agua Mineral 355Ml PVB1000084" at bounding box center [239, 224] width 98 height 46
copy span "PVB1000084"
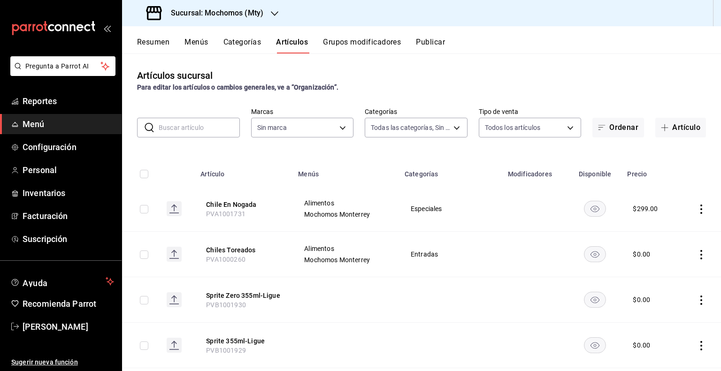
type input "ca062f0f-28a6-4a2e-835a-bf626b46f614,ff02f0f8-cf27-4ea8-b513-1d5c0356e4fc,aaf97…"
click at [189, 126] on input "text" at bounding box center [199, 127] width 81 height 19
type input "b352ad34-a903-4246-b8b1-197398375429"
paste input "15459"
click at [189, 126] on input "15459" at bounding box center [199, 127] width 81 height 19
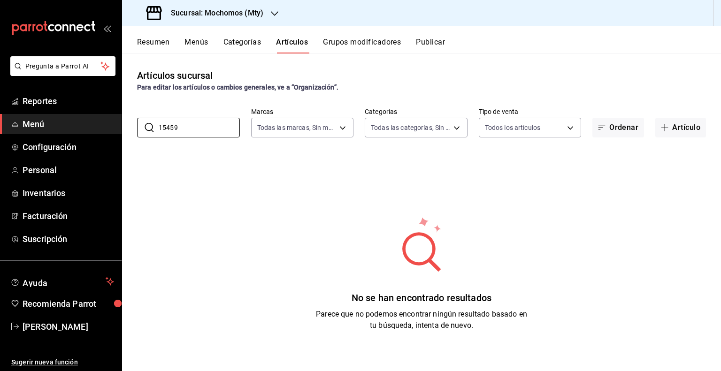
type input "15459"
click at [238, 13] on h3 "Sucursal: Mochomos (Mty)" at bounding box center [213, 13] width 100 height 11
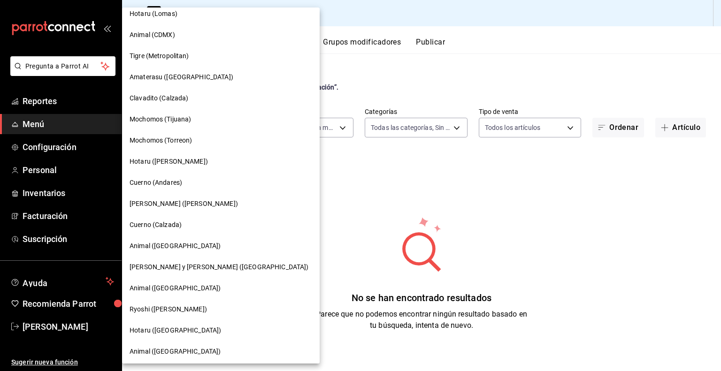
scroll to position [123, 0]
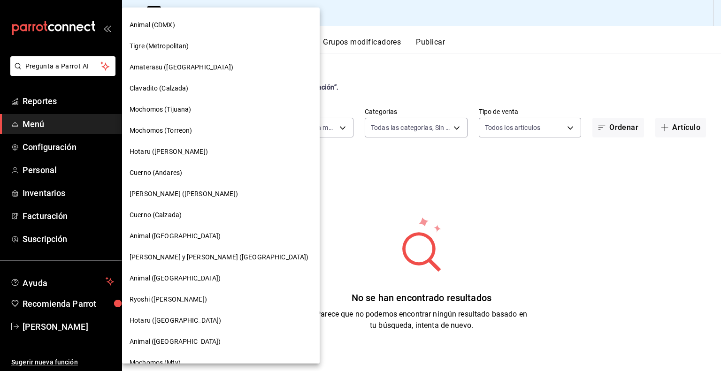
click at [160, 212] on span "Cuerno (Calzada)" at bounding box center [156, 215] width 52 height 10
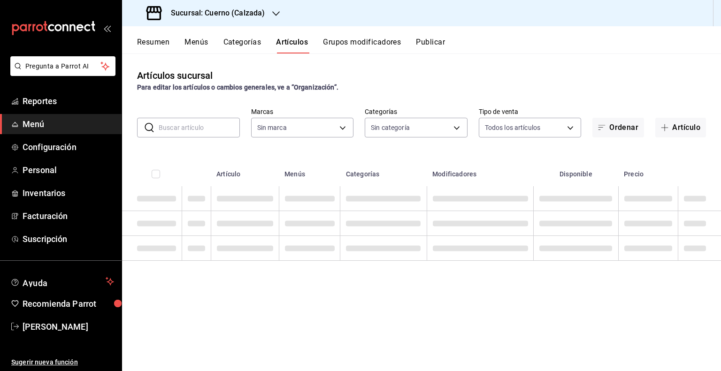
click at [186, 129] on input "text" at bounding box center [199, 127] width 81 height 19
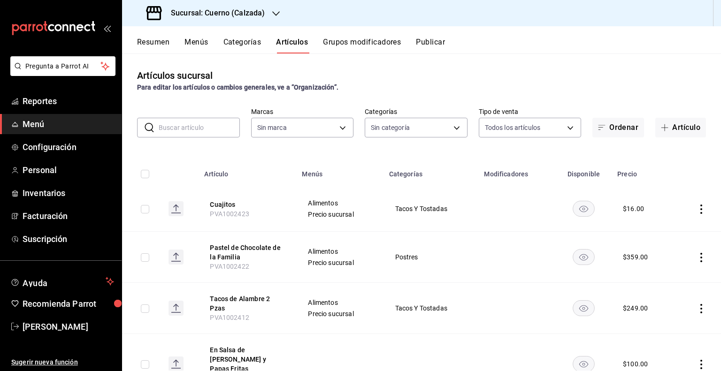
type input "b7ae777b-2dfc-42e0-9650-6cefdf37a424,c000f1c0-fb9f-4016-8e6a-f0d1e83e893d"
type input "560d4c35-d9fc-4089-91ff-402d238ea400,302845cf-2d1c-4fb1-9d9e-8d4a14396fbe,26243…"
paste input "15459"
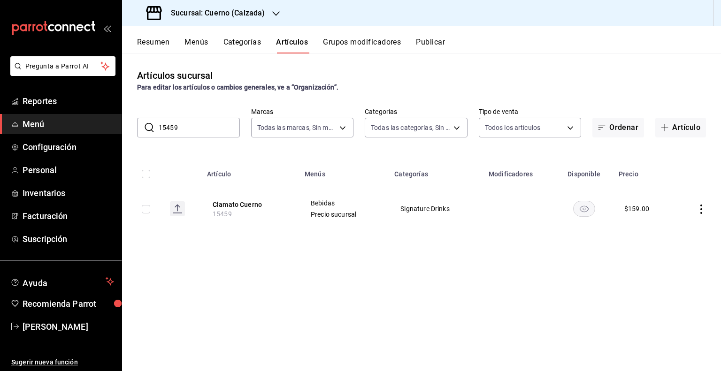
paste input "9"
type input "15499"
click at [216, 20] on div "Sucursal: Cuerno (Calzada)" at bounding box center [207, 13] width 154 height 26
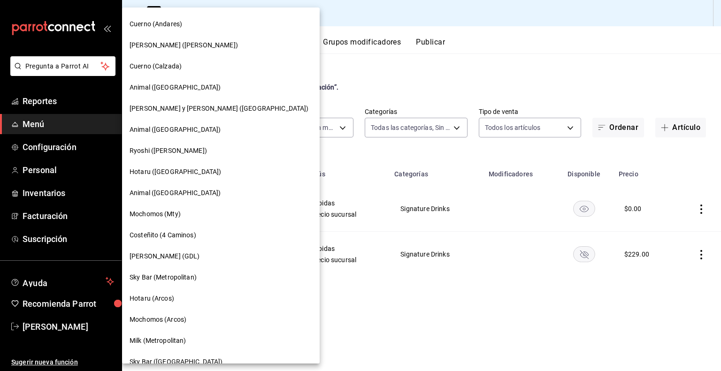
scroll to position [240, 0]
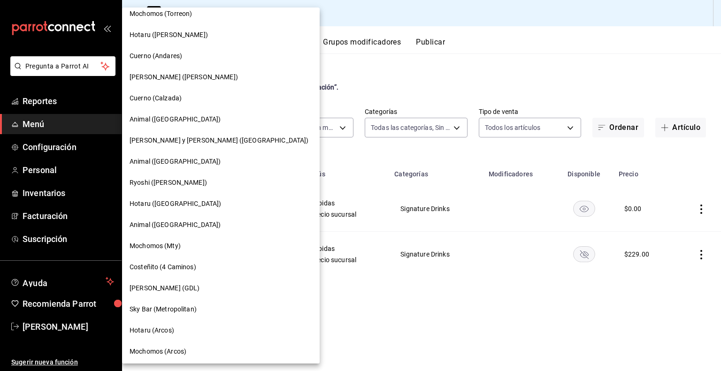
click at [188, 73] on span "[PERSON_NAME] ([PERSON_NAME])" at bounding box center [184, 77] width 108 height 10
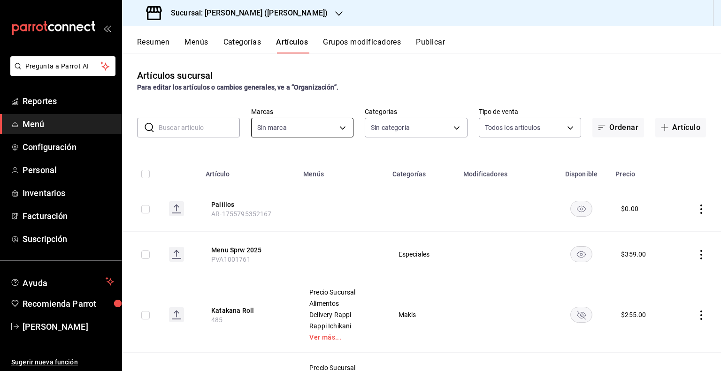
type input "3e284276-a834-4a39-bc59-2edda2d06158"
type input "0888166d-cafe-4314-b4ca-5cc39b3f8788,8e446e21-6018-4817-8190-f52a24a40d39,8cf1e…"
click at [211, 125] on input "text" at bounding box center [199, 127] width 81 height 19
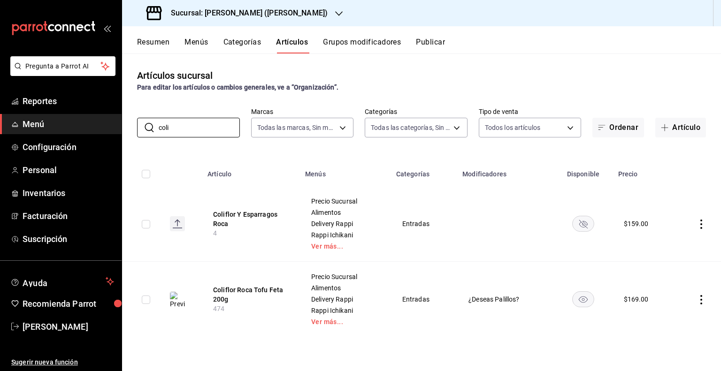
type input "coli"
click at [576, 225] on rect "availability-product" at bounding box center [584, 223] width 22 height 15
click at [587, 220] on rect "availability-product" at bounding box center [584, 223] width 22 height 15
click at [590, 224] on rect "availability-product" at bounding box center [584, 223] width 22 height 15
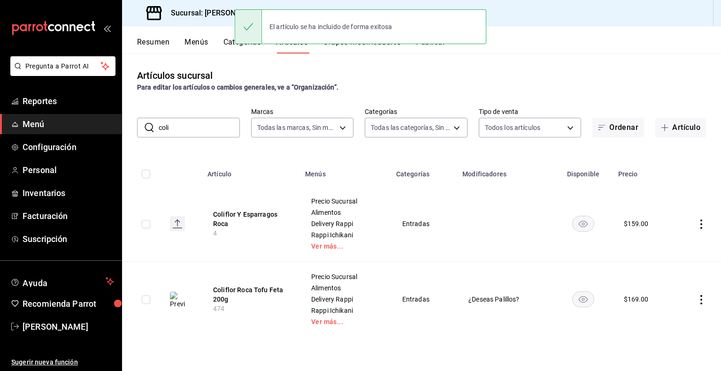
click at [171, 132] on input "coli" at bounding box center [199, 127] width 81 height 19
click at [174, 131] on input "coli" at bounding box center [199, 127] width 81 height 19
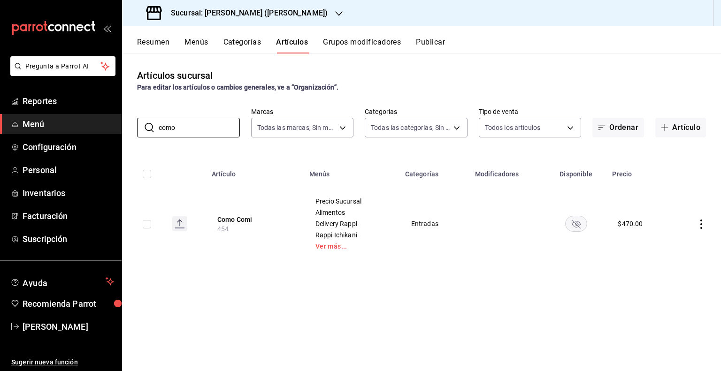
type input "como"
click at [579, 224] on rect "availability-product" at bounding box center [576, 223] width 22 height 15
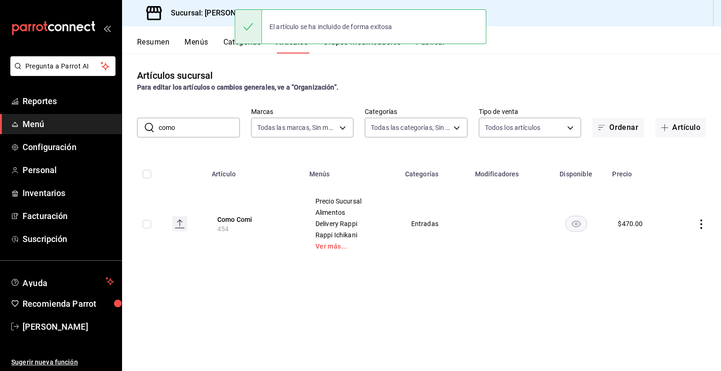
click at [177, 119] on input "como" at bounding box center [199, 127] width 81 height 19
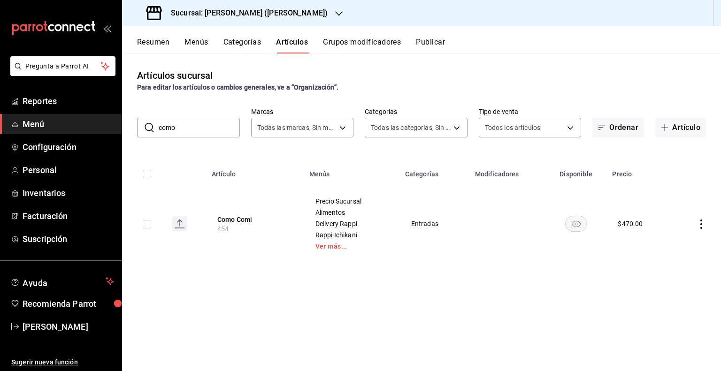
click at [177, 119] on input "como" at bounding box center [199, 127] width 81 height 19
click at [181, 118] on input "como" at bounding box center [199, 127] width 81 height 19
click at [581, 227] on rect "availability-product" at bounding box center [576, 223] width 22 height 15
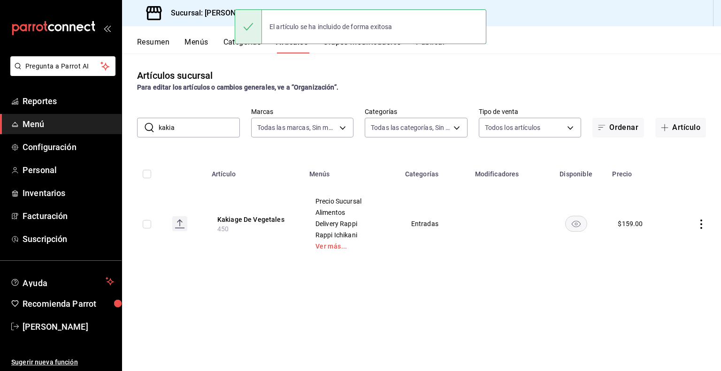
click at [185, 124] on input "kakia" at bounding box center [199, 127] width 81 height 19
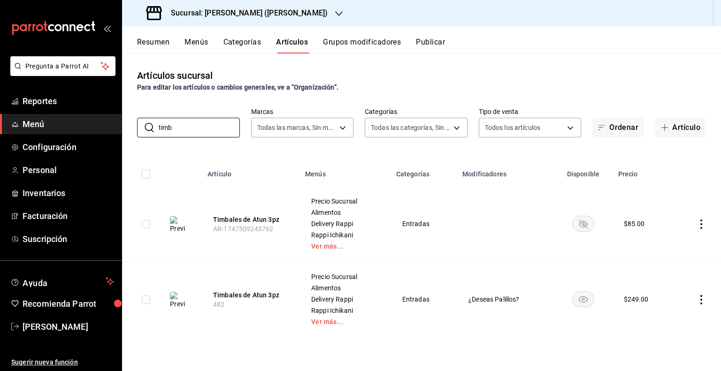
type input "timb"
click at [588, 225] on rect "availability-product" at bounding box center [584, 223] width 22 height 15
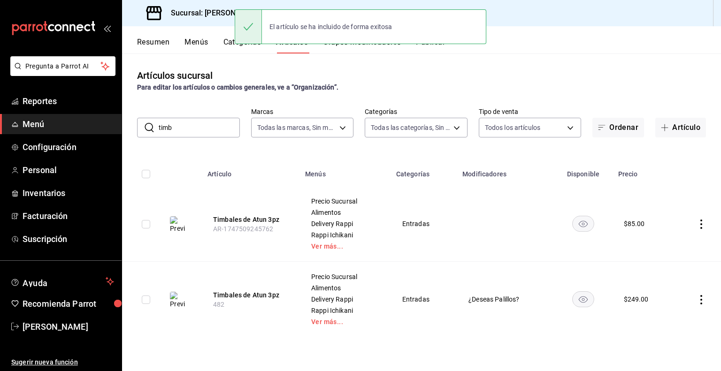
click at [183, 124] on input "timb" at bounding box center [199, 127] width 81 height 19
click at [184, 124] on input "timb" at bounding box center [199, 127] width 81 height 19
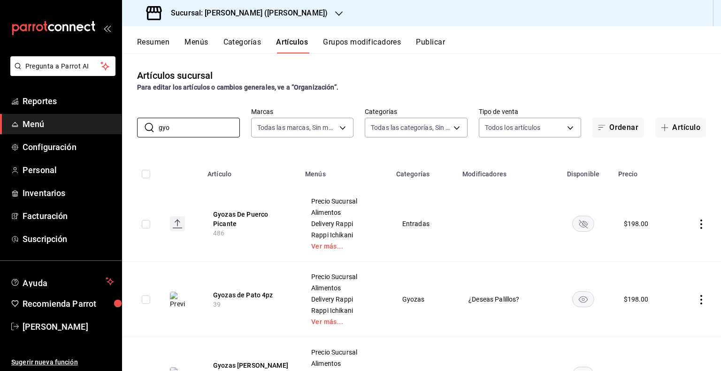
type input "gyo"
click at [579, 225] on rect "availability-product" at bounding box center [584, 223] width 22 height 15
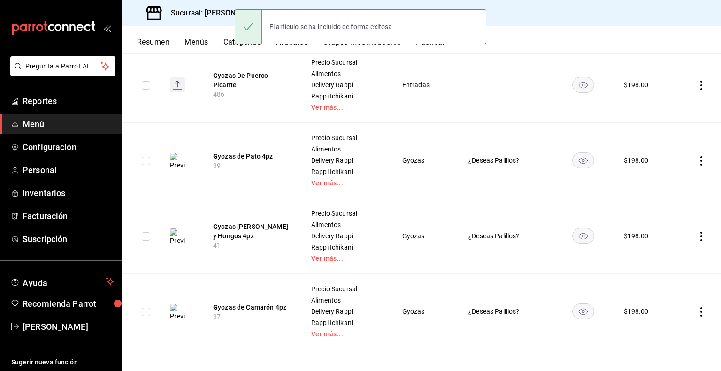
scroll to position [0, 0]
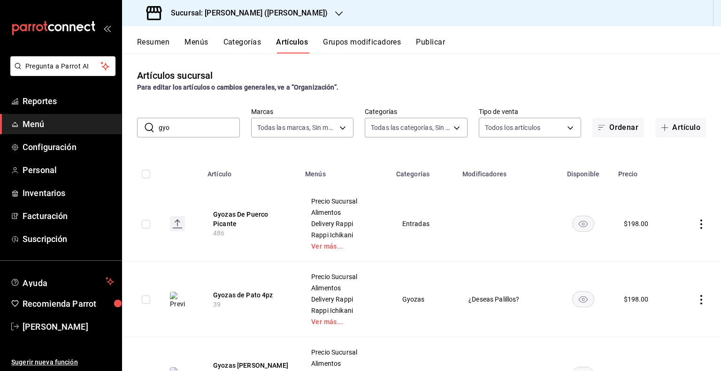
click at [210, 130] on input "gyo" at bounding box center [199, 127] width 81 height 19
click at [210, 129] on input "gyo" at bounding box center [199, 127] width 81 height 19
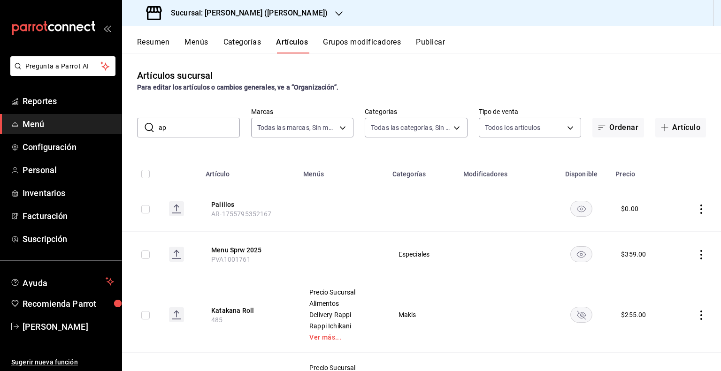
type input "a"
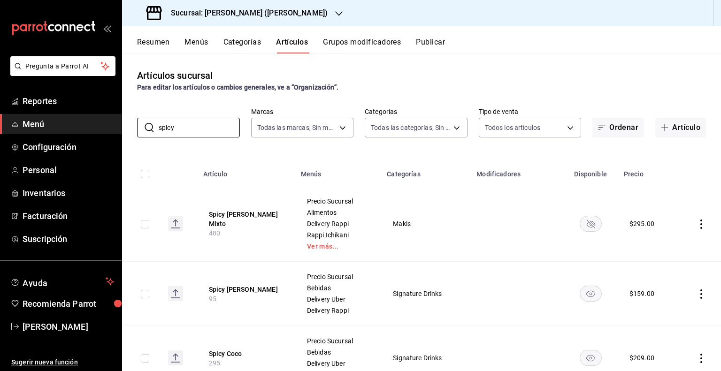
type input "spicy"
click at [588, 225] on rect "availability-product" at bounding box center [591, 223] width 22 height 15
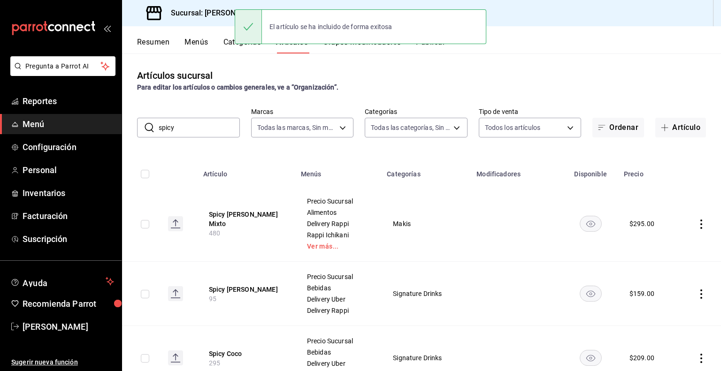
click at [206, 121] on input "spicy" at bounding box center [199, 127] width 81 height 19
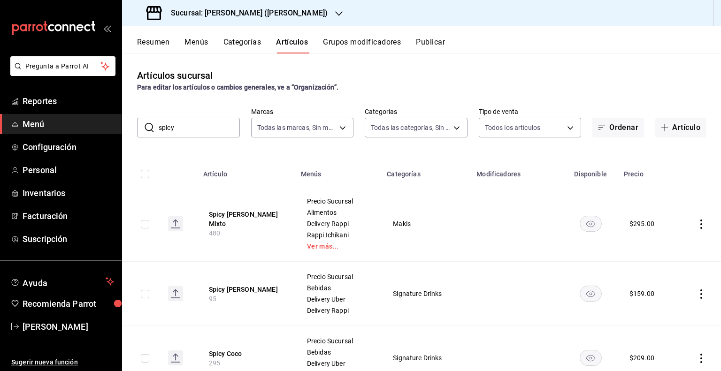
click at [206, 121] on input "spicy" at bounding box center [199, 127] width 81 height 19
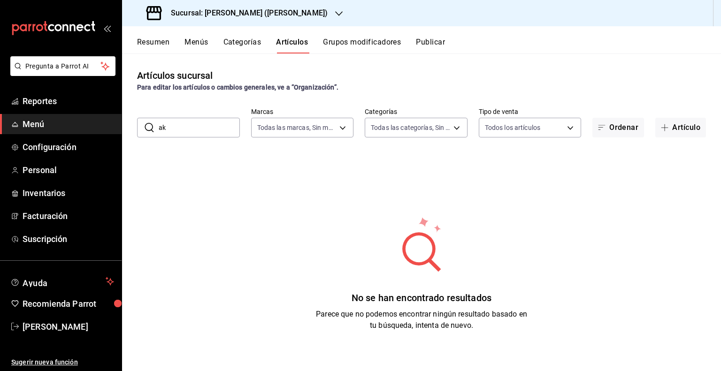
type input "a"
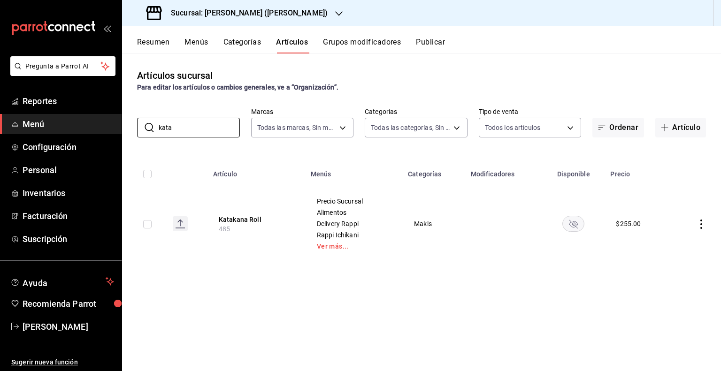
type input "kata"
click at [573, 229] on rect "availability-product" at bounding box center [574, 223] width 22 height 15
click at [190, 133] on input "kata" at bounding box center [199, 127] width 81 height 19
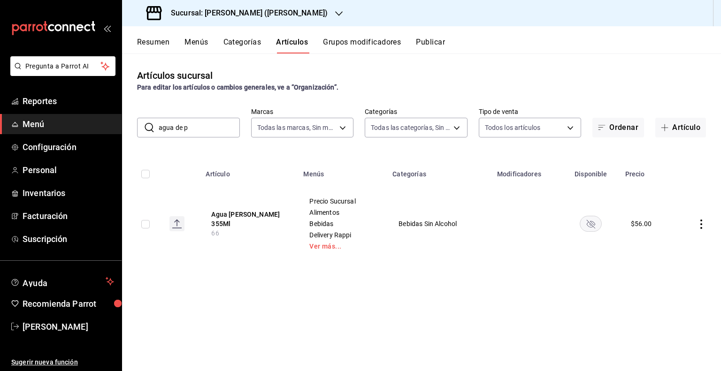
click at [597, 229] on rect "availability-product" at bounding box center [591, 223] width 22 height 15
click at [194, 134] on input "agua de p" at bounding box center [199, 127] width 81 height 19
type input "agua het"
click at [599, 225] on rect "availability-product" at bounding box center [591, 223] width 22 height 15
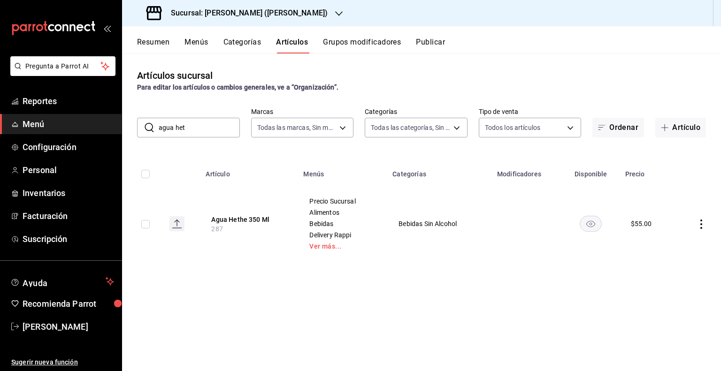
click at [188, 127] on input "agua het" at bounding box center [199, 127] width 81 height 19
type input "cafe ame"
click at [591, 230] on rect "availability-product" at bounding box center [591, 223] width 22 height 15
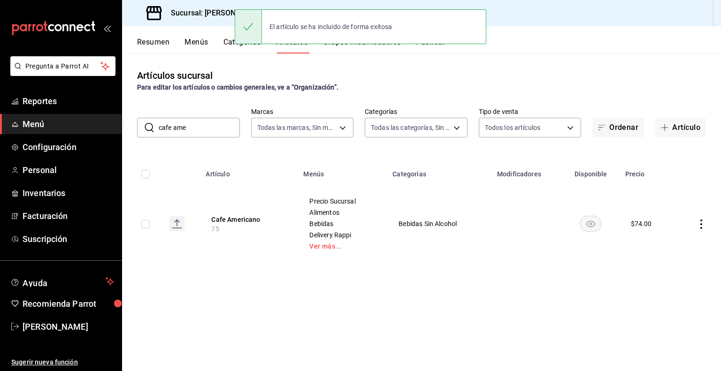
click at [178, 126] on input "cafe ame" at bounding box center [199, 127] width 81 height 19
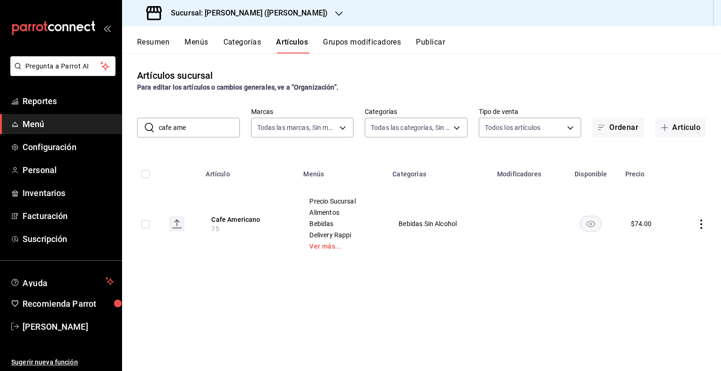
click at [178, 126] on input "cafe ame" at bounding box center [199, 127] width 81 height 19
type input "calpis"
click at [587, 218] on rect "availability-product" at bounding box center [591, 223] width 22 height 15
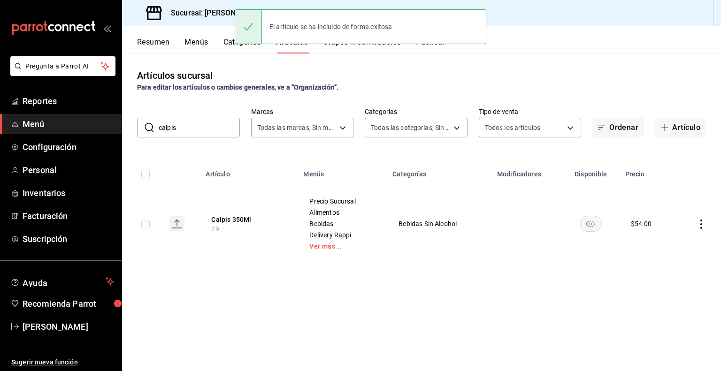
click at [185, 122] on input "calpis" at bounding box center [199, 127] width 81 height 19
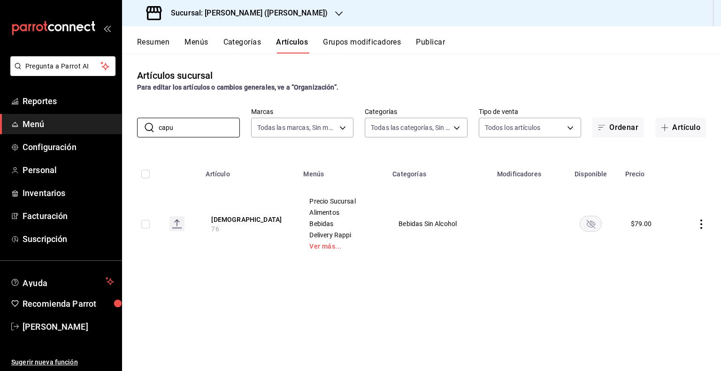
type input "capu"
click at [598, 220] on rect "availability-product" at bounding box center [591, 223] width 22 height 15
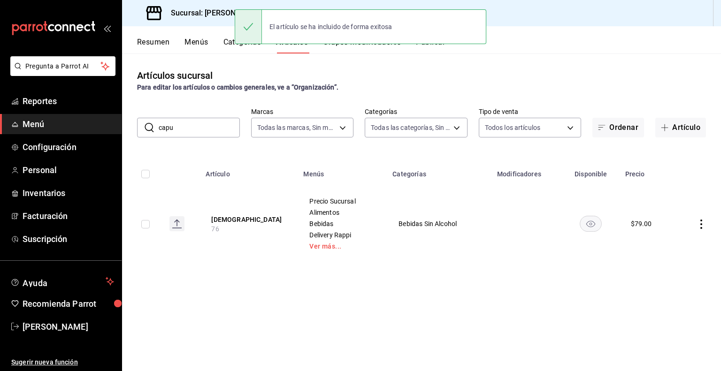
click at [175, 129] on input "capu" at bounding box center [199, 127] width 81 height 19
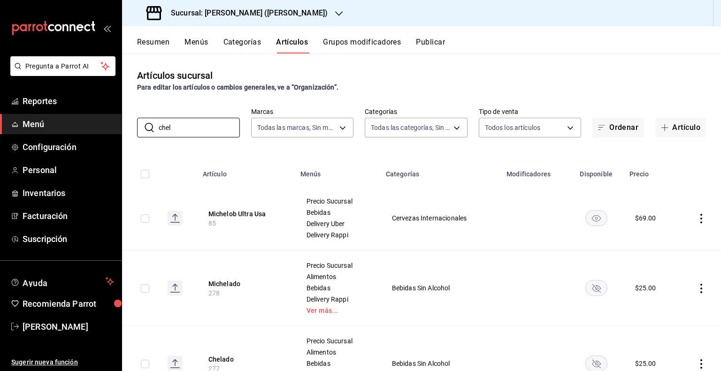
scroll to position [53, 0]
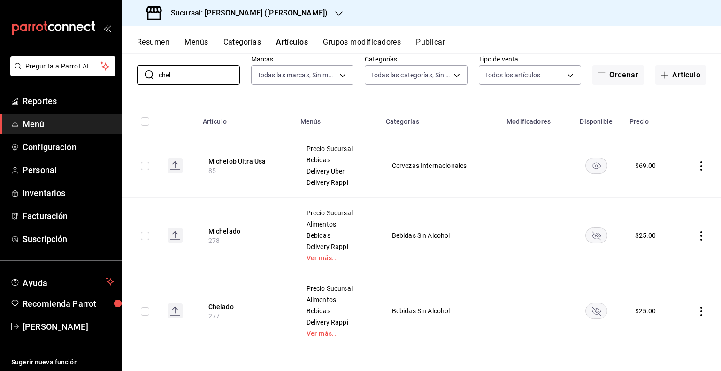
type input "chel"
click at [585, 308] on rect "availability-product" at bounding box center [596, 310] width 22 height 15
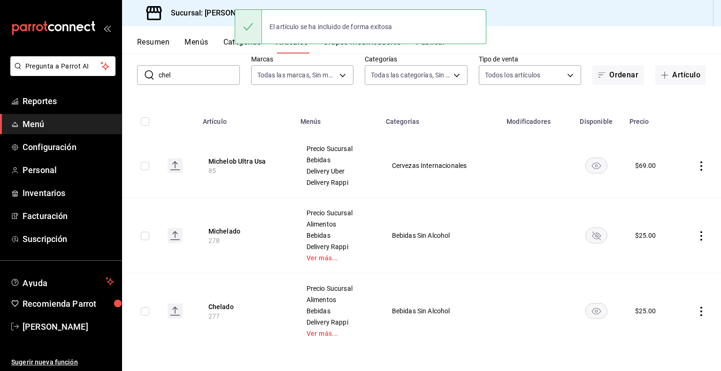
click at [202, 69] on input "chel" at bounding box center [199, 75] width 81 height 19
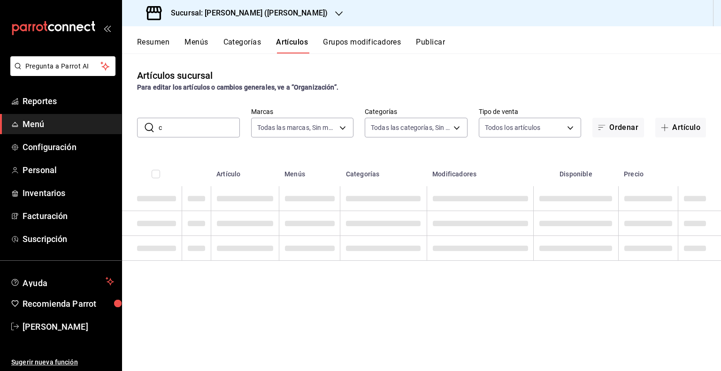
scroll to position [0, 0]
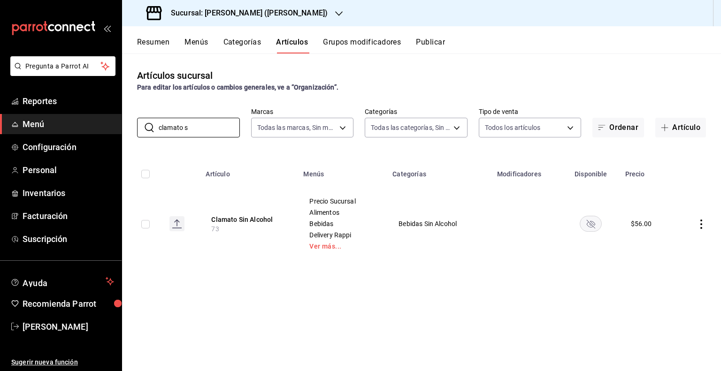
type input "clamato s"
click at [588, 222] on rect "availability-product" at bounding box center [591, 223] width 22 height 15
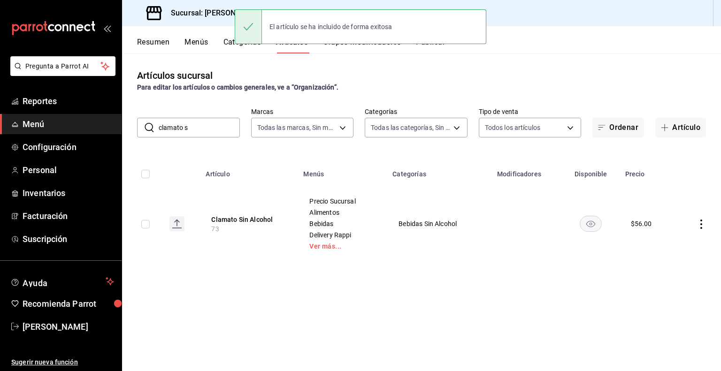
click at [181, 127] on input "clamato s" at bounding box center [199, 127] width 81 height 19
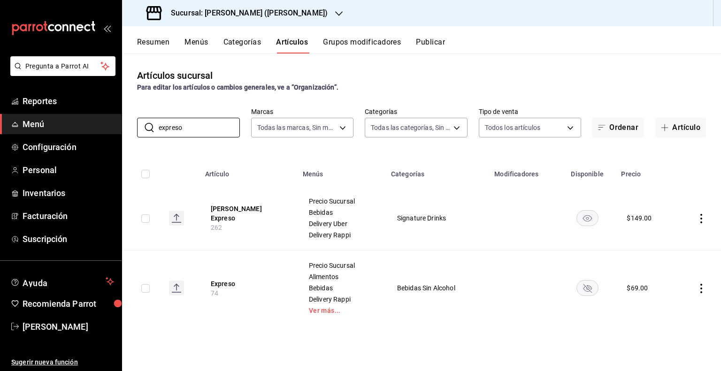
type input "expreso"
click at [587, 286] on rect "availability-product" at bounding box center [587, 287] width 22 height 15
click at [177, 122] on input "expreso" at bounding box center [199, 127] width 81 height 19
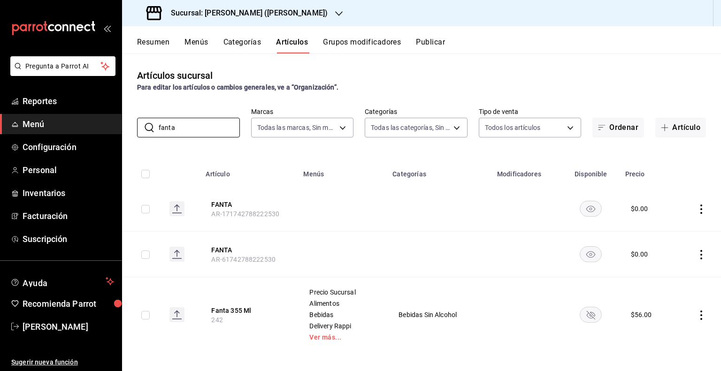
type input "fanta"
click at [580, 313] on rect "availability-product" at bounding box center [591, 314] width 22 height 15
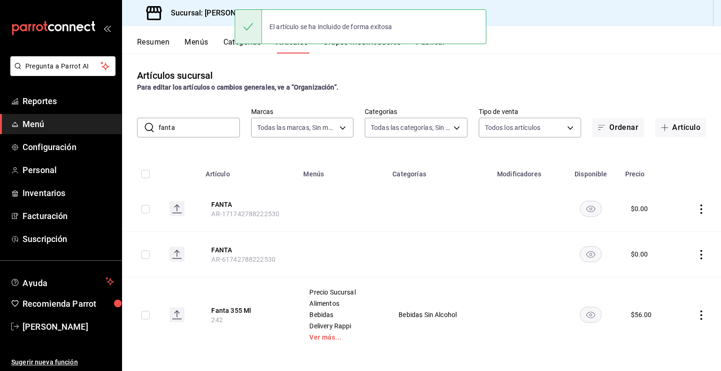
scroll to position [4, 0]
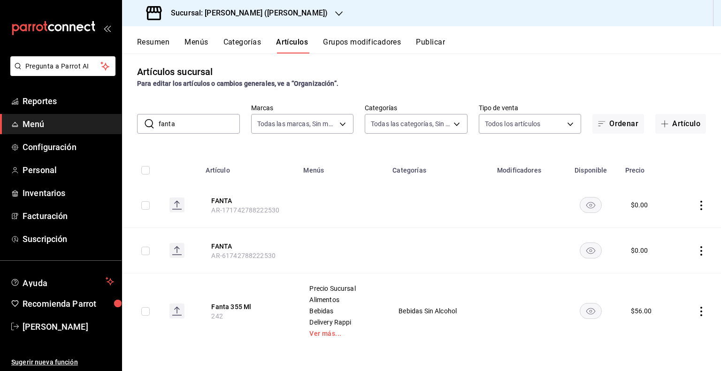
click at [176, 128] on input "fanta" at bounding box center [199, 124] width 81 height 19
type input "r"
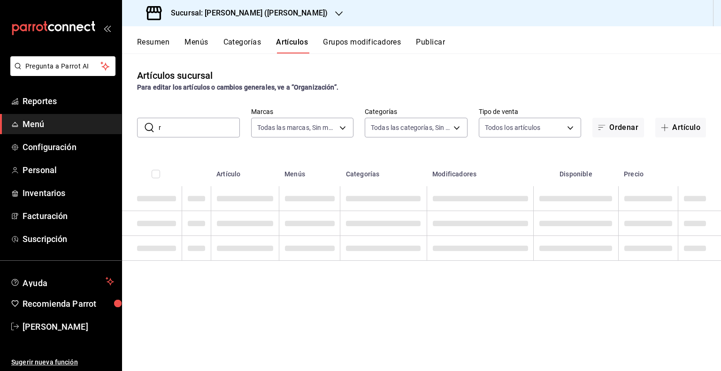
scroll to position [0, 0]
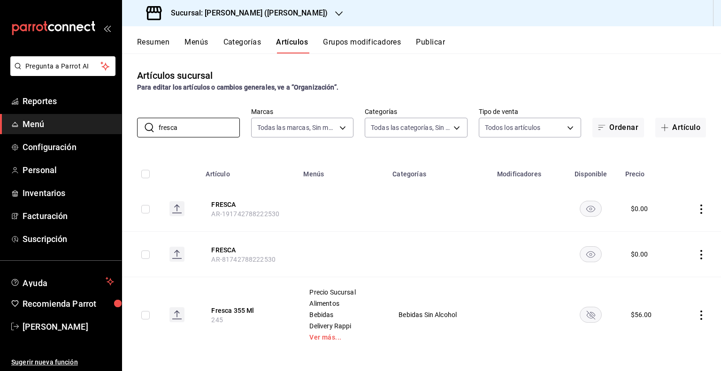
type input "fresca"
click at [587, 318] on icon "availability-product" at bounding box center [591, 315] width 8 height 8
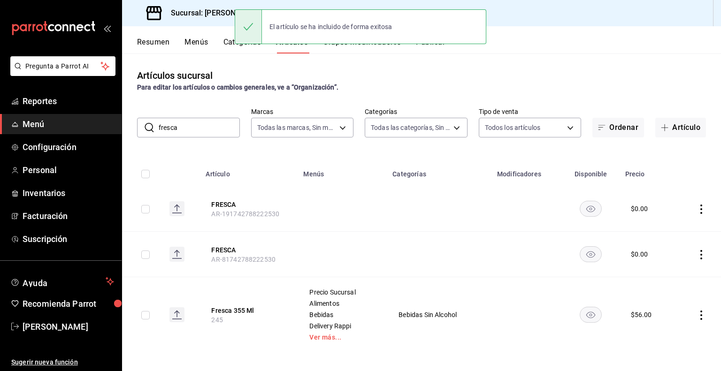
click at [167, 123] on input "fresca" at bounding box center [199, 127] width 81 height 19
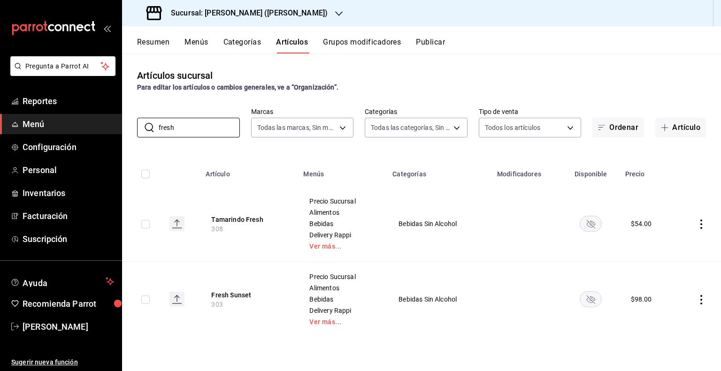
type input "fresh"
click at [597, 296] on rect "availability-product" at bounding box center [591, 298] width 22 height 15
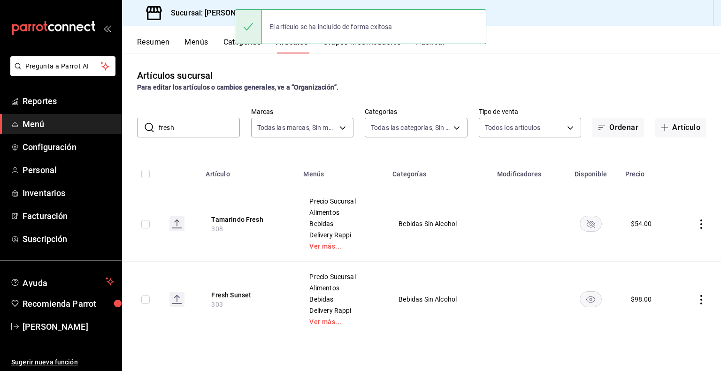
click at [210, 127] on input "fresh" at bounding box center [199, 127] width 81 height 19
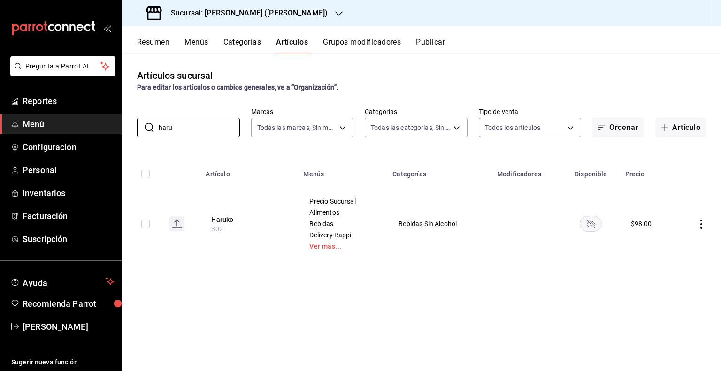
type input "haru"
click at [582, 219] on rect "availability-product" at bounding box center [591, 223] width 22 height 15
click at [191, 135] on input "haru" at bounding box center [199, 127] width 81 height 19
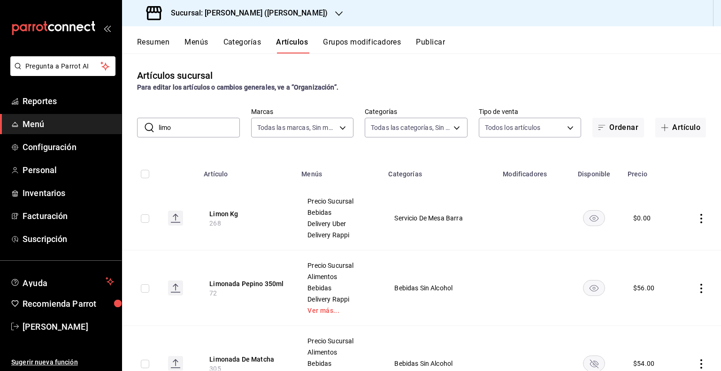
type input "LIMONADA"
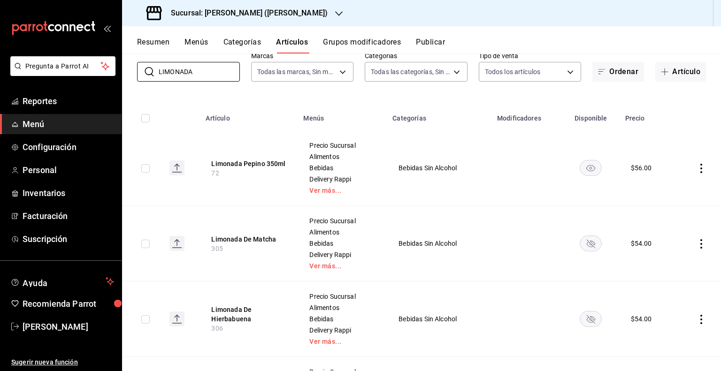
scroll to position [54, 0]
click at [590, 320] on icon "availability-product" at bounding box center [591, 321] width 8 height 8
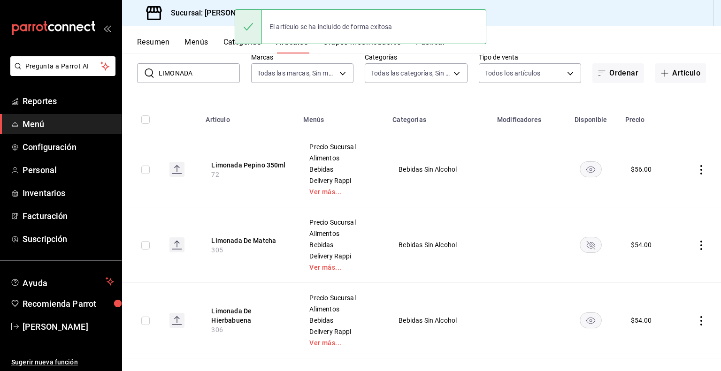
click at [594, 243] on rect "availability-product" at bounding box center [591, 244] width 22 height 15
click at [195, 67] on input "LIMONADA" at bounding box center [199, 73] width 81 height 19
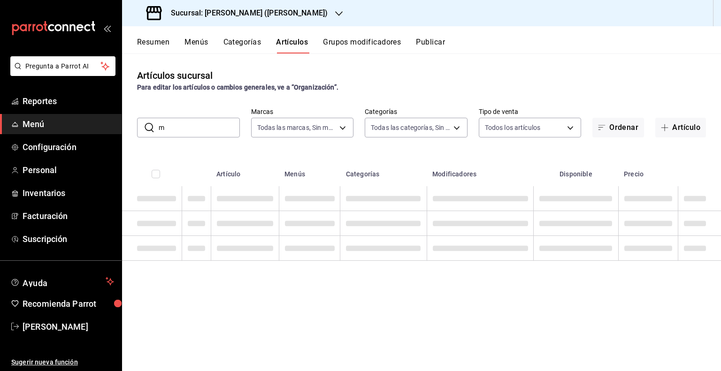
scroll to position [0, 0]
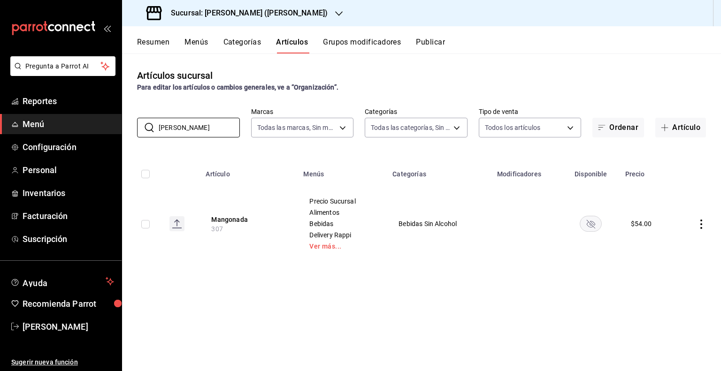
type input "[PERSON_NAME]"
click at [597, 221] on rect "availability-product" at bounding box center [591, 223] width 22 height 15
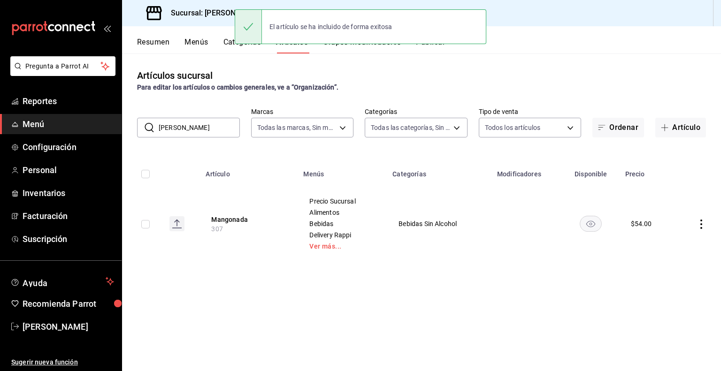
click at [203, 129] on input "[PERSON_NAME]" at bounding box center [199, 127] width 81 height 19
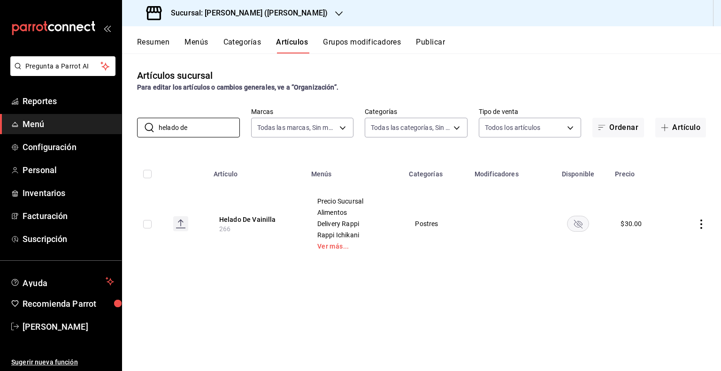
type input "helado de"
click at [581, 224] on icon "availability-product" at bounding box center [578, 224] width 8 height 8
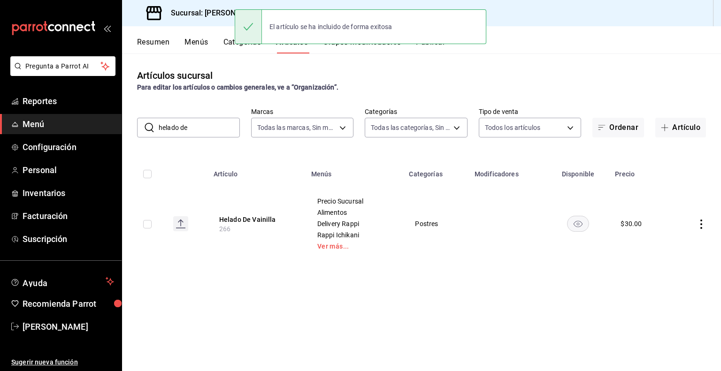
click at [184, 135] on input "helado de" at bounding box center [199, 127] width 81 height 19
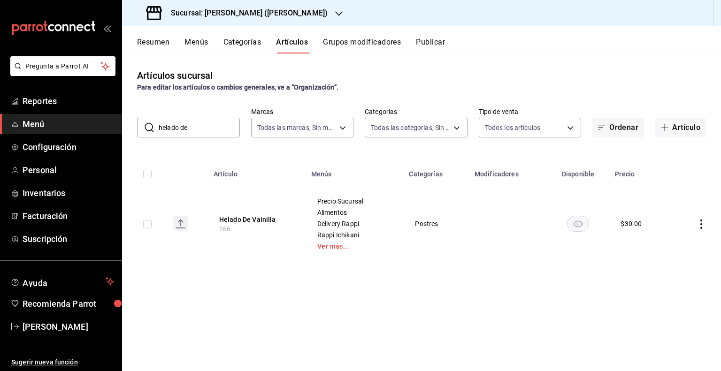
click at [184, 135] on input "helado de" at bounding box center [199, 127] width 81 height 19
click at [573, 222] on rect "availability-product" at bounding box center [575, 223] width 22 height 15
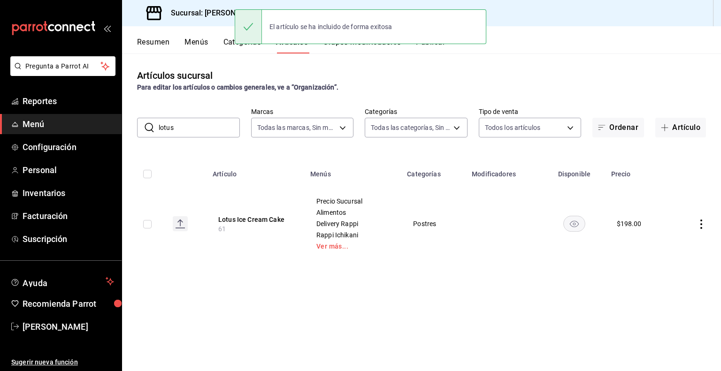
click at [199, 133] on input "lotus" at bounding box center [199, 127] width 81 height 19
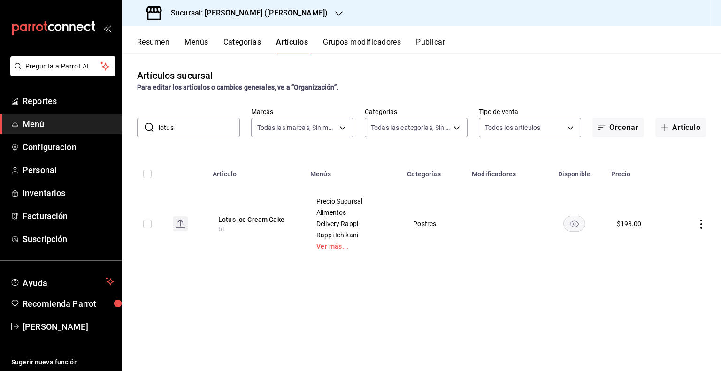
type input "¿"
type input "moch"
click at [571, 224] on rect "availability-product" at bounding box center [578, 223] width 22 height 15
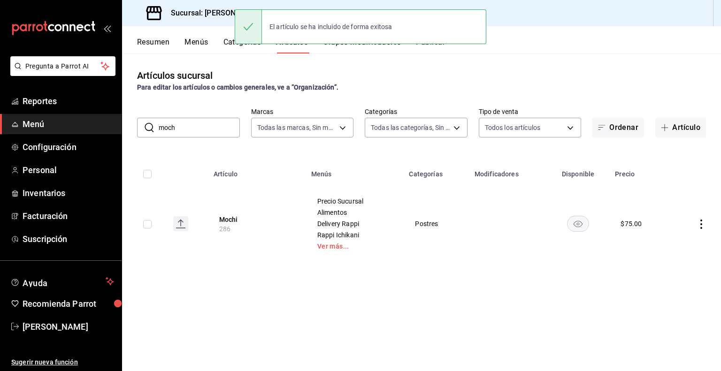
click at [183, 133] on input "moch" at bounding box center [199, 127] width 81 height 19
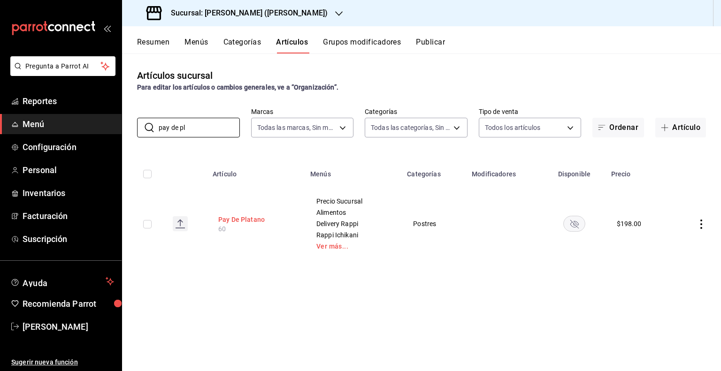
type input "pay de pl"
click at [247, 221] on button "Pay De Platano" at bounding box center [255, 219] width 75 height 9
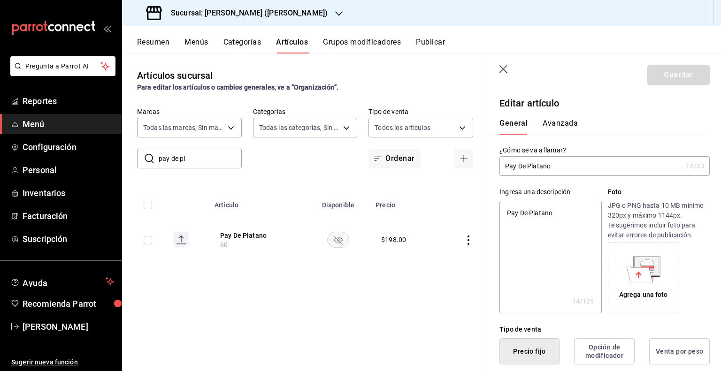
click at [333, 242] on rect "availability-product" at bounding box center [339, 239] width 22 height 15
type textarea "x"
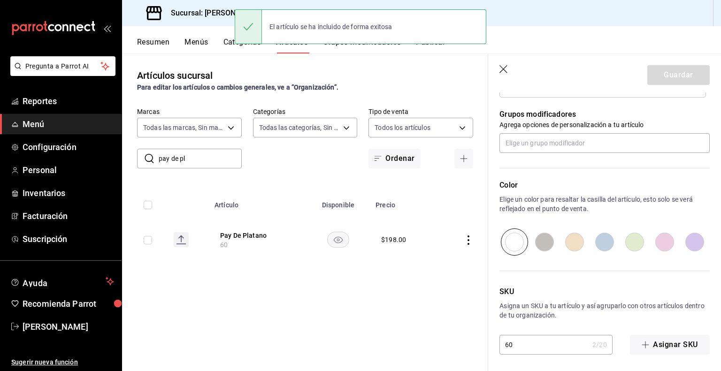
scroll to position [474, 0]
click at [497, 64] on header "Guardar" at bounding box center [604, 73] width 233 height 38
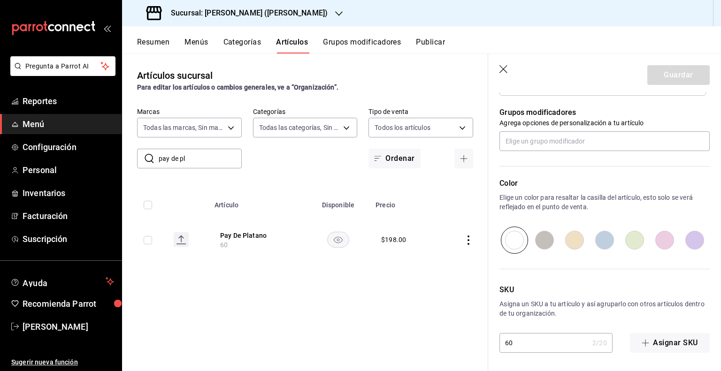
click at [502, 66] on icon "button" at bounding box center [503, 69] width 9 height 9
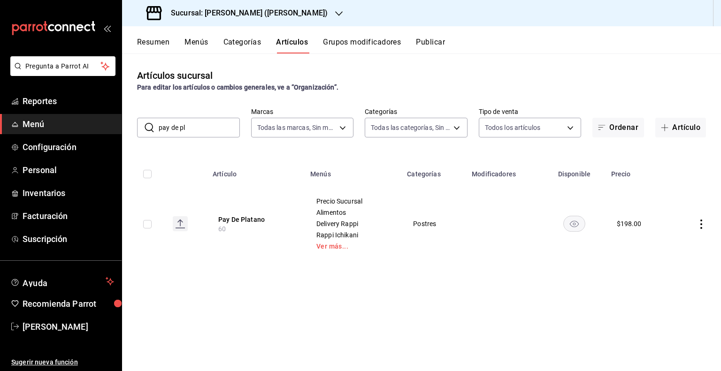
click at [201, 125] on input "pay de pl" at bounding box center [199, 127] width 81 height 19
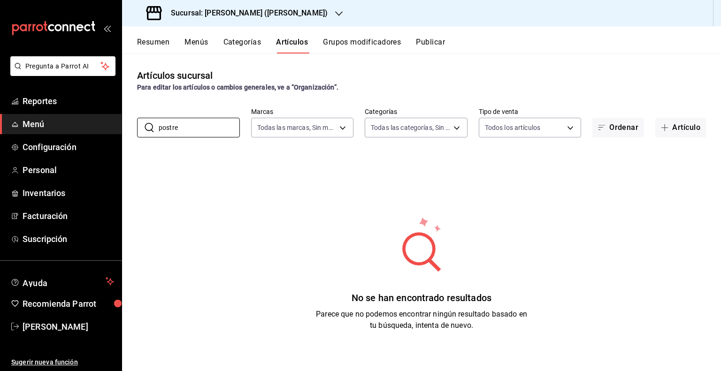
type input "postre"
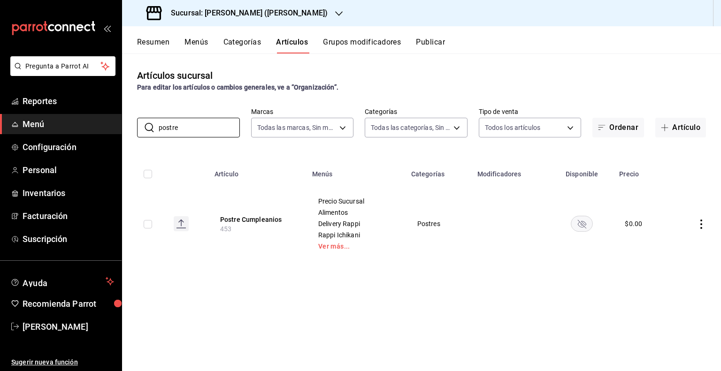
click at [587, 229] on rect "availability-product" at bounding box center [582, 223] width 22 height 15
click at [428, 48] on button "Publicar" at bounding box center [430, 46] width 29 height 16
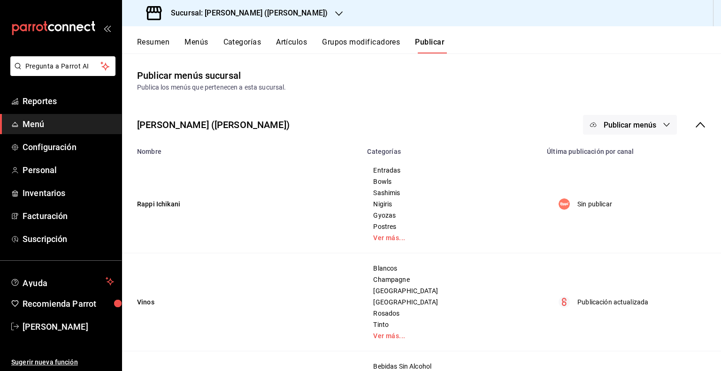
click at [603, 130] on button "Publicar menús" at bounding box center [630, 125] width 94 height 20
click at [618, 180] on span "Punto de venta" at bounding box center [636, 182] width 45 height 10
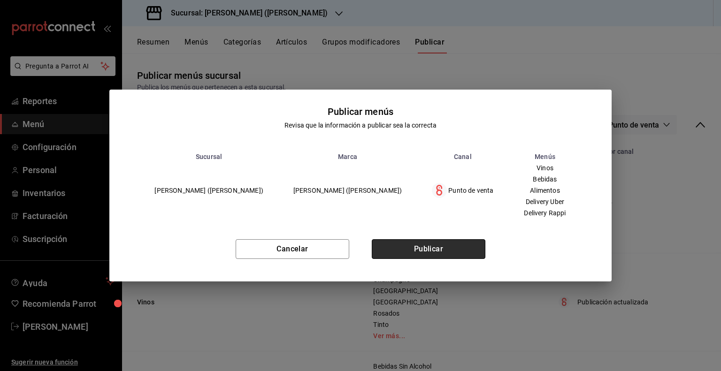
click at [403, 245] on button "Publicar" at bounding box center [429, 249] width 114 height 20
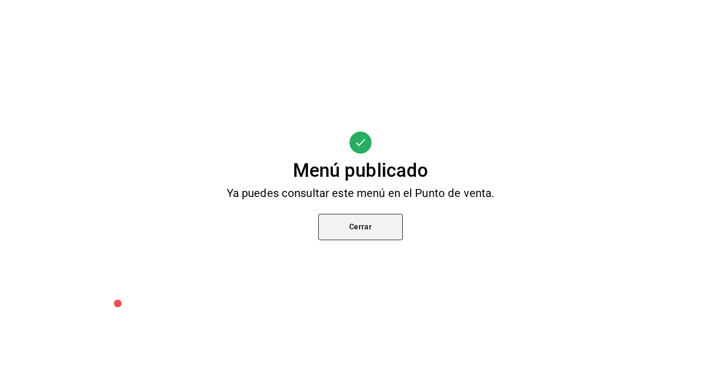
click at [353, 227] on button "Cerrar" at bounding box center [360, 227] width 84 height 26
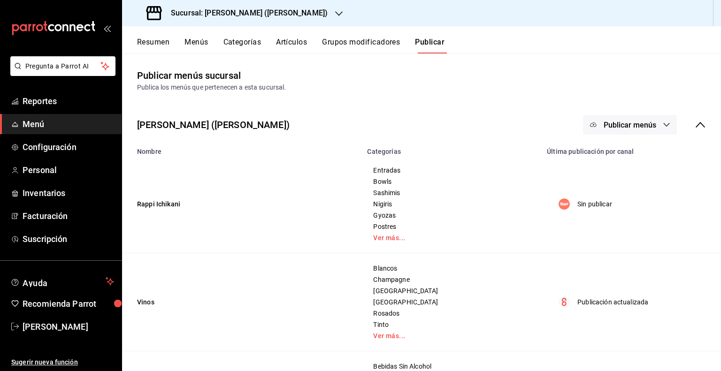
click at [285, 38] on button "Artículos" at bounding box center [291, 46] width 31 height 16
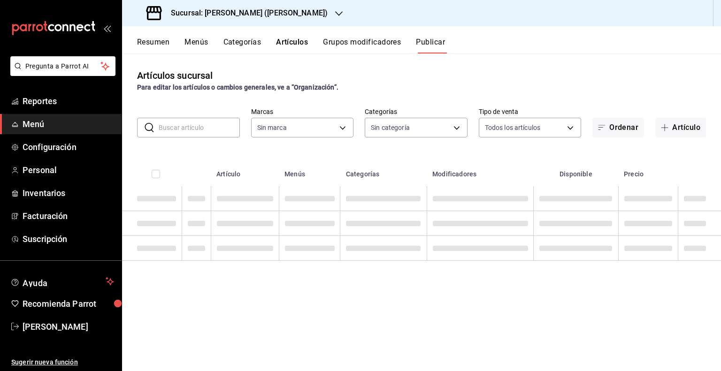
type input "3e284276-a834-4a39-bc59-2edda2d06158"
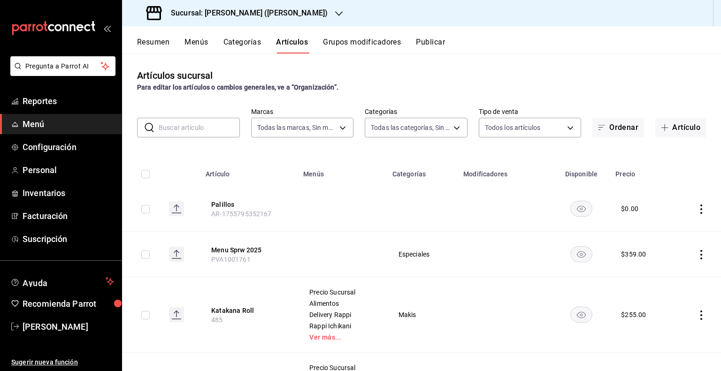
type input "0888166d-cafe-4314-b4ca-5cc39b3f8788,8e446e21-6018-4817-8190-f52a24a40d39,8cf1e…"
click at [180, 133] on input "text" at bounding box center [199, 127] width 81 height 19
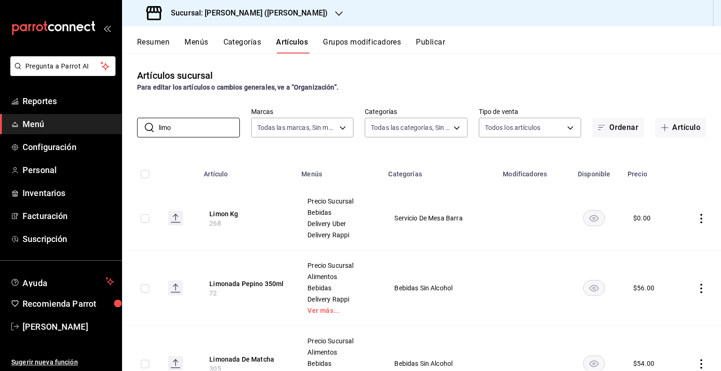
type input "LIMONADA"
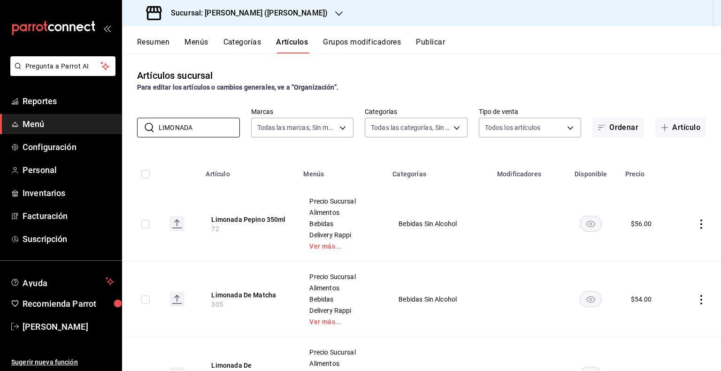
scroll to position [139, 0]
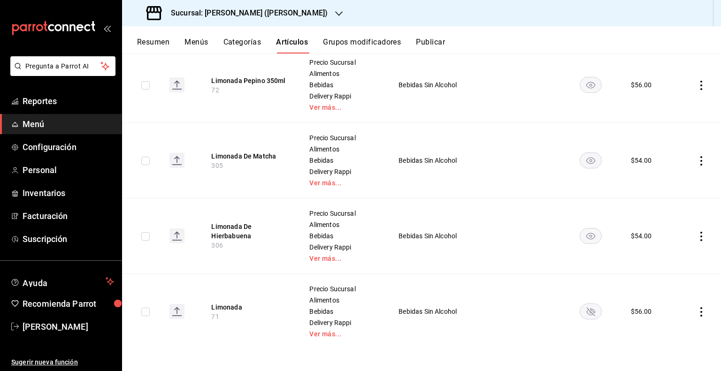
click at [591, 319] on td at bounding box center [590, 312] width 57 height 76
click at [586, 306] on rect "availability-product" at bounding box center [591, 311] width 22 height 15
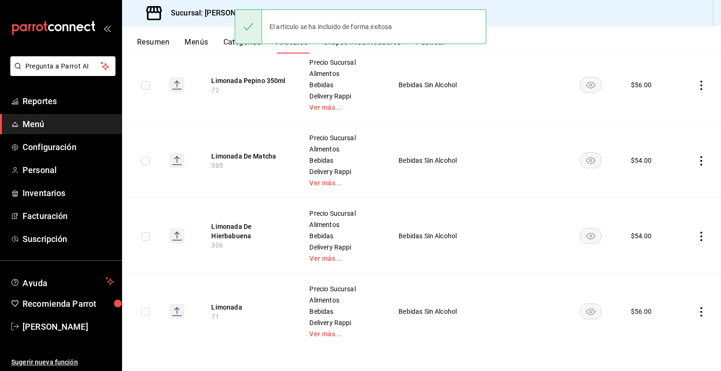
scroll to position [0, 0]
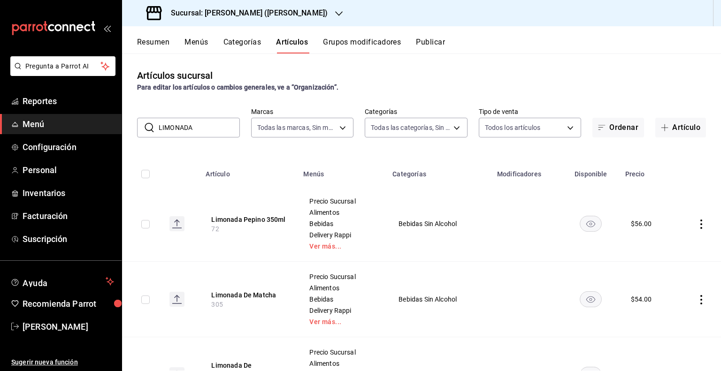
click at [192, 132] on input "LIMONADA" at bounding box center [199, 127] width 81 height 19
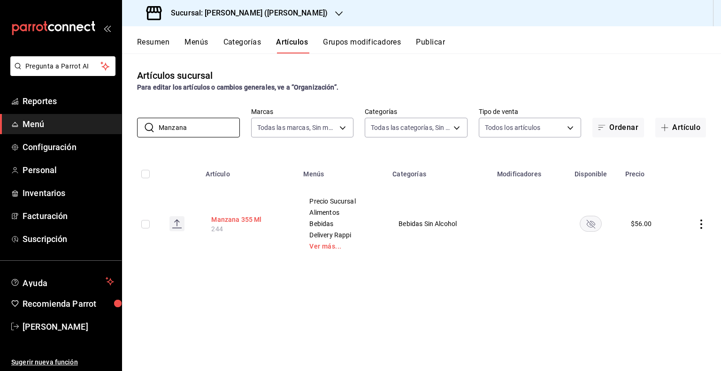
type input "Manzana"
click at [225, 219] on button "Manzana 355 Ml" at bounding box center [248, 219] width 75 height 9
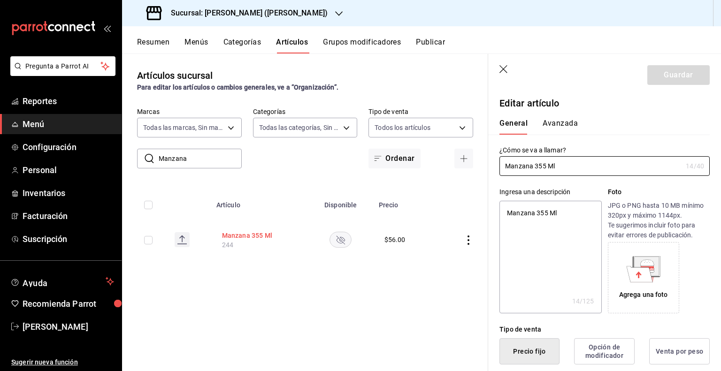
type textarea "x"
type input "$56.00"
click at [504, 73] on icon "button" at bounding box center [503, 69] width 9 height 9
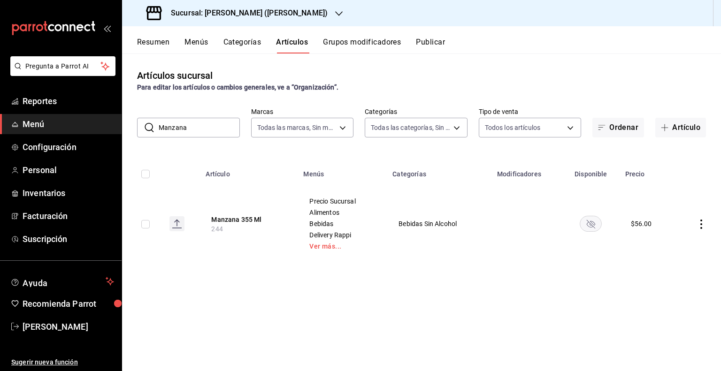
click at [598, 223] on rect "availability-product" at bounding box center [591, 223] width 22 height 15
click at [195, 128] on input "Manzana" at bounding box center [199, 127] width 81 height 19
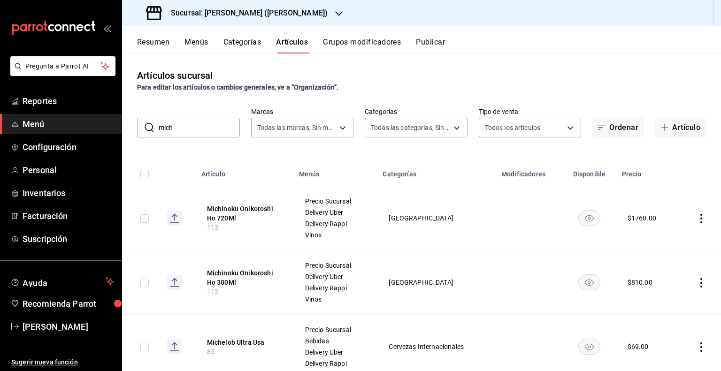
type input "Michelado"
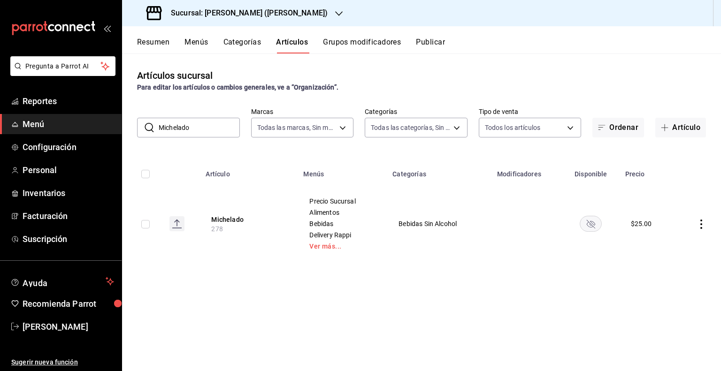
click at [591, 226] on rect "availability-product" at bounding box center [591, 223] width 22 height 15
click at [195, 127] on input "Michelado" at bounding box center [199, 127] width 81 height 19
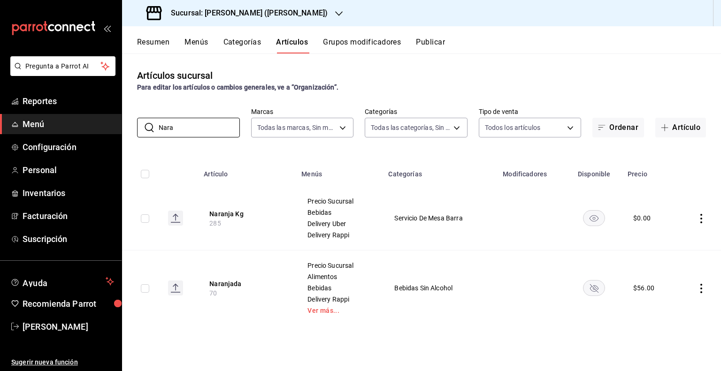
type input "Nara"
click at [597, 288] on rect "availability-product" at bounding box center [594, 287] width 22 height 15
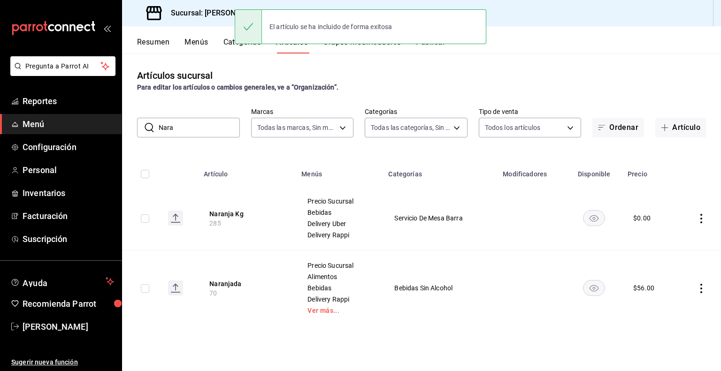
click at [177, 130] on input "Nara" at bounding box center [199, 127] width 81 height 19
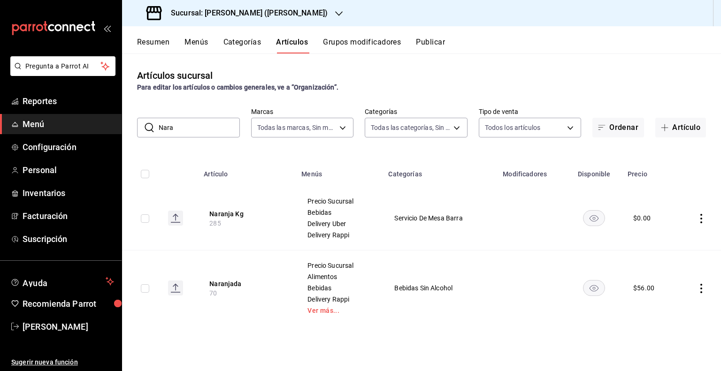
click at [177, 130] on input "Nara" at bounding box center [199, 127] width 81 height 19
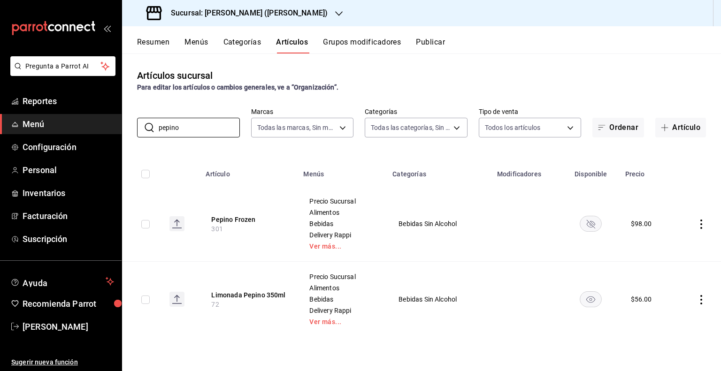
type input "pepino"
click at [591, 222] on rect "availability-product" at bounding box center [591, 223] width 22 height 15
click at [180, 132] on input "pepino" at bounding box center [199, 127] width 81 height 19
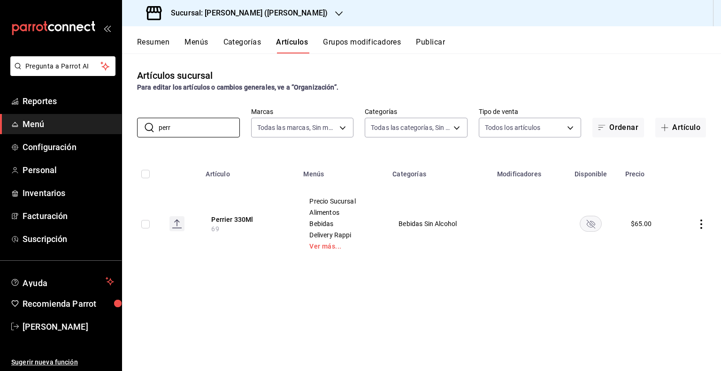
type input "perr"
click at [590, 226] on rect "availability-product" at bounding box center [591, 223] width 22 height 15
click at [168, 128] on input "perr" at bounding box center [199, 127] width 81 height 19
click at [599, 229] on rect "availability-product" at bounding box center [591, 223] width 22 height 15
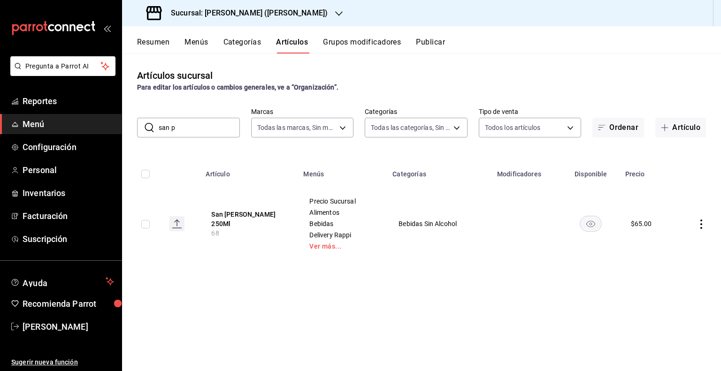
click at [208, 125] on input "san p" at bounding box center [199, 127] width 81 height 19
type input "seleccion de"
click at [592, 223] on rect "availability-product" at bounding box center [591, 223] width 22 height 15
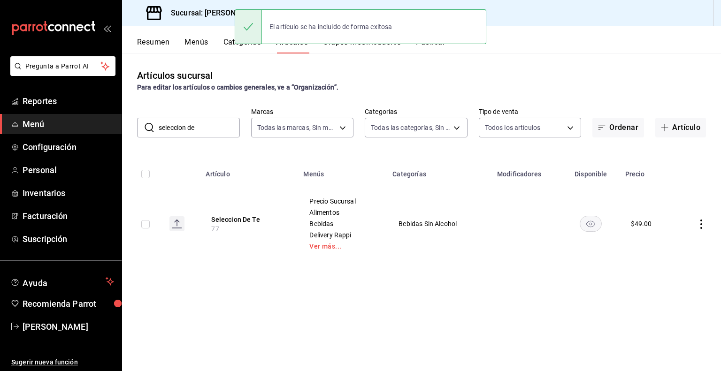
click at [204, 120] on input "seleccion de" at bounding box center [199, 127] width 81 height 19
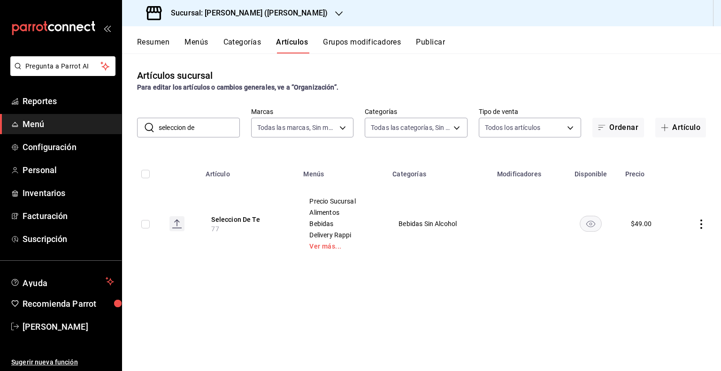
click at [204, 120] on input "seleccion de" at bounding box center [199, 127] width 81 height 19
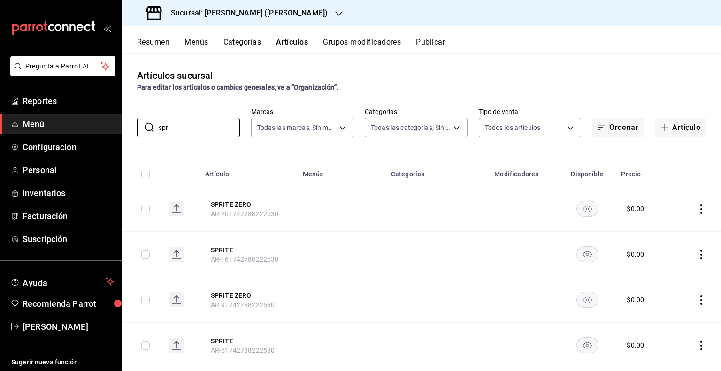
type input "spri"
click at [420, 209] on div at bounding box center [437, 208] width 81 height 1
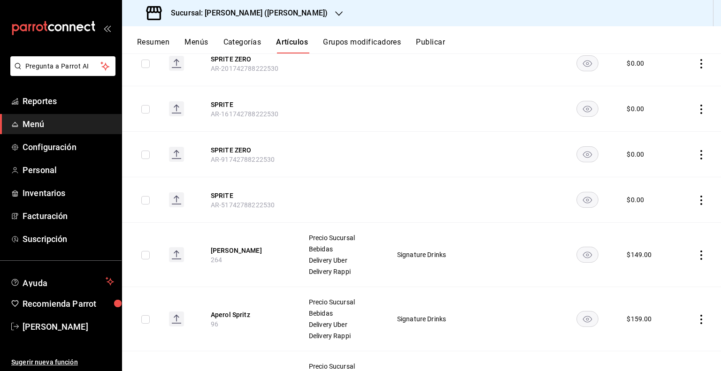
scroll to position [223, 0]
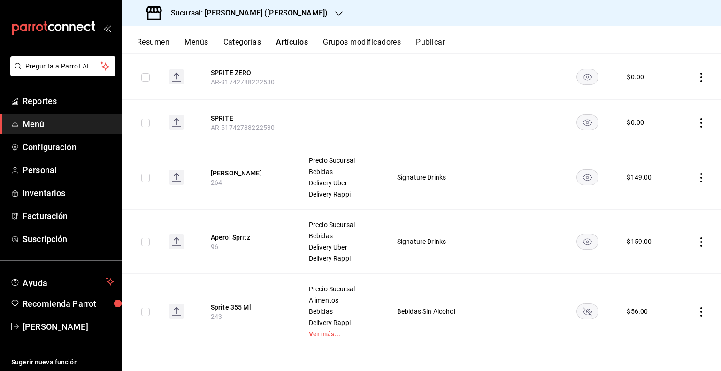
click at [576, 307] on icon "availability-product" at bounding box center [587, 312] width 22 height 16
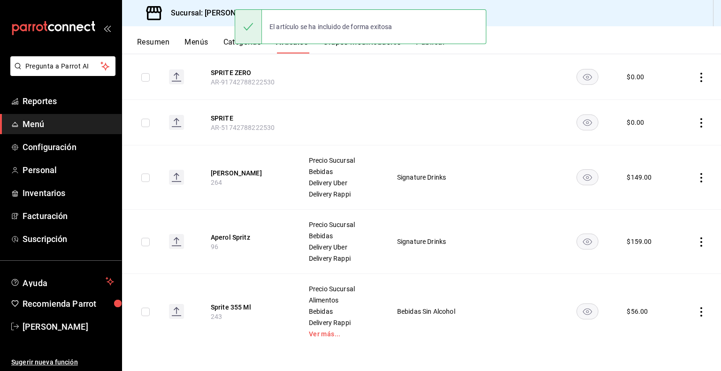
scroll to position [0, 0]
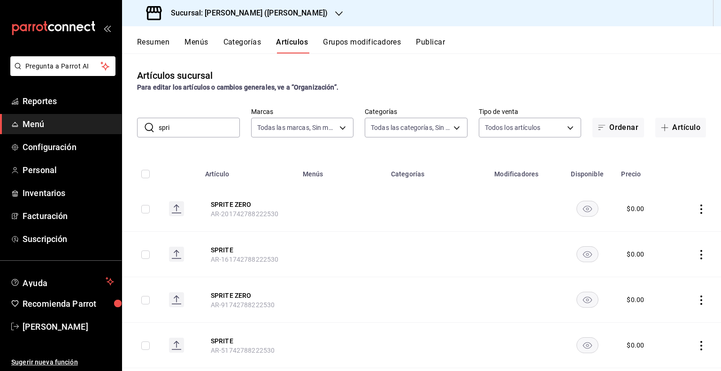
drag, startPoint x: 206, startPoint y: 113, endPoint x: 201, endPoint y: 124, distance: 12.2
click at [201, 124] on div "​ spri ​ Marcas Todas las marcas, Sin marca 3e284276-a834-4a39-bc59-2edda2d0615…" at bounding box center [421, 122] width 599 height 30
click at [201, 124] on input "spri" at bounding box center [199, 127] width 81 height 19
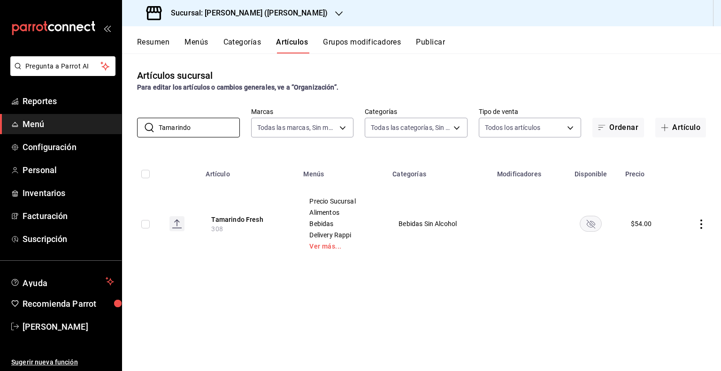
type input "Tamarindo"
click at [596, 227] on rect "availability-product" at bounding box center [591, 223] width 22 height 15
click at [586, 230] on rect "availability-product" at bounding box center [591, 223] width 22 height 15
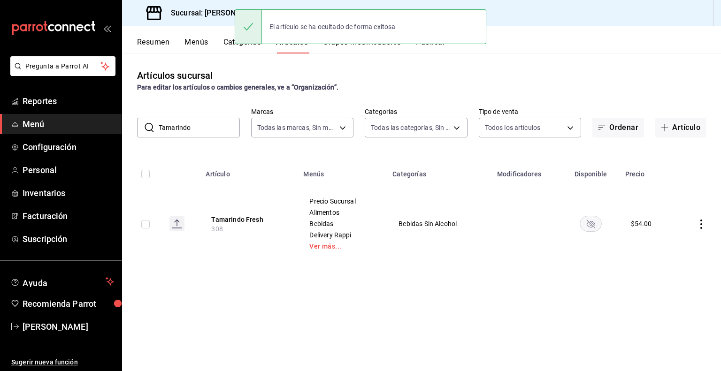
click at [192, 121] on input "Tamarindo" at bounding box center [199, 127] width 81 height 19
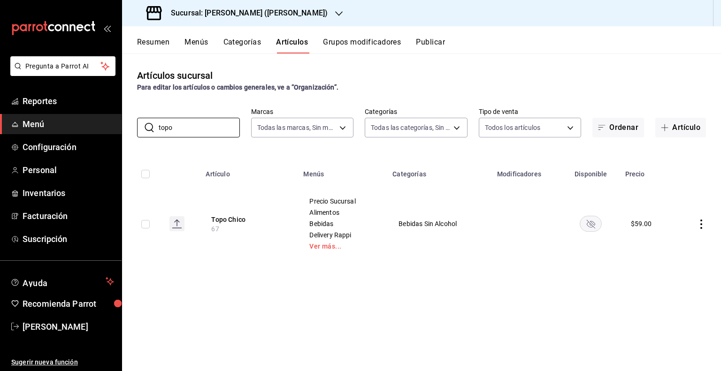
type input "topo"
click at [597, 217] on rect "availability-product" at bounding box center [591, 223] width 22 height 15
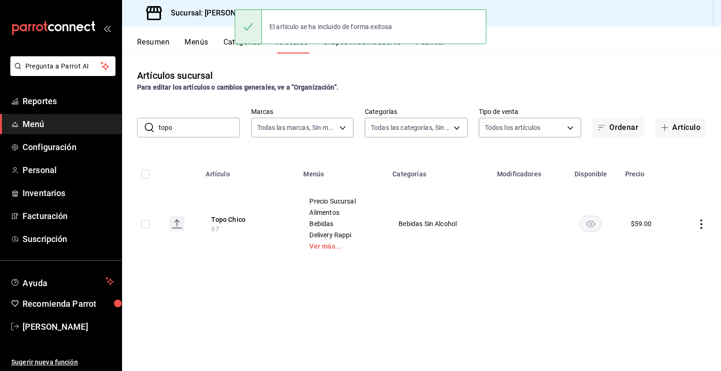
click at [174, 137] on input "topo" at bounding box center [199, 127] width 81 height 19
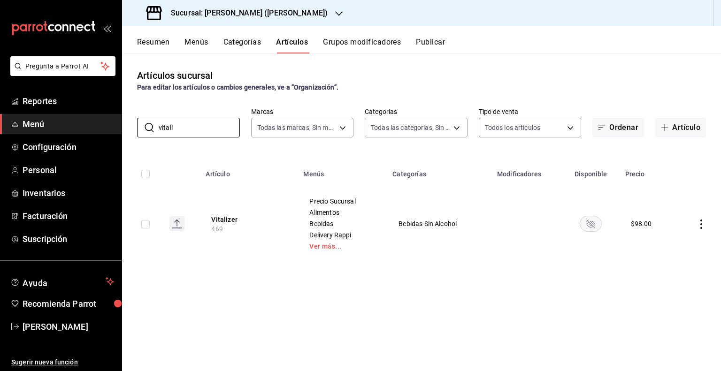
type input "vitali"
click at [592, 222] on rect "availability-product" at bounding box center [591, 223] width 22 height 15
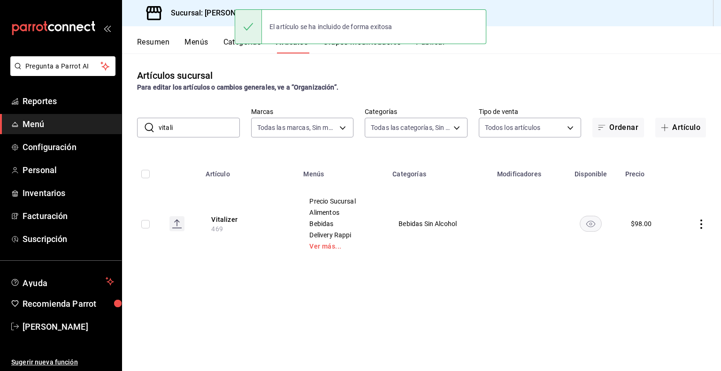
click at [196, 131] on input "vitali" at bounding box center [199, 127] width 81 height 19
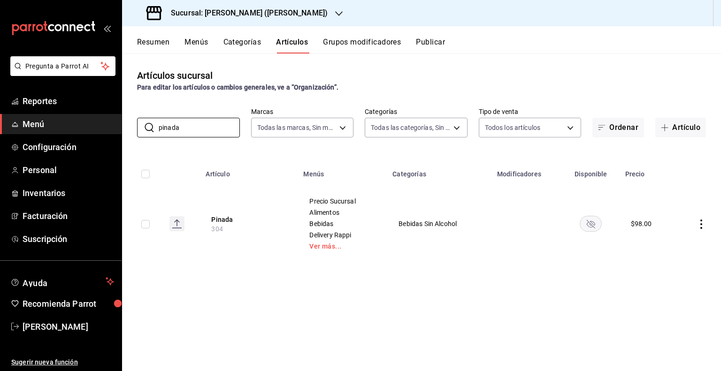
type input "pinada"
click at [425, 45] on button "Publicar" at bounding box center [430, 46] width 29 height 16
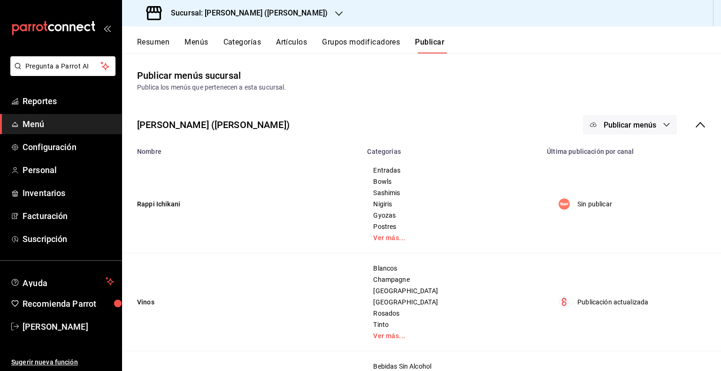
click at [591, 118] on button "Publicar menús" at bounding box center [630, 125] width 94 height 20
click at [601, 187] on icon at bounding box center [595, 181] width 15 height 15
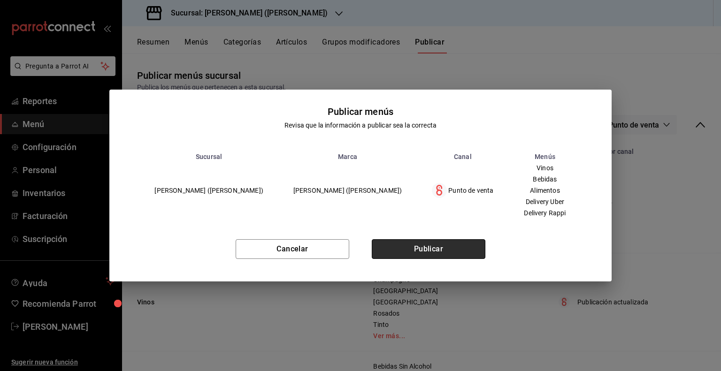
click at [442, 250] on button "Publicar" at bounding box center [429, 249] width 114 height 20
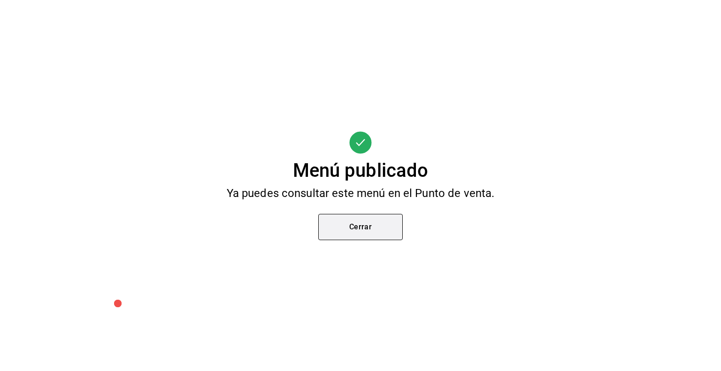
click at [357, 221] on button "Cerrar" at bounding box center [360, 227] width 84 height 26
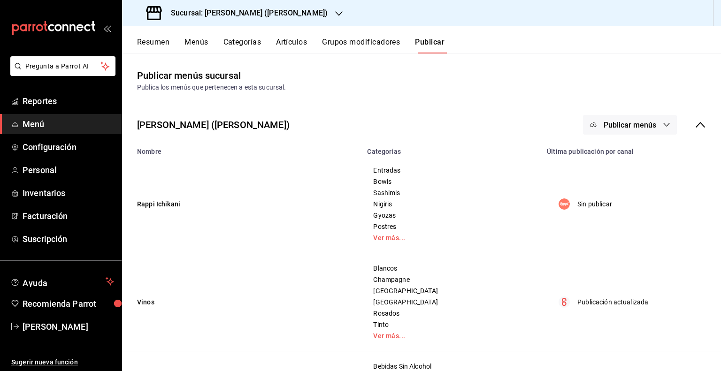
click at [610, 121] on span "Publicar menús" at bounding box center [629, 125] width 53 height 9
click at [617, 185] on span "Punto de venta" at bounding box center [636, 182] width 45 height 10
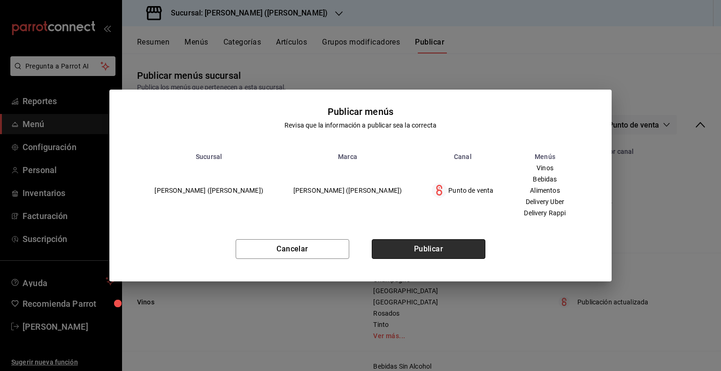
click at [409, 245] on button "Publicar" at bounding box center [429, 249] width 114 height 20
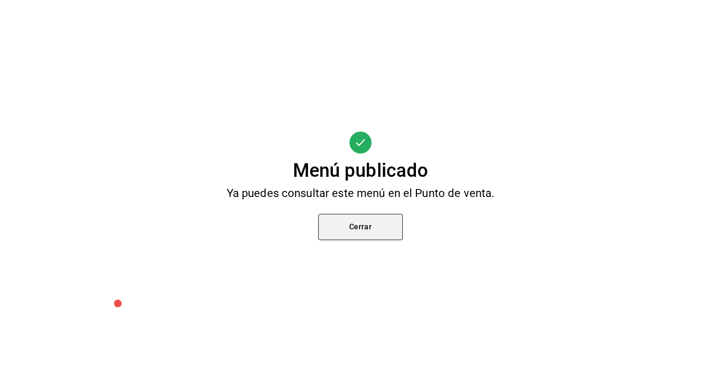
click at [374, 227] on button "Cerrar" at bounding box center [360, 227] width 84 height 26
